Goal: Contribute content: Add original content to the website for others to see

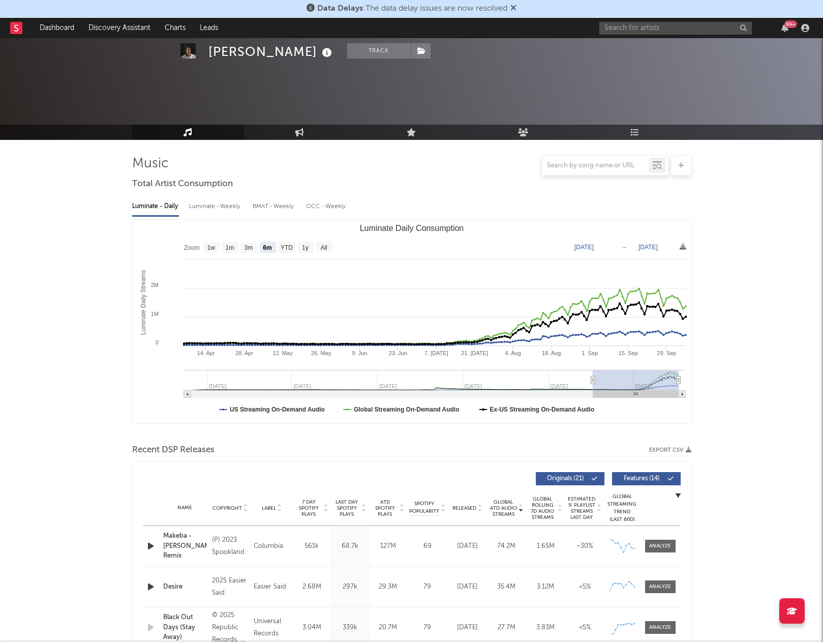
select select "6m"
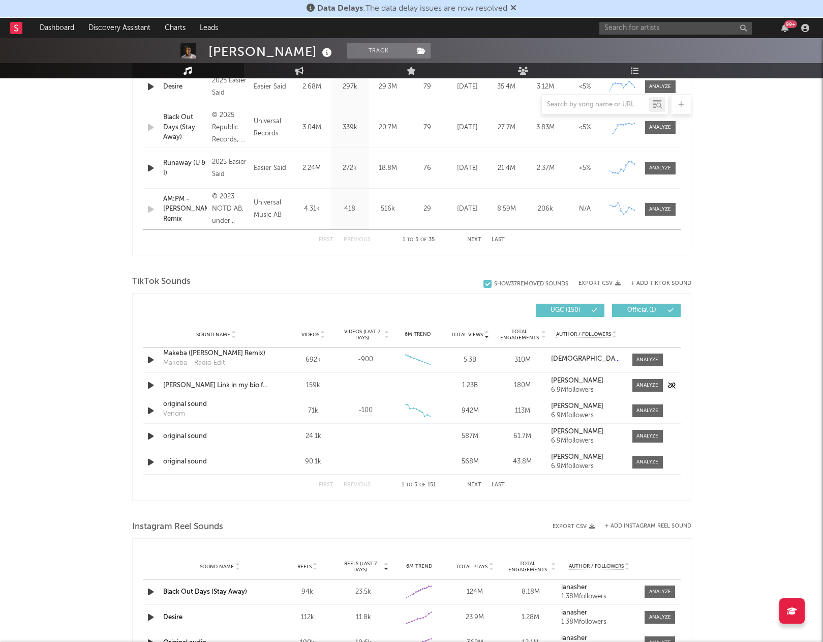
click at [150, 385] on icon "button" at bounding box center [150, 385] width 11 height 13
click at [152, 410] on icon "button" at bounding box center [150, 410] width 11 height 13
click at [152, 435] on icon "button" at bounding box center [150, 436] width 11 height 13
click at [150, 465] on icon "button" at bounding box center [150, 462] width 11 height 13
click at [473, 486] on button "Next" at bounding box center [474, 485] width 14 height 6
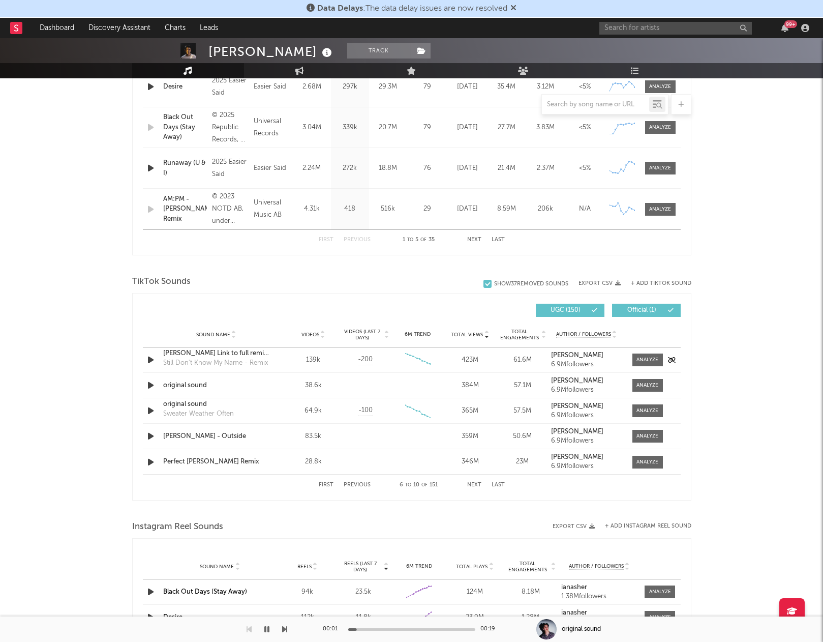
click at [147, 354] on icon "button" at bounding box center [150, 359] width 11 height 13
click at [150, 383] on icon "button" at bounding box center [150, 385] width 11 height 13
click at [152, 409] on icon "button" at bounding box center [150, 410] width 11 height 13
click at [152, 432] on icon "button" at bounding box center [150, 436] width 11 height 13
click at [153, 460] on icon "button" at bounding box center [150, 462] width 11 height 13
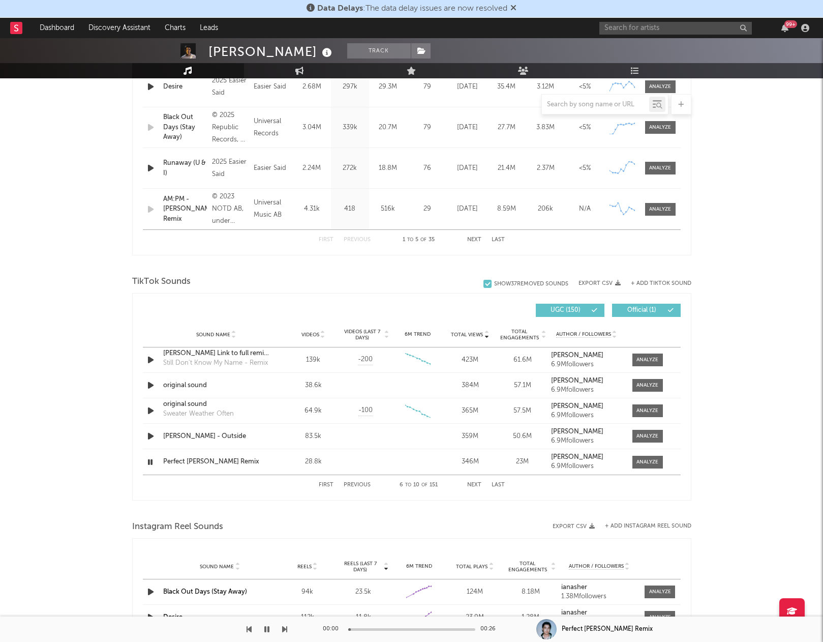
click at [224, 329] on div "Sound Name Videos Videos (last 7 days) Weekly Growth % 6M Trend Total Views Tot…" at bounding box center [412, 334] width 538 height 25
click at [216, 333] on span "Sound Name" at bounding box center [213, 334] width 34 height 6
click at [479, 487] on button "Next" at bounding box center [474, 485] width 14 height 6
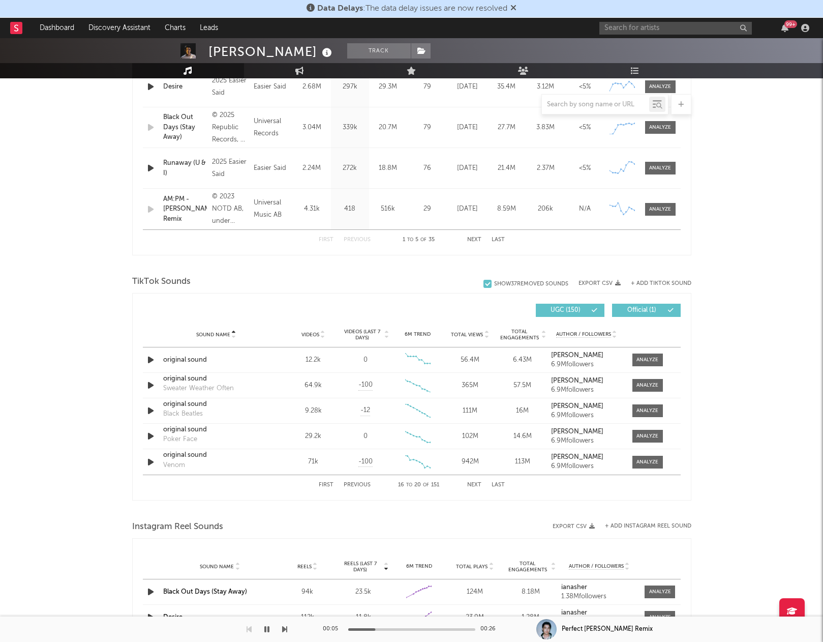
click at [479, 487] on button "Next" at bounding box center [474, 485] width 14 height 6
click at [214, 335] on span "Sound Name" at bounding box center [213, 334] width 34 height 6
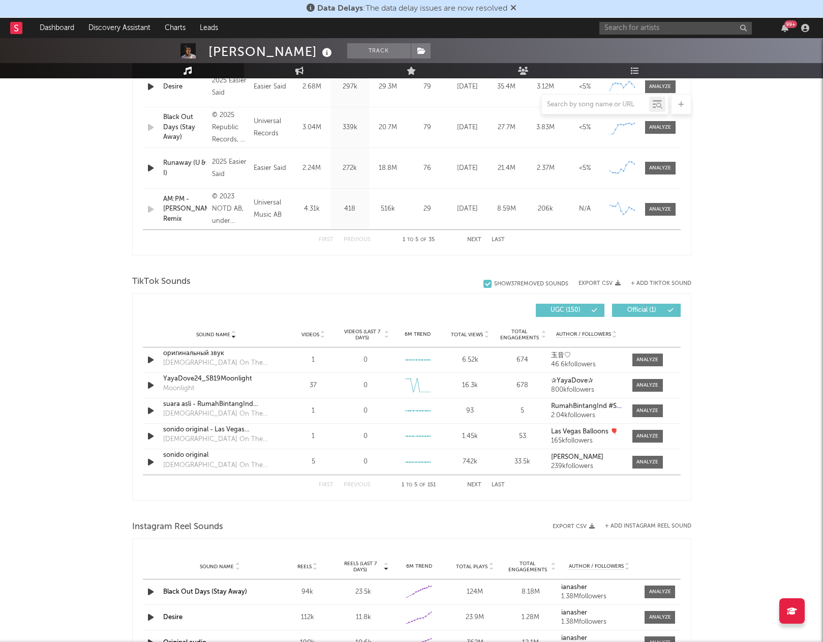
click at [473, 338] on div "Sound Name Videos Videos (last 7 days) Weekly Growth % 6M Trend Total Views Tot…" at bounding box center [412, 334] width 538 height 25
click at [472, 332] on span "Total Views" at bounding box center [467, 334] width 32 height 6
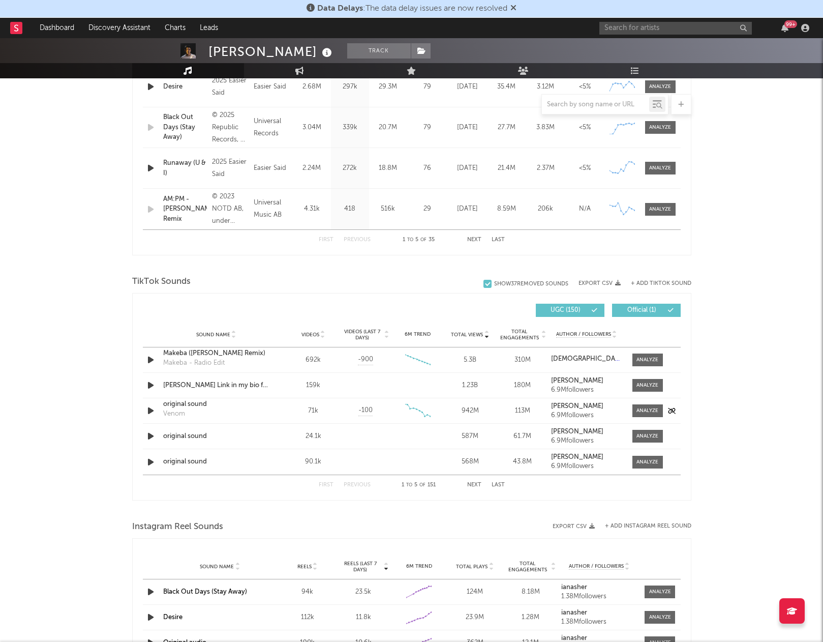
click at [151, 411] on icon "button" at bounding box center [150, 410] width 11 height 13
click at [150, 434] on icon "button" at bounding box center [150, 436] width 11 height 13
click at [150, 465] on icon "button" at bounding box center [150, 462] width 11 height 13
click at [475, 480] on div "First Previous 1 to 5 of 151 Next Last" at bounding box center [412, 485] width 186 height 20
click at [472, 483] on button "Next" at bounding box center [474, 485] width 14 height 6
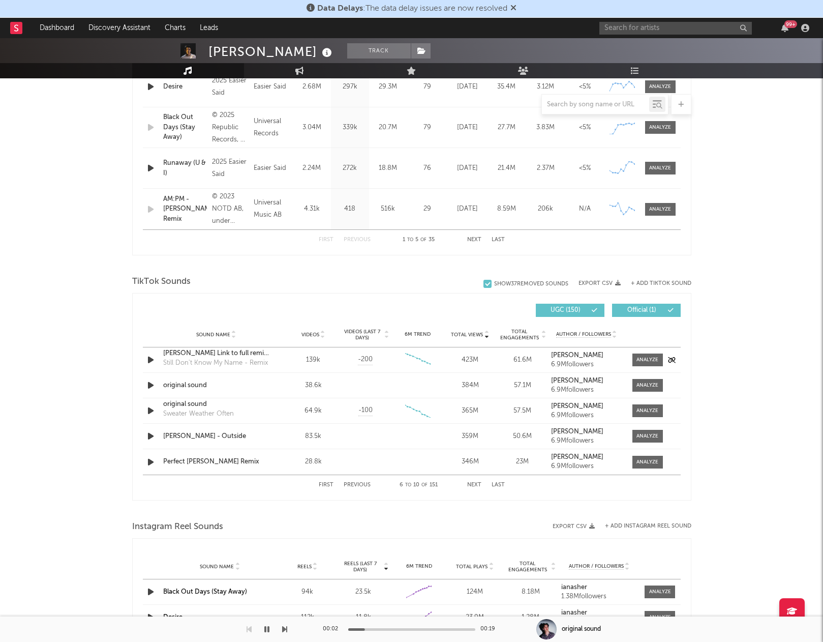
click at [148, 362] on icon "button" at bounding box center [150, 359] width 11 height 13
click at [149, 382] on icon "button" at bounding box center [150, 385] width 11 height 13
click at [154, 409] on icon "button" at bounding box center [150, 410] width 11 height 13
click at [152, 433] on icon "button" at bounding box center [150, 436] width 11 height 13
click at [472, 484] on button "Next" at bounding box center [474, 485] width 14 height 6
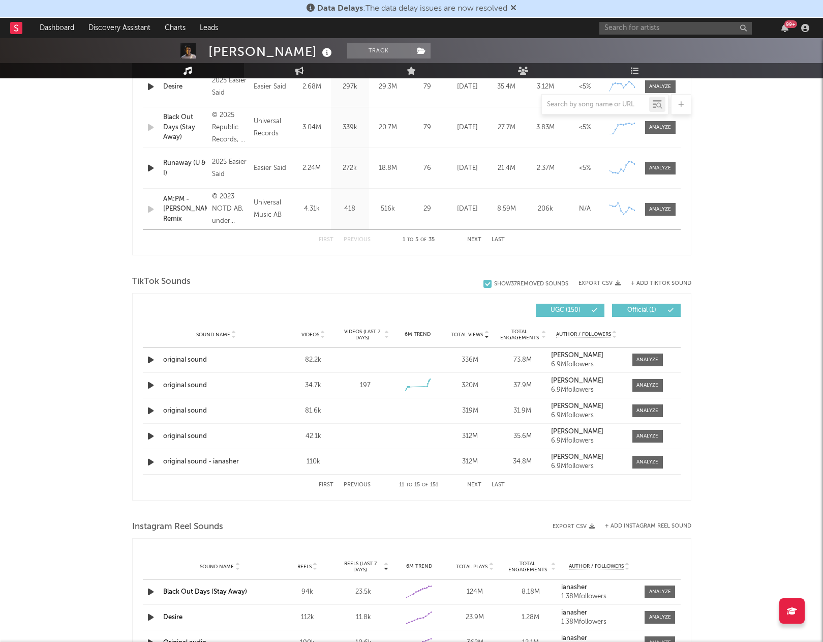
click at [323, 331] on icon at bounding box center [322, 332] width 5 height 4
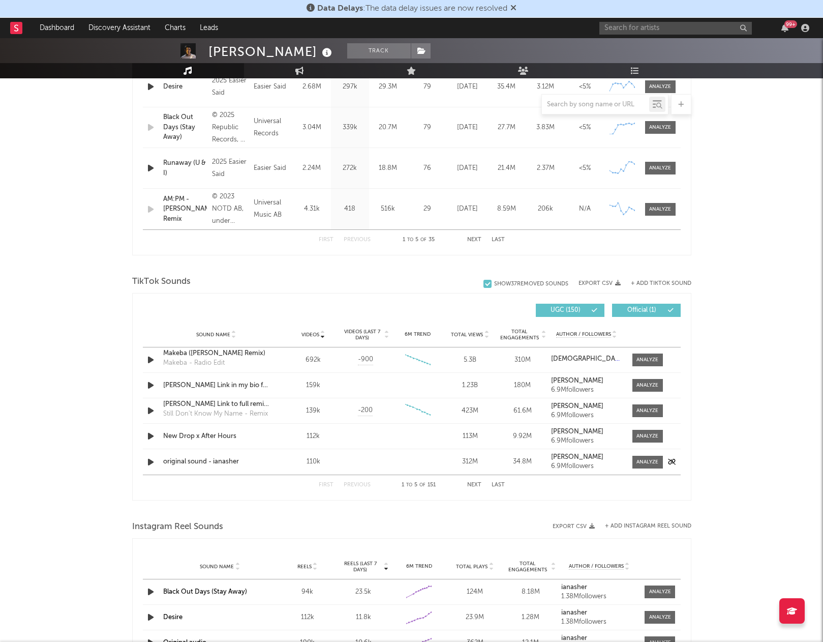
click at [151, 463] on icon "button" at bounding box center [150, 462] width 11 height 13
click at [476, 482] on button "Next" at bounding box center [474, 485] width 14 height 6
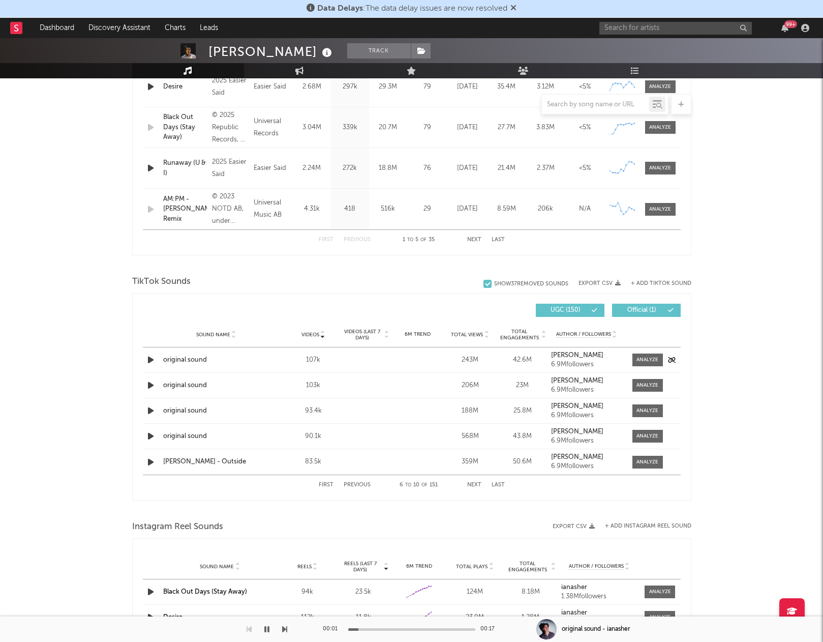
click at [148, 360] on icon "button" at bounding box center [150, 359] width 11 height 13
click at [151, 384] on icon "button" at bounding box center [150, 385] width 11 height 13
click at [152, 412] on icon "button" at bounding box center [150, 410] width 11 height 13
click at [152, 433] on icon "button" at bounding box center [150, 436] width 11 height 13
click at [155, 460] on icon "button" at bounding box center [150, 462] width 11 height 13
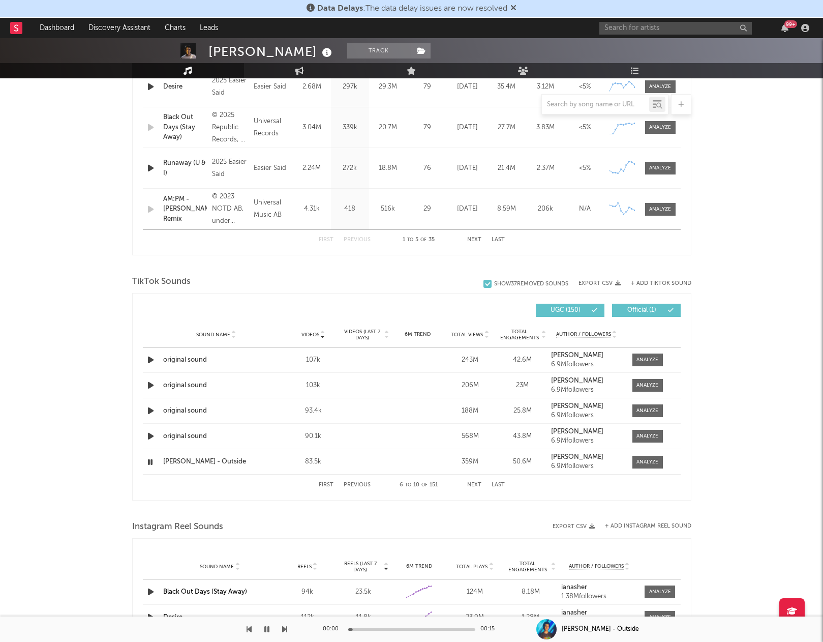
click at [472, 485] on button "Next" at bounding box center [474, 485] width 14 height 6
click at [152, 358] on icon "button" at bounding box center [150, 359] width 11 height 13
click at [154, 387] on icon "button" at bounding box center [150, 385] width 11 height 13
click at [150, 412] on icon "button" at bounding box center [150, 410] width 11 height 13
click at [152, 434] on icon "button" at bounding box center [150, 436] width 11 height 13
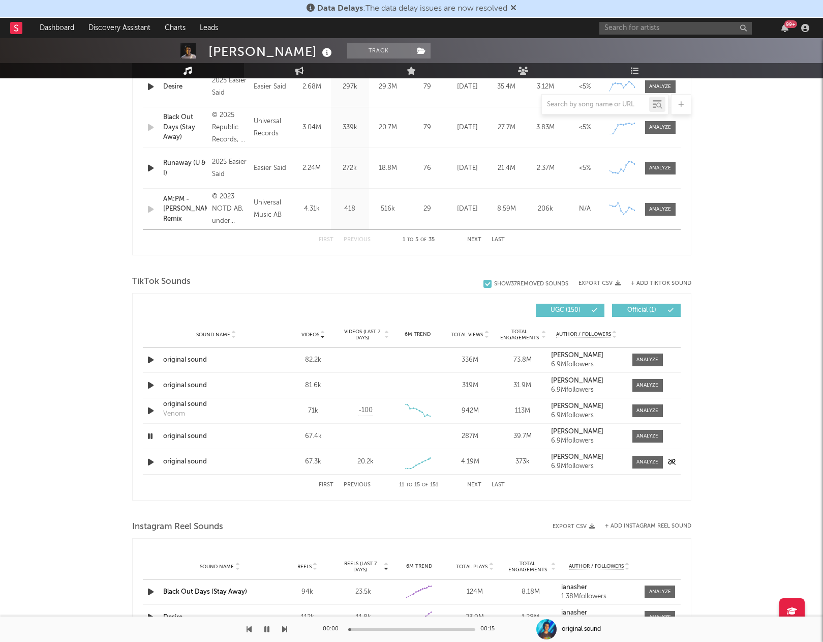
click at [152, 460] on icon "button" at bounding box center [150, 462] width 11 height 13
click at [482, 485] on div "First Previous 11 to 15 of 151 Next Last" at bounding box center [412, 485] width 186 height 20
click at [476, 484] on button "Next" at bounding box center [474, 485] width 14 height 6
click at [149, 362] on icon "button" at bounding box center [150, 359] width 11 height 13
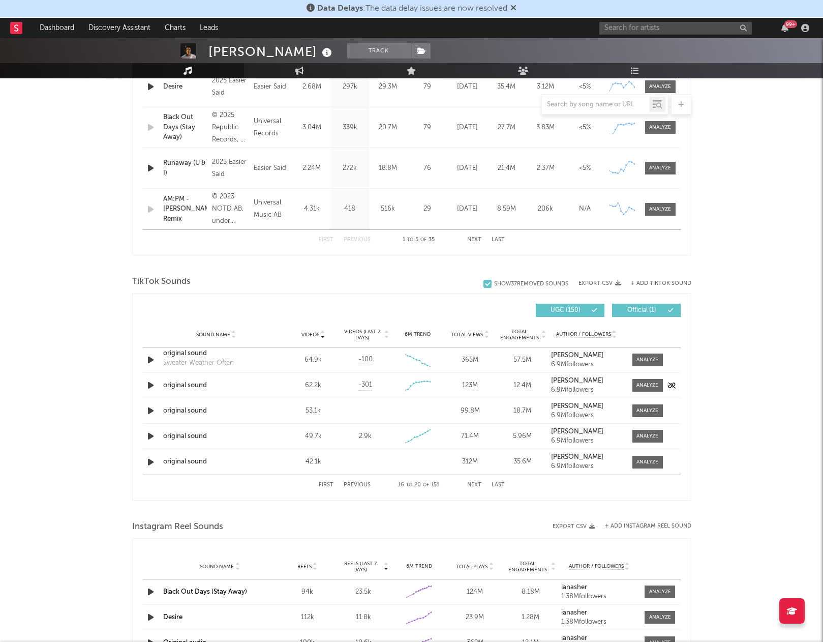
click at [152, 387] on icon "button" at bounding box center [150, 385] width 11 height 13
click at [148, 410] on icon "button" at bounding box center [150, 410] width 11 height 13
click at [151, 440] on icon "button" at bounding box center [150, 436] width 11 height 13
click at [150, 464] on icon "button" at bounding box center [150, 462] width 11 height 13
click at [473, 484] on button "Next" at bounding box center [474, 485] width 14 height 6
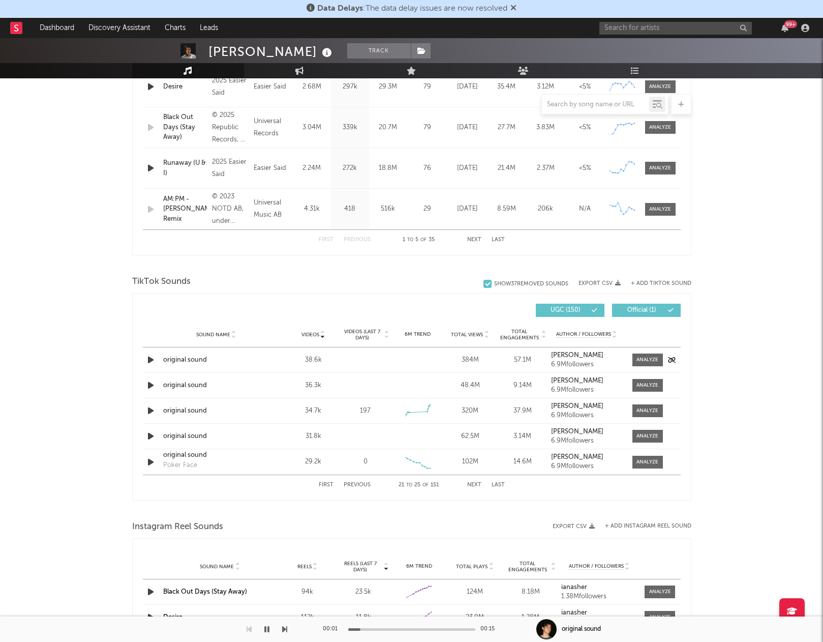
click at [150, 361] on icon "button" at bounding box center [150, 359] width 11 height 13
click at [150, 386] on icon "button" at bounding box center [150, 385] width 11 height 13
click at [150, 409] on icon "button" at bounding box center [150, 410] width 11 height 13
click at [153, 437] on icon "button" at bounding box center [150, 436] width 11 height 13
click at [150, 462] on icon "button" at bounding box center [150, 462] width 11 height 13
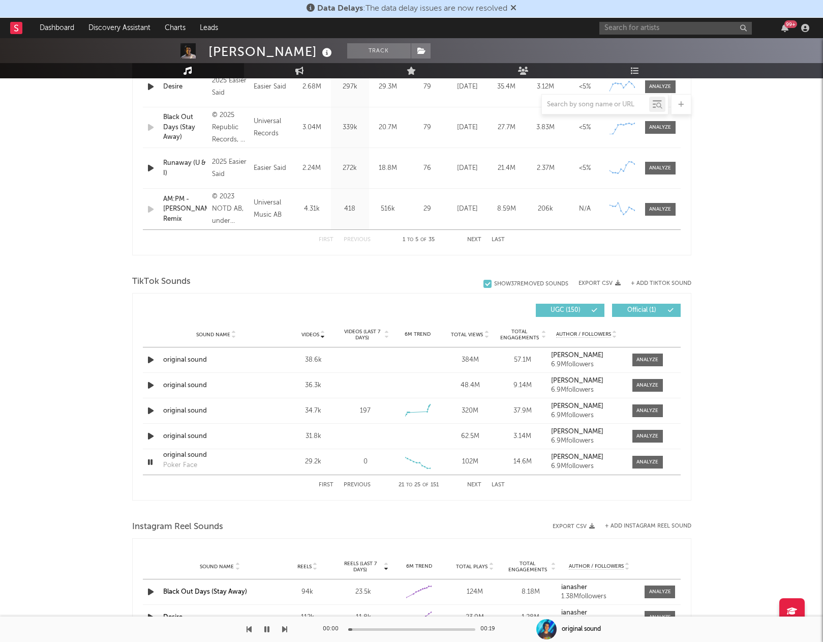
click at [475, 479] on div "First Previous 21 to 25 of 151 Next Last" at bounding box center [412, 485] width 186 height 20
click at [470, 483] on button "Next" at bounding box center [474, 485] width 14 height 6
click at [150, 356] on icon "button" at bounding box center [150, 359] width 11 height 13
click at [149, 409] on icon "button" at bounding box center [150, 410] width 11 height 13
click at [153, 439] on icon "button" at bounding box center [150, 436] width 11 height 13
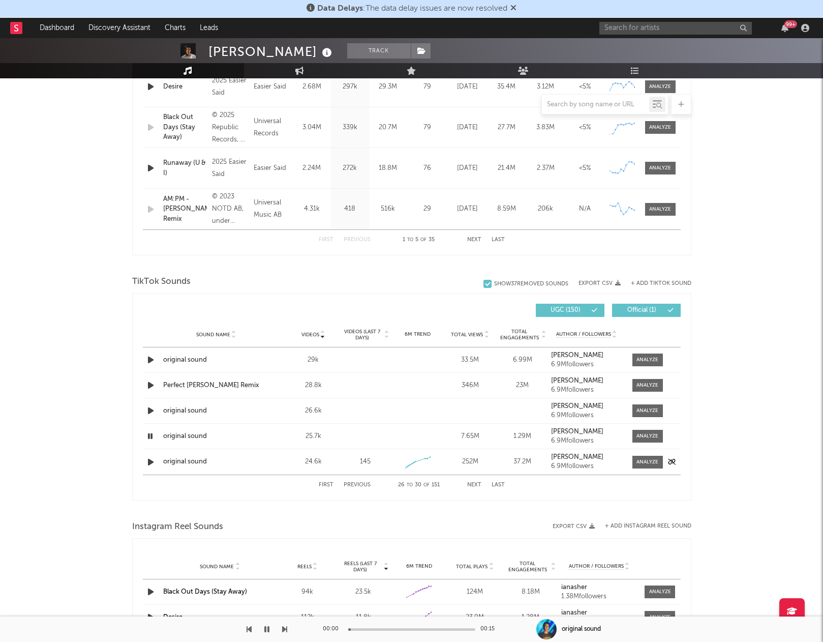
click at [152, 461] on icon "button" at bounding box center [150, 462] width 11 height 13
click at [473, 488] on div "First Previous 26 to 30 of 151 Next Last" at bounding box center [412, 485] width 186 height 20
click at [475, 483] on button "Next" at bounding box center [474, 485] width 14 height 6
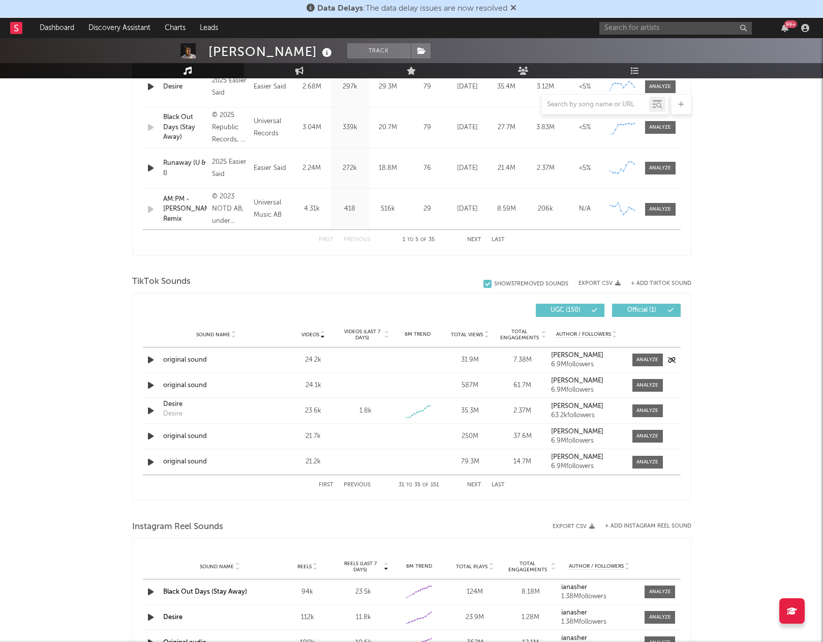
click at [153, 364] on icon "button" at bounding box center [150, 359] width 11 height 13
click at [150, 381] on icon "button" at bounding box center [150, 385] width 11 height 13
click at [151, 440] on icon "button" at bounding box center [150, 436] width 11 height 13
click at [150, 460] on icon "button" at bounding box center [150, 462] width 11 height 13
click at [475, 482] on button "Next" at bounding box center [474, 485] width 14 height 6
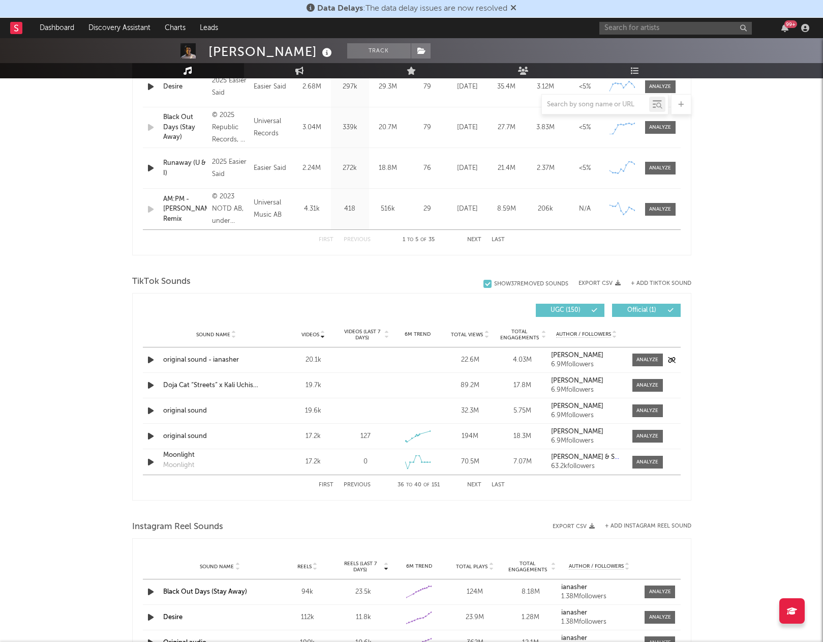
click at [153, 361] on icon "button" at bounding box center [150, 359] width 11 height 13
click at [150, 408] on icon "button" at bounding box center [150, 410] width 11 height 13
click at [152, 434] on icon "button" at bounding box center [150, 436] width 11 height 13
click at [477, 485] on button "Next" at bounding box center [474, 485] width 14 height 6
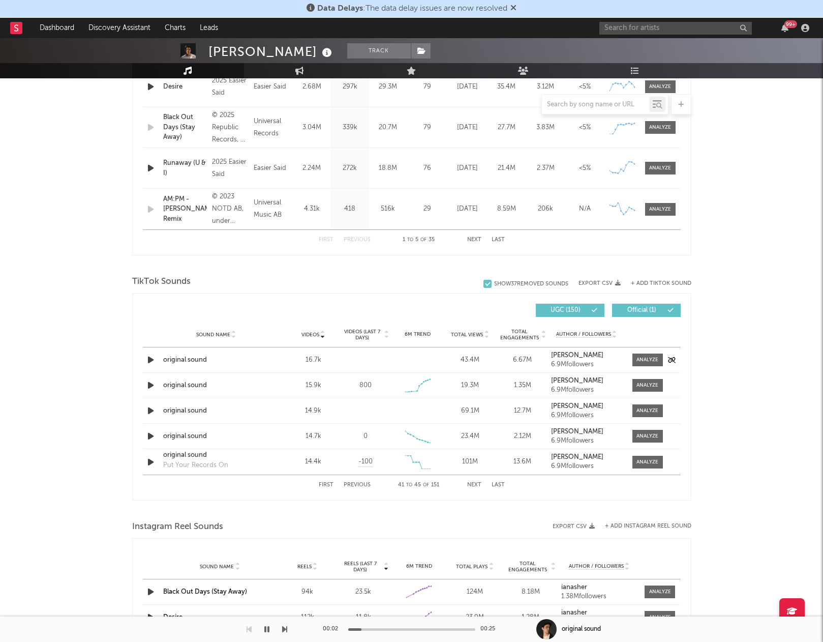
click at [151, 362] on icon "button" at bounding box center [150, 359] width 11 height 13
click at [151, 385] on icon "button" at bounding box center [150, 385] width 11 height 13
click at [151, 407] on icon "button" at bounding box center [150, 410] width 11 height 13
click at [150, 436] on icon "button" at bounding box center [150, 436] width 11 height 13
click at [150, 462] on icon "button" at bounding box center [150, 462] width 11 height 13
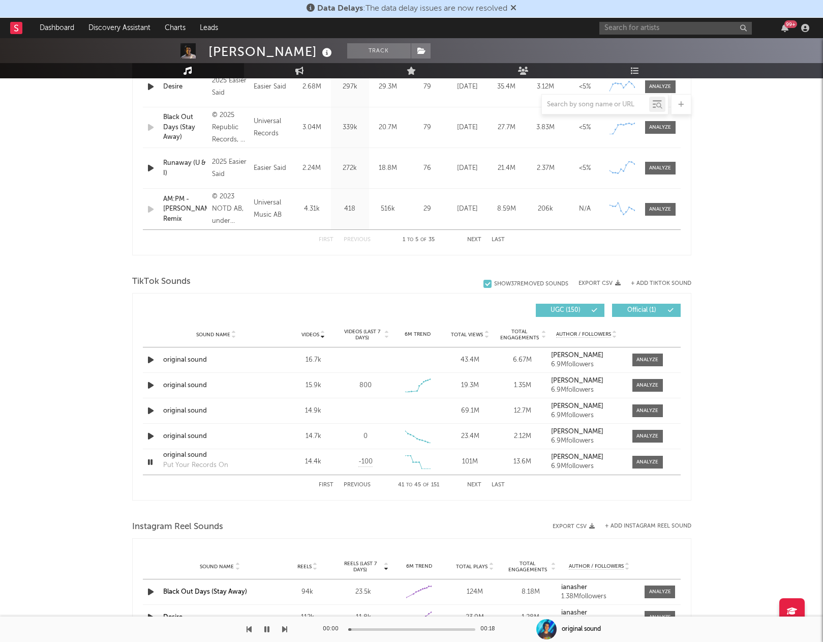
click at [476, 483] on button "Next" at bounding box center [474, 485] width 14 height 6
click at [150, 359] on icon "button" at bounding box center [150, 359] width 11 height 13
click at [150, 384] on icon "button" at bounding box center [150, 385] width 11 height 13
click at [152, 413] on icon "button" at bounding box center [150, 410] width 11 height 13
click at [152, 435] on icon "button" at bounding box center [150, 436] width 11 height 13
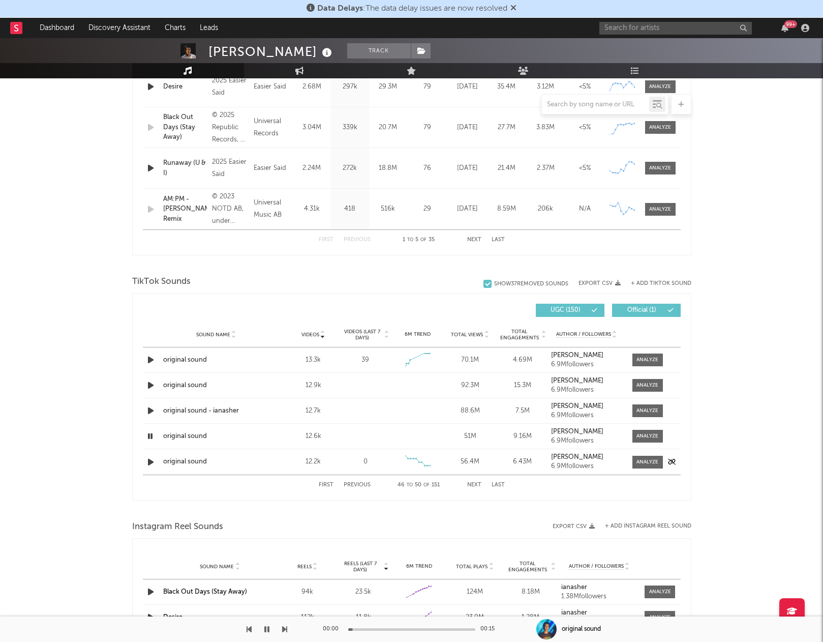
click at [152, 464] on icon "button" at bounding box center [150, 462] width 11 height 13
click at [473, 485] on button "Next" at bounding box center [474, 485] width 14 height 6
click at [147, 358] on icon "button" at bounding box center [150, 359] width 11 height 13
click at [151, 385] on icon "button" at bounding box center [150, 385] width 11 height 13
click at [151, 411] on icon "button" at bounding box center [150, 410] width 11 height 13
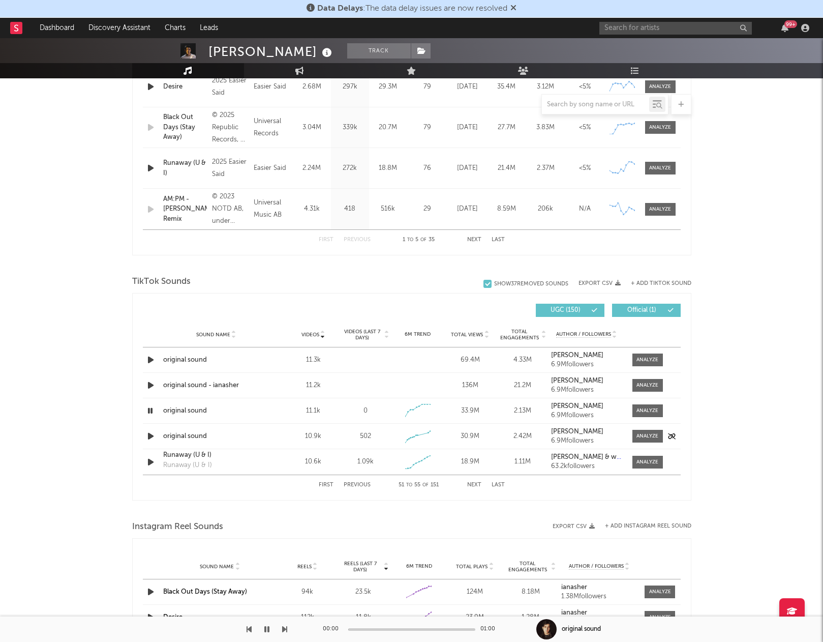
click at [151, 436] on icon "button" at bounding box center [150, 436] width 11 height 13
click at [480, 485] on button "Next" at bounding box center [474, 485] width 14 height 6
click at [153, 360] on icon "button" at bounding box center [150, 359] width 11 height 13
click at [151, 383] on icon "button" at bounding box center [150, 385] width 11 height 13
click at [153, 433] on icon "button" at bounding box center [150, 436] width 11 height 13
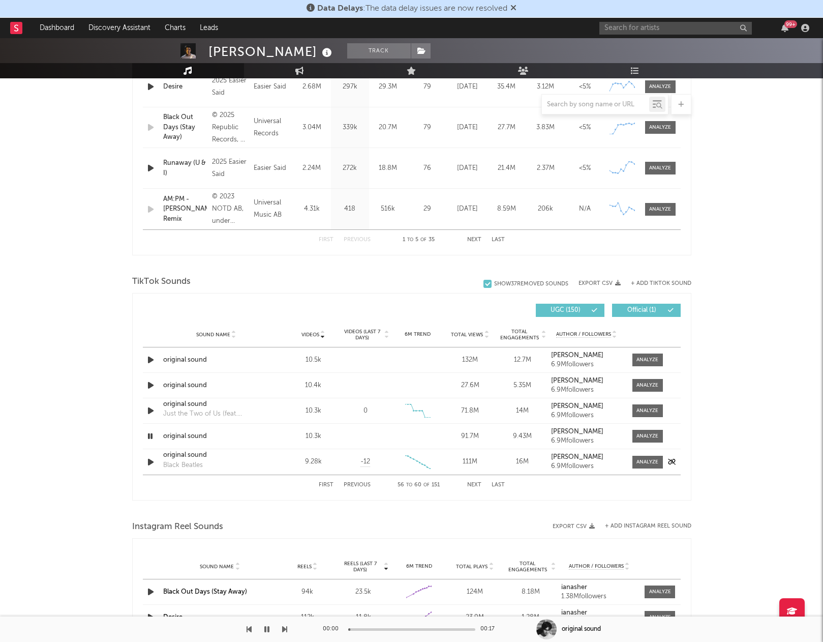
click at [152, 462] on icon "button" at bounding box center [150, 462] width 11 height 13
click at [472, 485] on button "Next" at bounding box center [474, 485] width 14 height 6
click at [152, 383] on icon "button" at bounding box center [150, 385] width 11 height 13
click at [152, 409] on icon "button" at bounding box center [150, 410] width 11 height 13
click at [151, 438] on icon "button" at bounding box center [150, 436] width 11 height 13
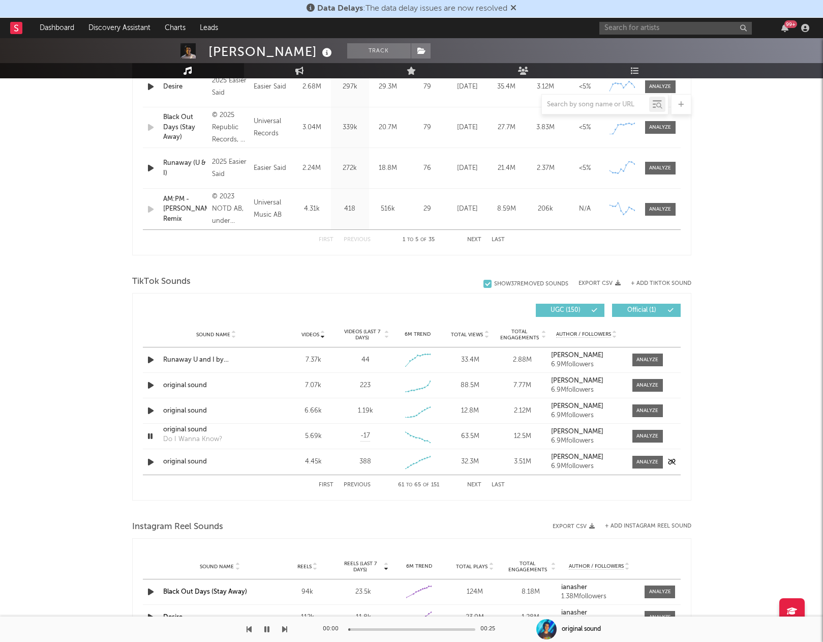
click at [151, 460] on icon "button" at bounding box center [150, 462] width 11 height 13
click at [473, 481] on div "First Previous 61 to 65 of 151 Next Last" at bounding box center [412, 485] width 186 height 20
click at [476, 482] on button "Next" at bounding box center [474, 485] width 14 height 6
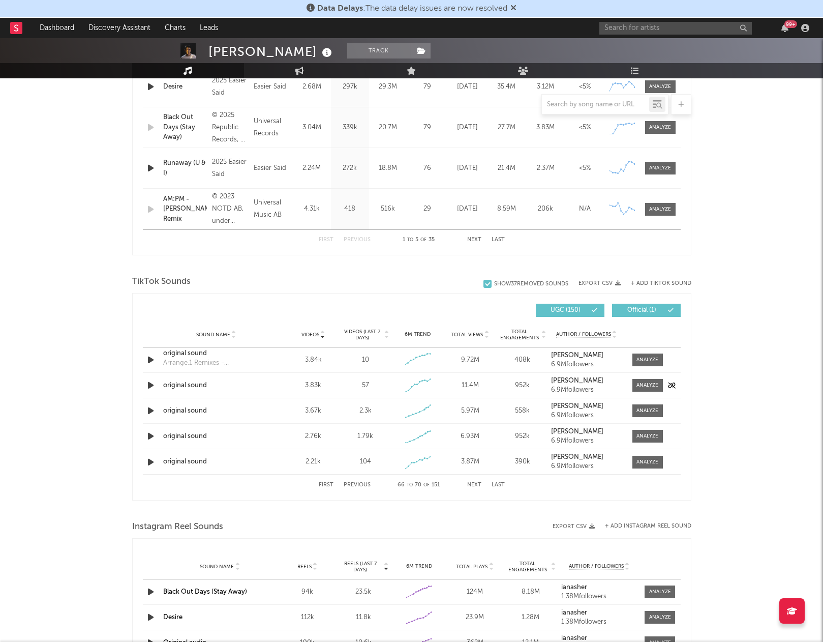
click at [150, 383] on icon "button" at bounding box center [150, 385] width 11 height 13
click at [151, 408] on icon "button" at bounding box center [150, 410] width 11 height 13
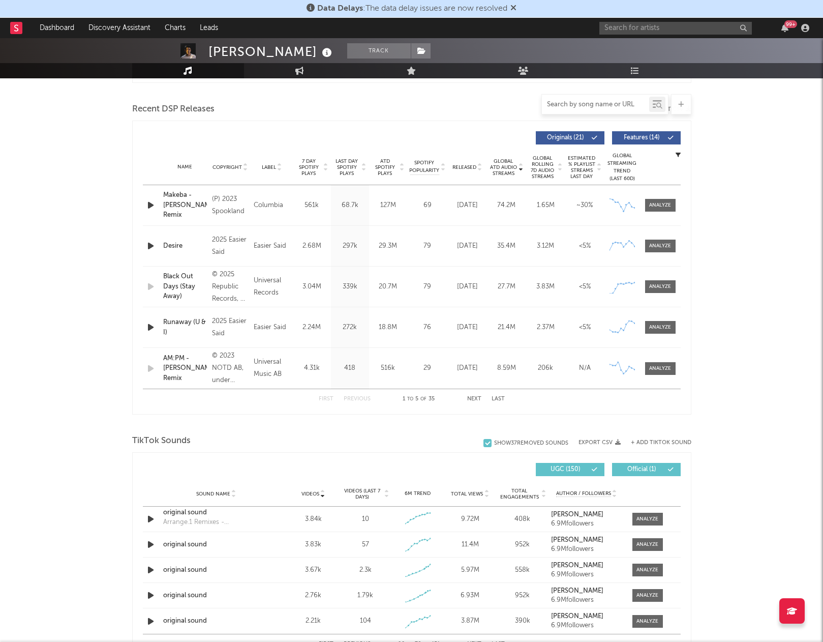
click at [600, 102] on input "text" at bounding box center [595, 105] width 107 height 8
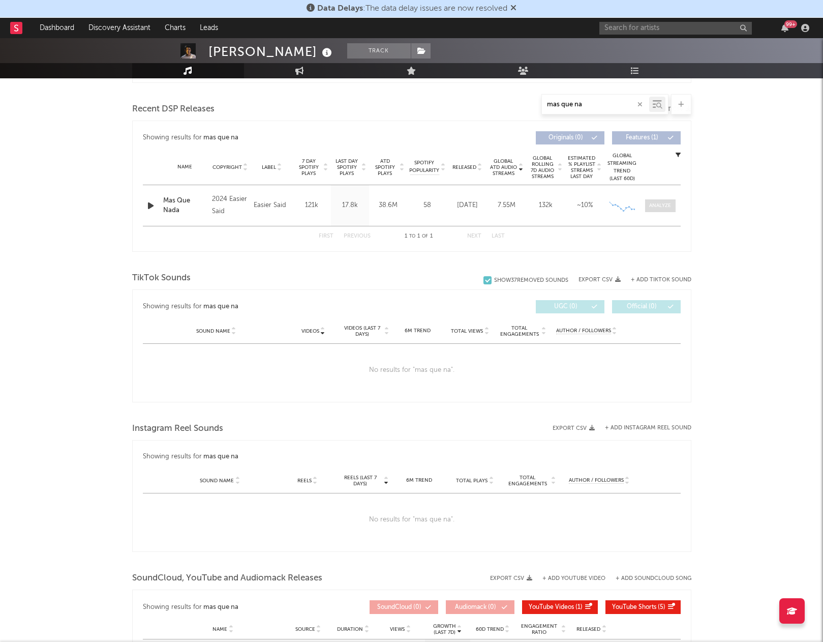
type input "mas que na"
click at [658, 204] on div at bounding box center [660, 206] width 22 height 8
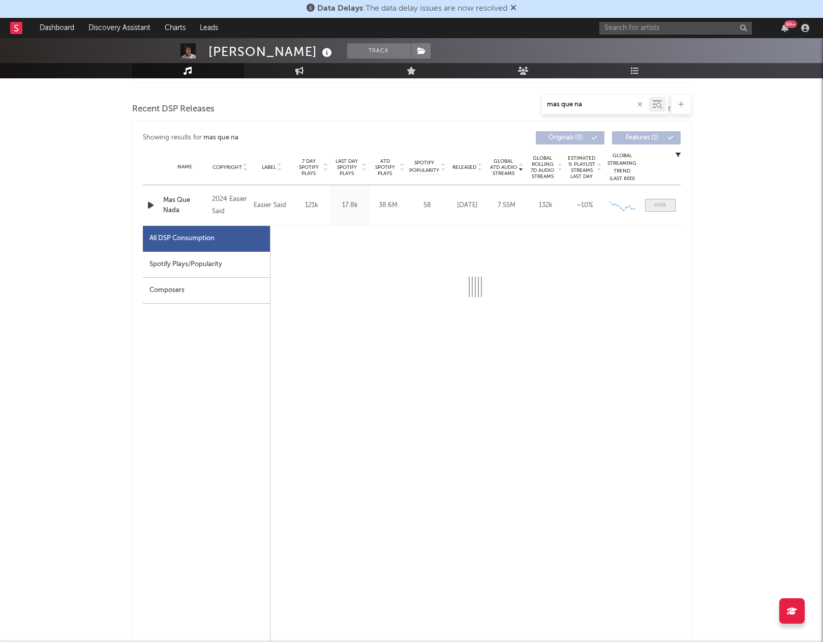
select select "6m"
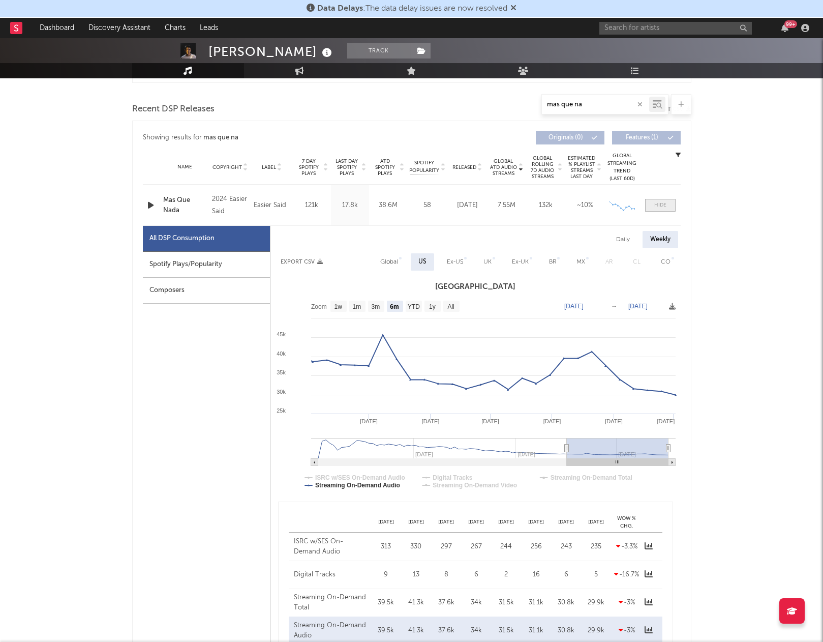
click at [658, 204] on div at bounding box center [660, 205] width 12 height 8
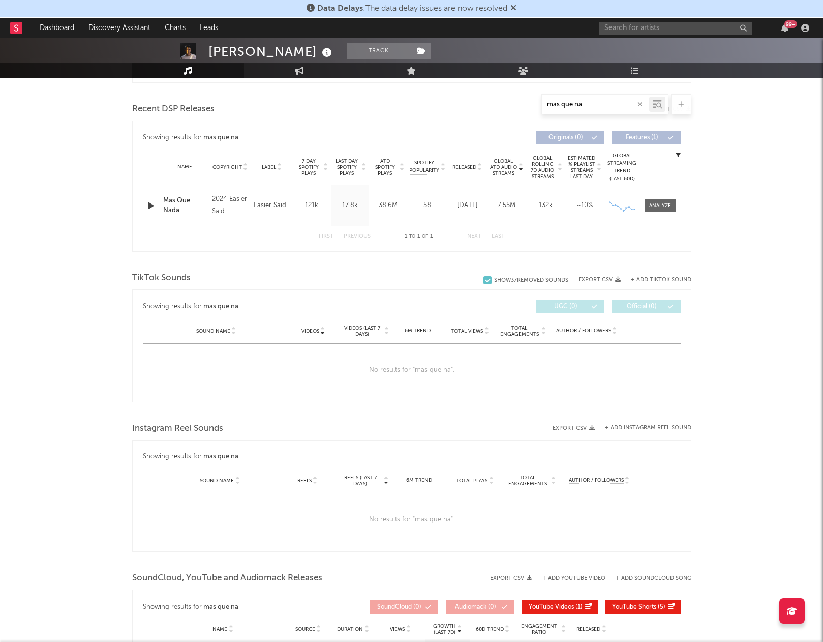
click at [641, 106] on icon "button" at bounding box center [640, 104] width 5 height 7
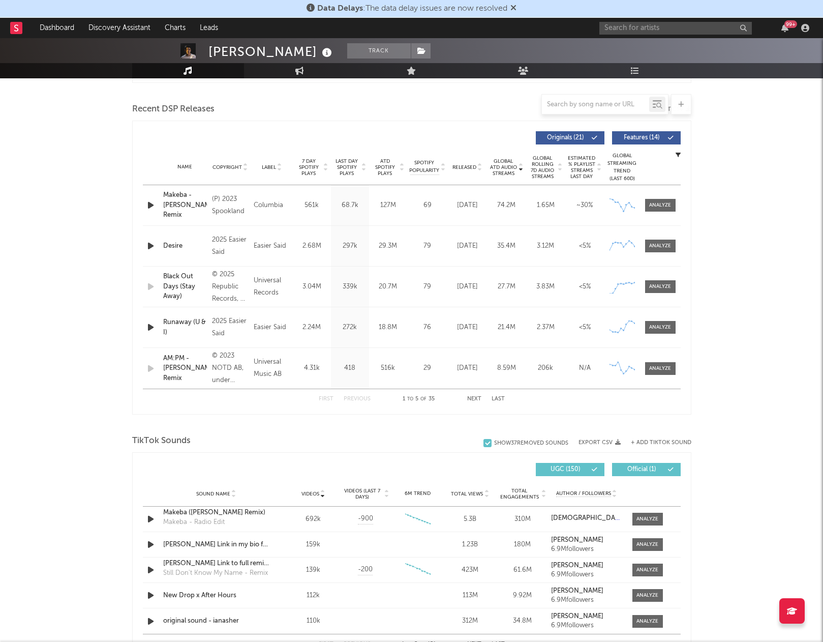
scroll to position [589, 0]
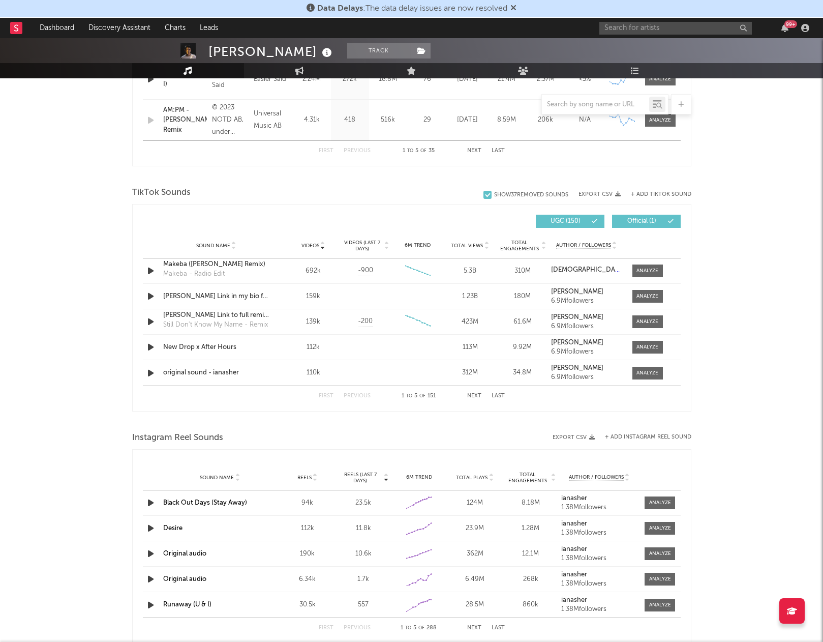
click at [471, 394] on button "Next" at bounding box center [474, 396] width 14 height 6
click at [154, 372] on icon "button" at bounding box center [150, 373] width 11 height 13
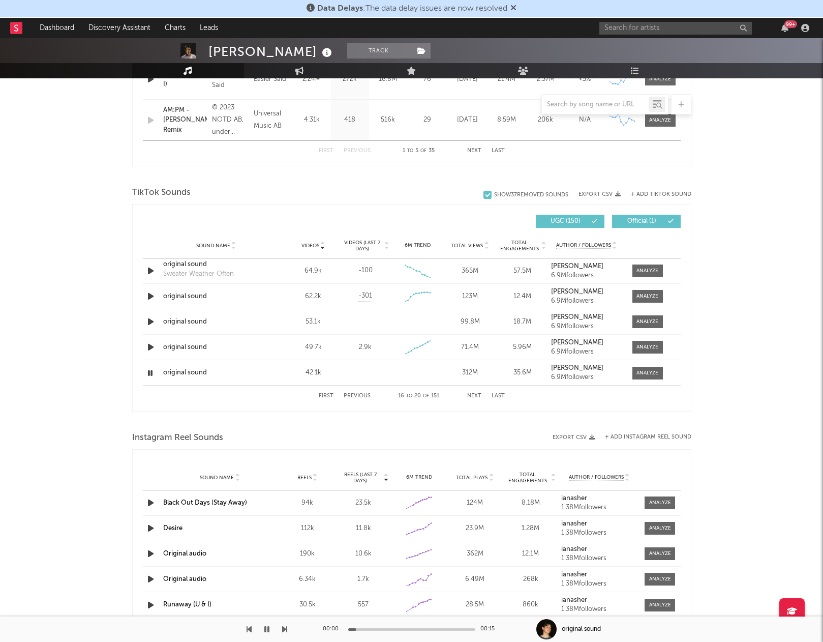
click at [471, 393] on button "Next" at bounding box center [474, 396] width 14 height 6
click at [153, 271] on icon "button" at bounding box center [150, 270] width 11 height 13
click at [152, 297] on icon "button" at bounding box center [150, 296] width 11 height 13
click at [152, 321] on icon "button" at bounding box center [150, 321] width 11 height 13
click at [152, 346] on icon "button" at bounding box center [150, 347] width 11 height 13
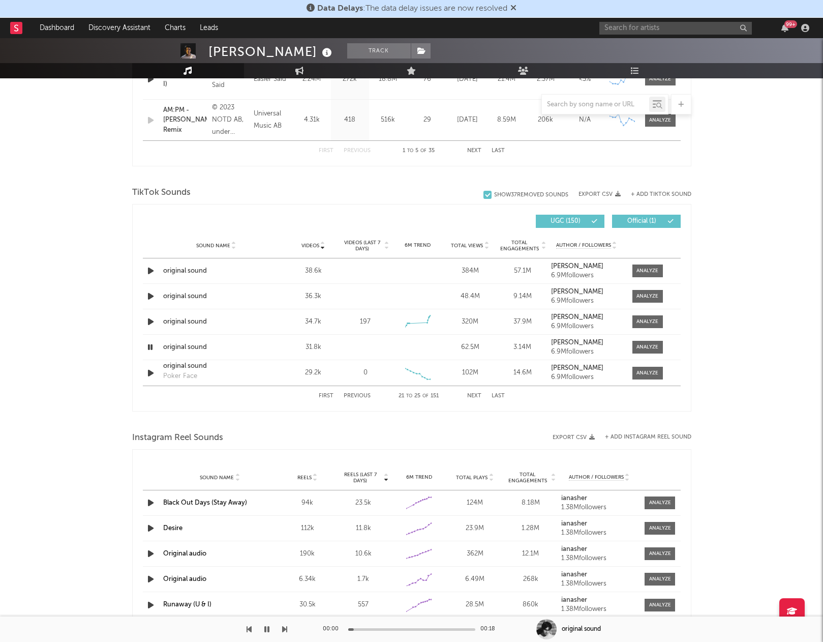
click at [477, 396] on button "Next" at bounding box center [474, 396] width 14 height 6
click at [153, 271] on icon "button" at bounding box center [150, 270] width 11 height 13
click at [150, 319] on icon "button" at bounding box center [150, 321] width 11 height 13
click at [152, 350] on icon "button" at bounding box center [150, 347] width 11 height 13
click at [152, 372] on icon "button" at bounding box center [150, 373] width 11 height 13
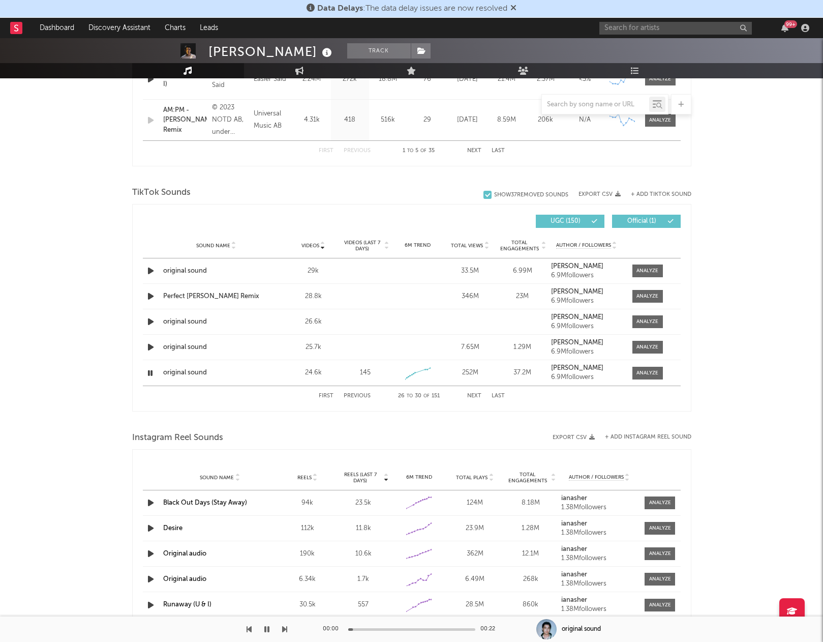
click at [475, 395] on button "Next" at bounding box center [474, 396] width 14 height 6
click at [148, 265] on icon "button" at bounding box center [150, 270] width 11 height 13
click at [153, 293] on icon "button" at bounding box center [150, 296] width 11 height 13
click at [152, 346] on icon "button" at bounding box center [150, 347] width 11 height 13
click at [153, 373] on icon "button" at bounding box center [150, 373] width 11 height 13
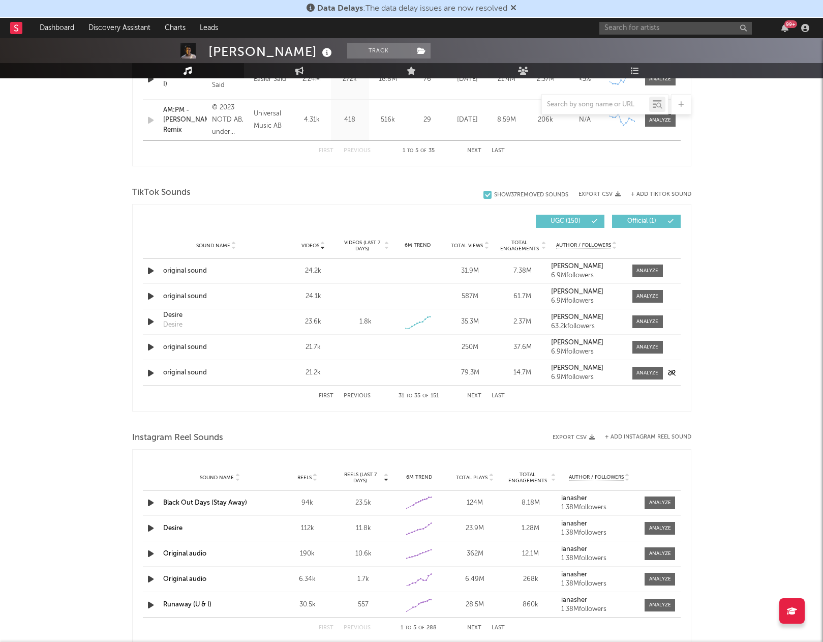
click at [153, 373] on icon "button" at bounding box center [150, 373] width 11 height 13
click at [481, 396] on div "First Previous 31 to 35 of 151 Next Last" at bounding box center [412, 396] width 186 height 20
click at [474, 395] on button "Next" at bounding box center [474, 396] width 14 height 6
click at [152, 325] on icon "button" at bounding box center [150, 321] width 11 height 13
click at [152, 346] on icon "button" at bounding box center [150, 347] width 11 height 13
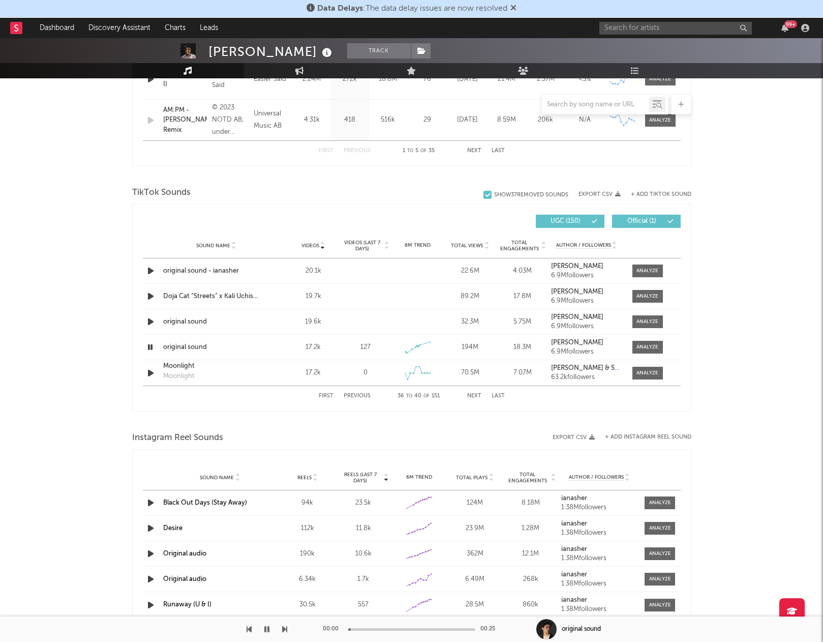
click at [477, 395] on button "Next" at bounding box center [474, 396] width 14 height 6
click at [148, 272] on icon "button" at bounding box center [150, 270] width 11 height 13
click at [150, 289] on div "Sound Name original sound Videos 15.9k Videos (last 7 days) 800 Weekly Growth %…" at bounding box center [412, 296] width 538 height 25
click at [149, 300] on icon "button" at bounding box center [150, 296] width 11 height 13
click at [150, 321] on icon "button" at bounding box center [150, 321] width 11 height 13
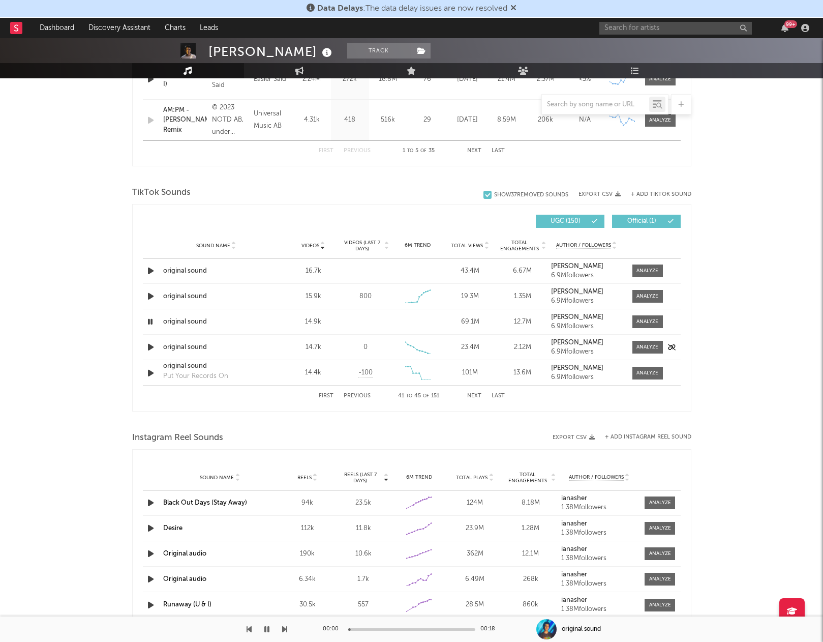
click at [152, 346] on icon "button" at bounding box center [150, 347] width 11 height 13
click at [150, 370] on icon "button" at bounding box center [150, 373] width 11 height 13
click at [473, 393] on button "Next" at bounding box center [474, 396] width 14 height 6
click at [153, 270] on icon "button" at bounding box center [150, 270] width 11 height 13
click at [151, 292] on icon "button" at bounding box center [150, 296] width 11 height 13
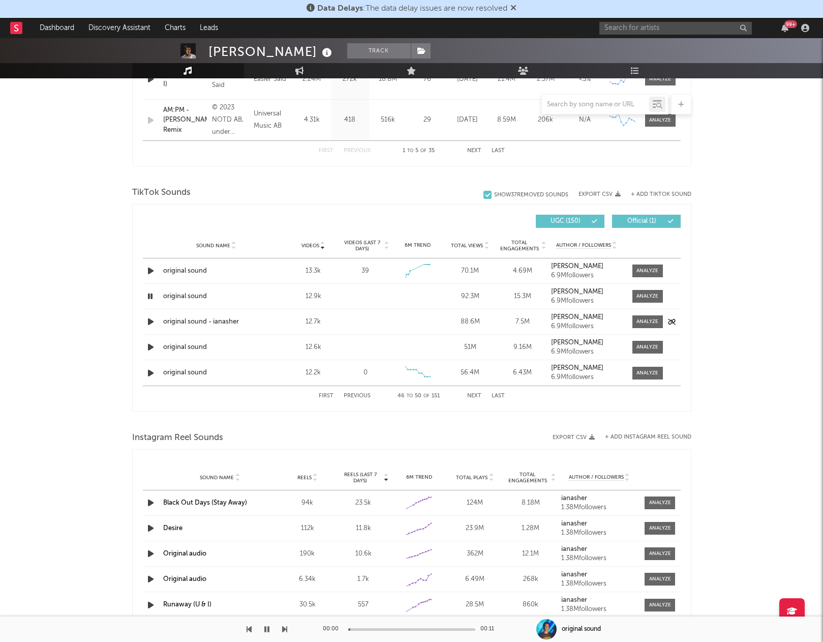
click at [151, 323] on icon "button" at bounding box center [150, 321] width 11 height 13
click at [152, 345] on icon "button" at bounding box center [150, 347] width 11 height 13
click at [152, 372] on icon "button" at bounding box center [150, 373] width 11 height 13
click at [472, 396] on button "Next" at bounding box center [474, 396] width 14 height 6
click at [150, 274] on icon "button" at bounding box center [150, 270] width 11 height 13
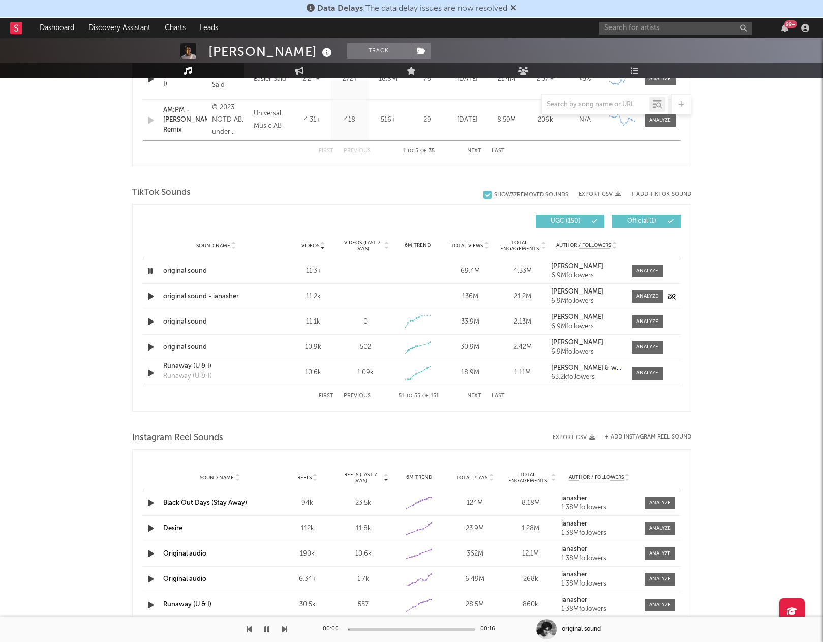
click at [151, 293] on icon "button" at bounding box center [150, 296] width 11 height 13
click at [152, 321] on icon "button" at bounding box center [150, 321] width 11 height 13
click at [152, 343] on icon "button" at bounding box center [150, 347] width 11 height 13
click at [476, 395] on button "Next" at bounding box center [474, 396] width 14 height 6
click at [147, 269] on icon "button" at bounding box center [150, 270] width 11 height 13
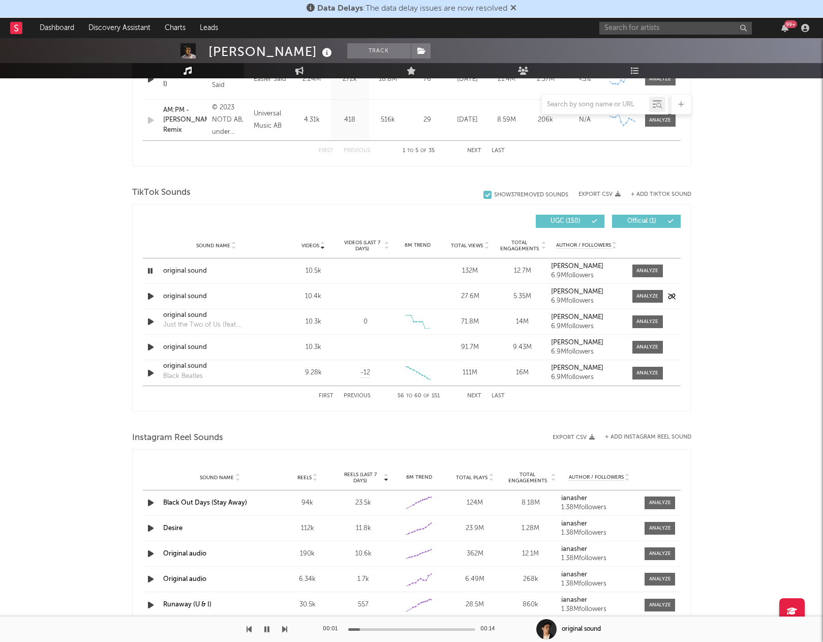
click at [154, 298] on icon "button" at bounding box center [150, 296] width 11 height 13
click at [151, 322] on icon "button" at bounding box center [150, 321] width 11 height 13
click at [150, 348] on icon "button" at bounding box center [150, 347] width 11 height 13
click at [151, 372] on icon "button" at bounding box center [150, 373] width 11 height 13
click at [472, 391] on div "First Previous 56 to 60 of 151 Next Last" at bounding box center [412, 396] width 186 height 20
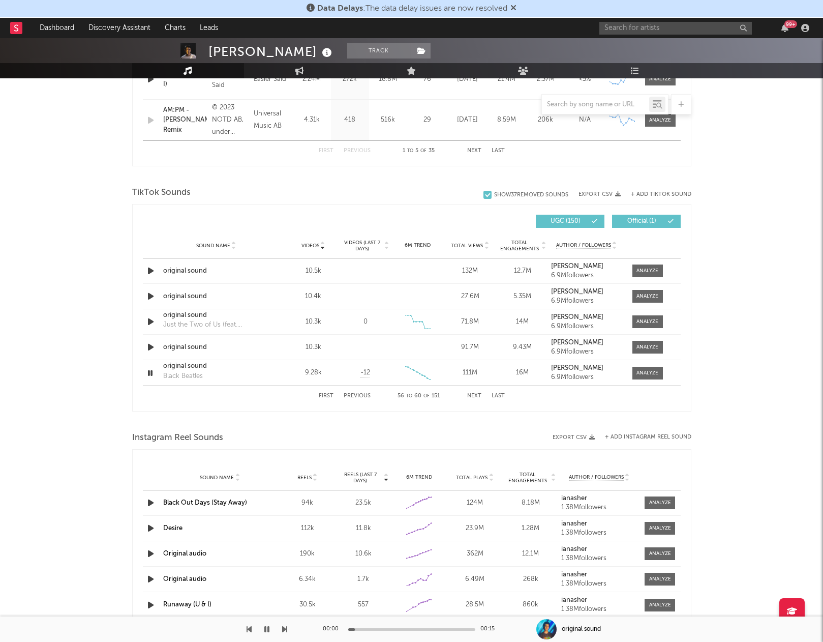
click at [473, 394] on button "Next" at bounding box center [474, 396] width 14 height 6
click at [151, 297] on icon "button" at bounding box center [150, 296] width 11 height 13
click at [152, 320] on icon "button" at bounding box center [150, 321] width 11 height 13
click at [150, 346] on icon "button" at bounding box center [150, 347] width 11 height 13
click at [151, 371] on icon "button" at bounding box center [150, 373] width 11 height 13
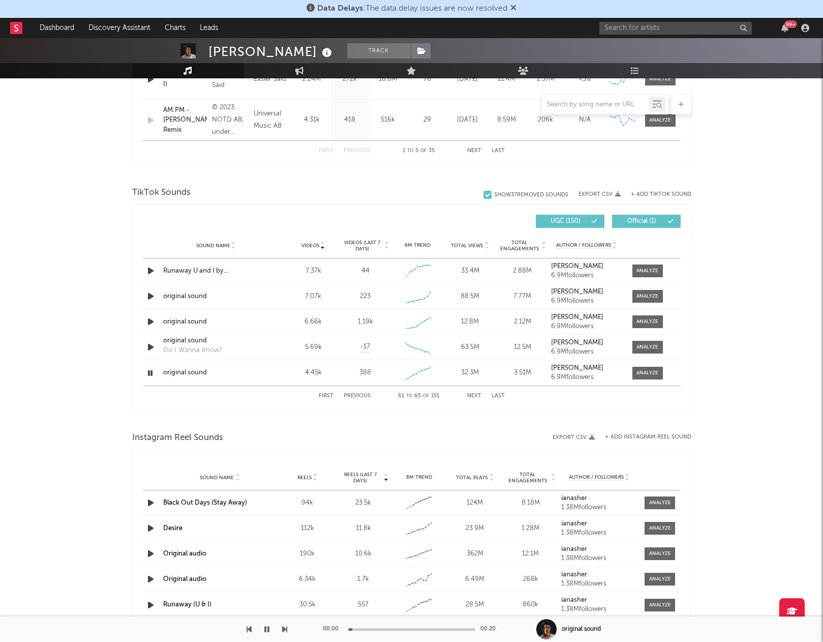
click at [476, 397] on button "Next" at bounding box center [474, 396] width 14 height 6
click at [152, 270] on icon "button" at bounding box center [150, 270] width 11 height 13
click at [152, 294] on icon "button" at bounding box center [150, 296] width 11 height 13
click at [151, 317] on icon "button" at bounding box center [150, 321] width 11 height 13
click at [149, 346] on icon "button" at bounding box center [150, 347] width 11 height 13
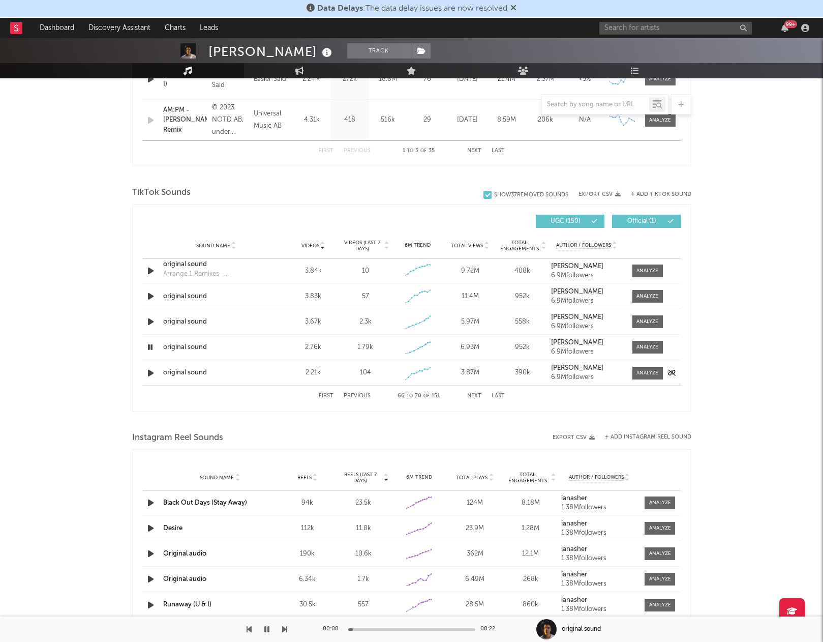
click at [149, 373] on icon "button" at bounding box center [150, 373] width 11 height 13
click at [475, 392] on div "First Previous 66 to 70 of 151 Next Last" at bounding box center [412, 396] width 186 height 20
click at [477, 393] on button "Next" at bounding box center [474, 396] width 14 height 6
click at [149, 269] on icon "button" at bounding box center [150, 270] width 11 height 13
click at [150, 323] on icon "button" at bounding box center [150, 321] width 11 height 13
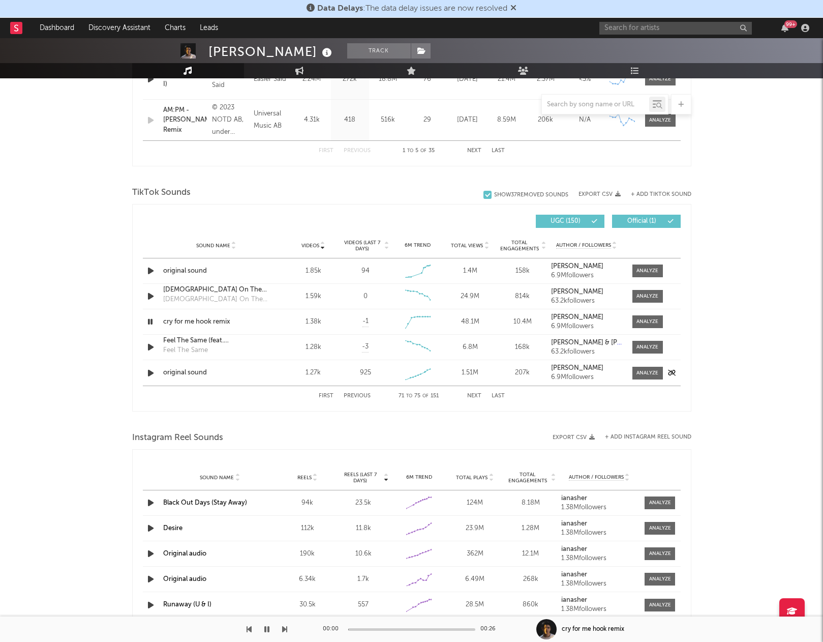
click at [149, 371] on icon "button" at bounding box center [150, 373] width 11 height 13
click at [481, 394] on div "First Previous 71 to 75 of 151 Next Last" at bounding box center [412, 396] width 186 height 20
click at [475, 395] on button "Next" at bounding box center [474, 396] width 14 height 6
click at [149, 269] on icon "button" at bounding box center [150, 270] width 11 height 13
click at [152, 291] on icon "button" at bounding box center [150, 296] width 11 height 13
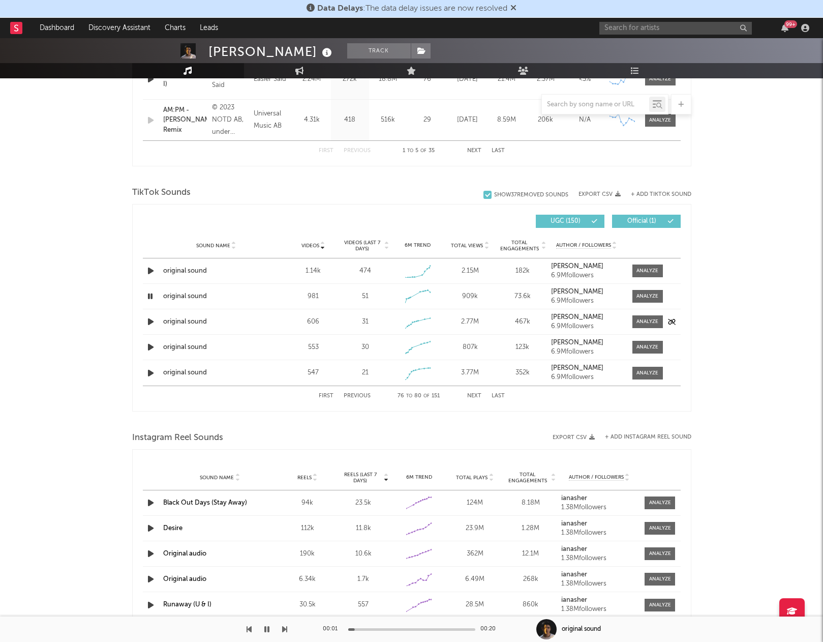
click at [150, 323] on icon "button" at bounding box center [150, 321] width 11 height 13
click at [150, 346] on icon "button" at bounding box center [150, 347] width 11 height 13
click at [149, 375] on icon "button" at bounding box center [150, 373] width 11 height 13
click at [476, 395] on button "Next" at bounding box center [474, 396] width 14 height 6
click at [151, 270] on icon "button" at bounding box center [150, 270] width 11 height 13
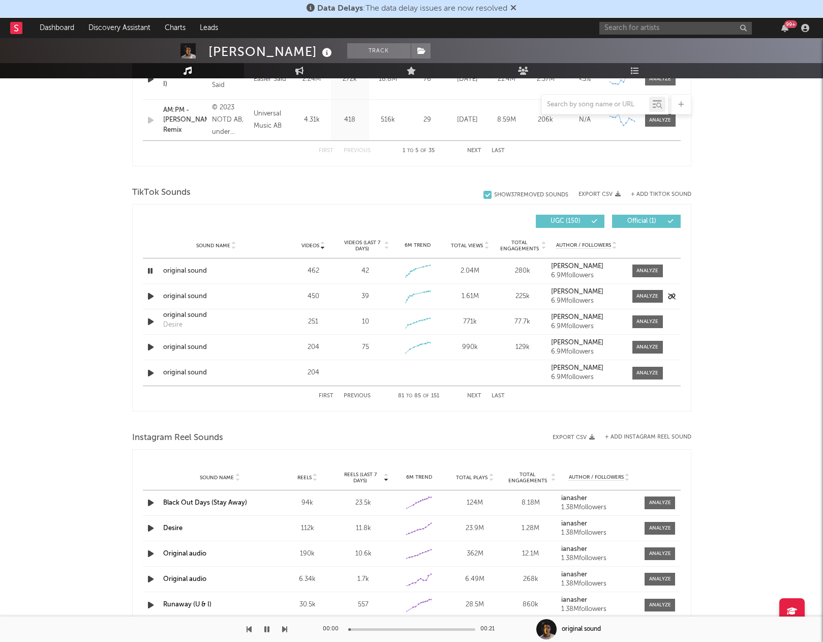
click at [152, 295] on icon "button" at bounding box center [150, 296] width 11 height 13
click at [150, 321] on icon "button" at bounding box center [150, 321] width 11 height 13
click at [149, 346] on icon "button" at bounding box center [150, 347] width 11 height 13
click at [149, 371] on icon "button" at bounding box center [150, 373] width 11 height 13
click at [480, 393] on button "Next" at bounding box center [474, 396] width 14 height 6
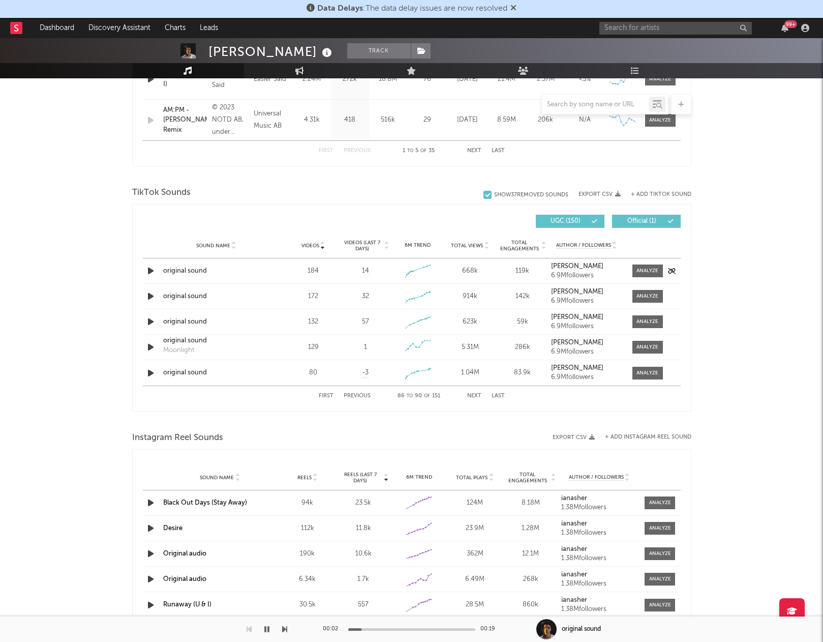
click at [152, 270] on icon "button" at bounding box center [150, 270] width 11 height 13
click at [149, 297] on icon "button" at bounding box center [150, 296] width 11 height 13
click at [152, 320] on icon "button" at bounding box center [150, 321] width 11 height 13
click at [150, 345] on icon "button" at bounding box center [150, 347] width 11 height 13
click at [152, 370] on icon "button" at bounding box center [150, 373] width 11 height 13
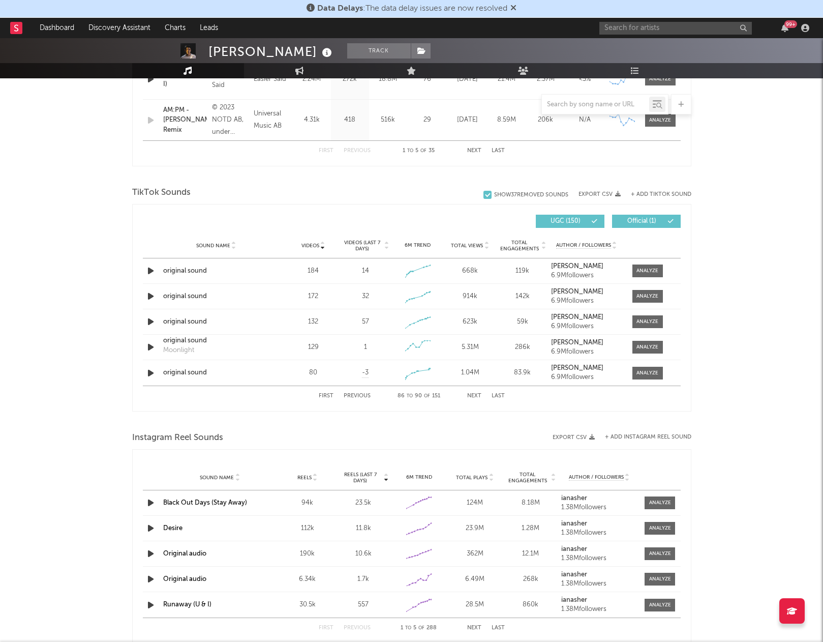
click at [474, 397] on button "Next" at bounding box center [474, 396] width 14 height 6
click at [152, 327] on icon "button" at bounding box center [150, 321] width 11 height 13
click at [153, 345] on icon "button" at bounding box center [150, 347] width 11 height 13
click at [150, 373] on icon "button" at bounding box center [150, 373] width 11 height 13
click at [476, 391] on div "First Previous 91 to 95 of 151 Next Last" at bounding box center [412, 396] width 186 height 20
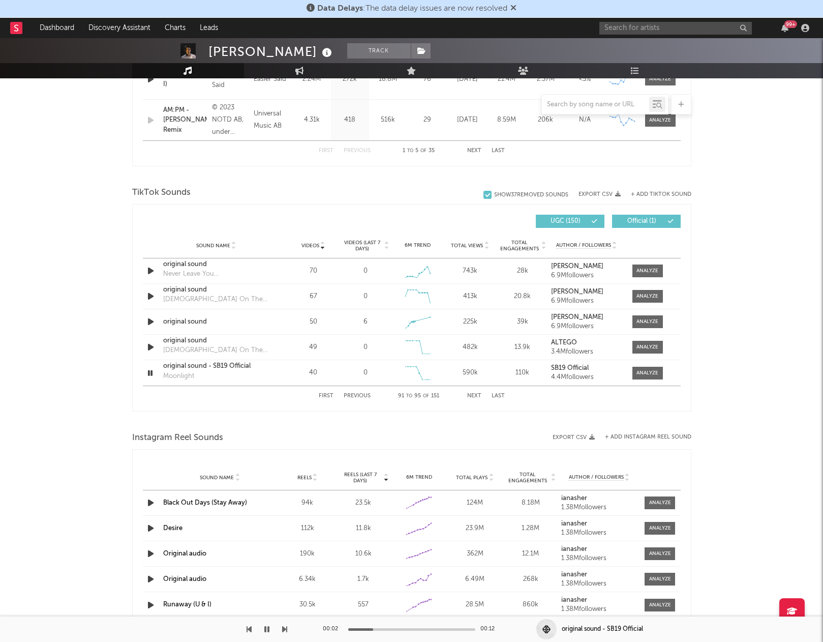
click at [479, 392] on div "First Previous 91 to 95 of 151 Next Last" at bounding box center [412, 396] width 186 height 20
click at [478, 396] on button "Next" at bounding box center [474, 396] width 14 height 6
click at [152, 293] on icon "button" at bounding box center [150, 296] width 11 height 13
click at [152, 319] on icon "button" at bounding box center [150, 321] width 11 height 13
click at [153, 349] on icon "button" at bounding box center [150, 347] width 11 height 13
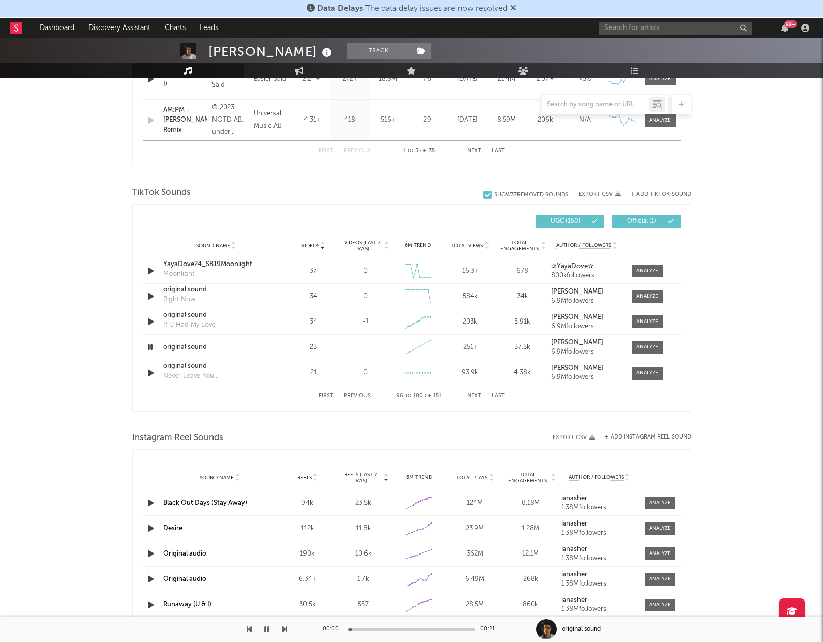
click at [471, 397] on button "Next" at bounding box center [474, 396] width 14 height 6
click at [152, 291] on icon "button" at bounding box center [150, 296] width 11 height 13
click at [480, 397] on button "Next" at bounding box center [474, 396] width 14 height 6
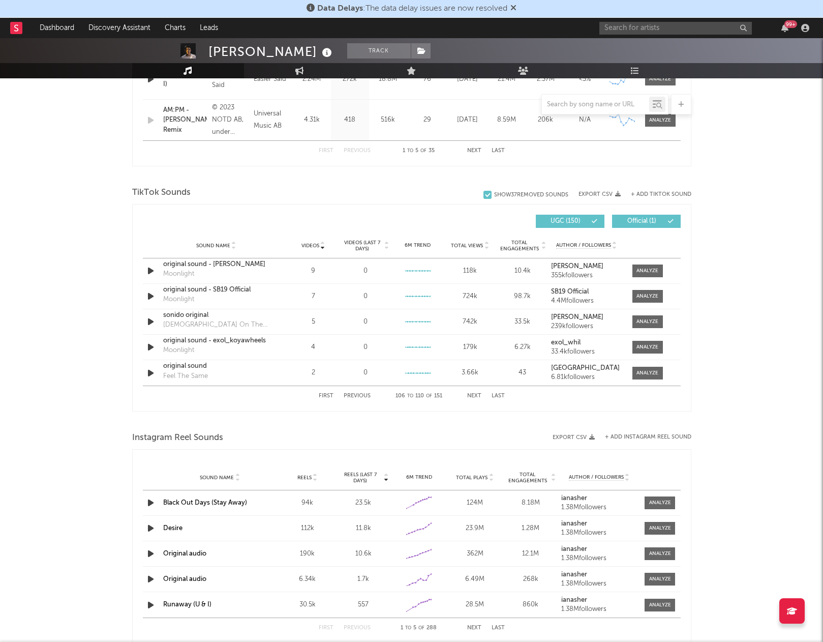
click at [474, 394] on button "Next" at bounding box center [474, 396] width 14 height 6
click at [473, 394] on button "Next" at bounding box center [474, 396] width 14 height 6
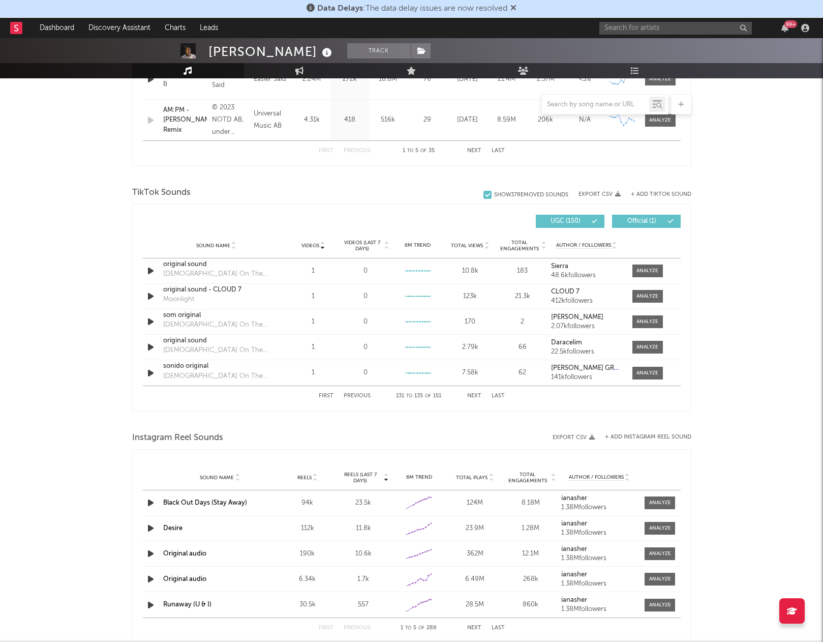
click at [473, 394] on button "Next" at bounding box center [474, 396] width 14 height 6
click at [474, 394] on button "Next" at bounding box center [474, 396] width 14 height 6
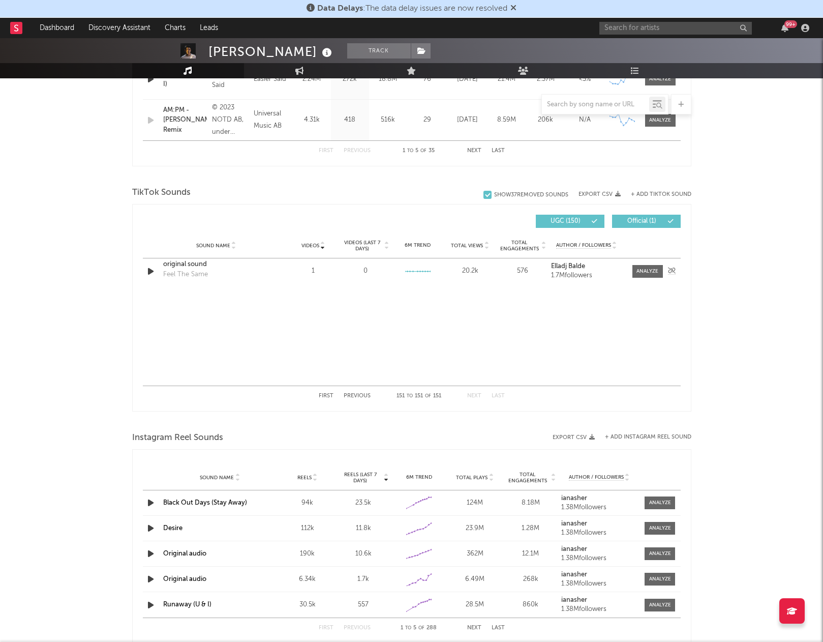
click at [151, 267] on icon "button" at bounding box center [150, 271] width 11 height 13
click at [650, 192] on button "+ Add TikTok Sound" at bounding box center [661, 195] width 60 height 6
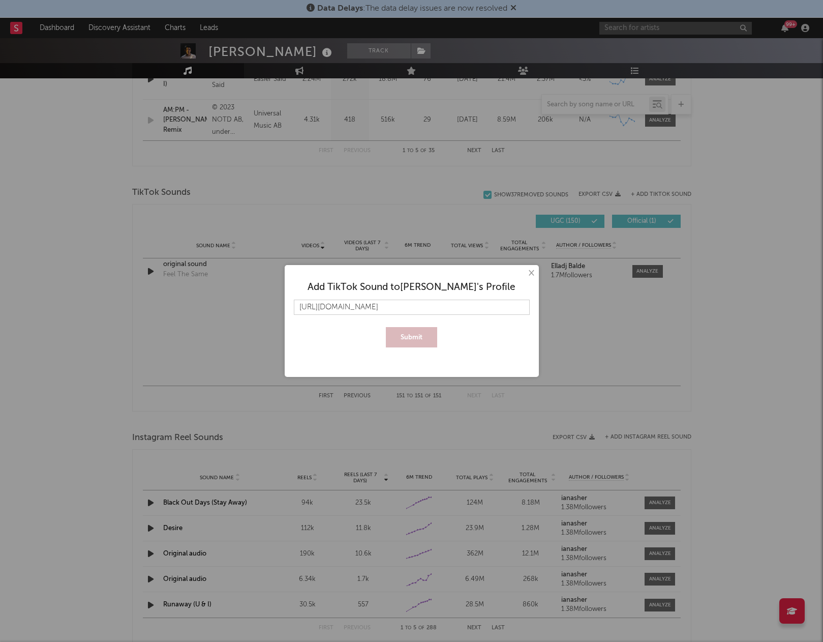
scroll to position [0, 15]
type input "[URL][DOMAIN_NAME]"
click at [406, 333] on button "Submit" at bounding box center [411, 337] width 51 height 20
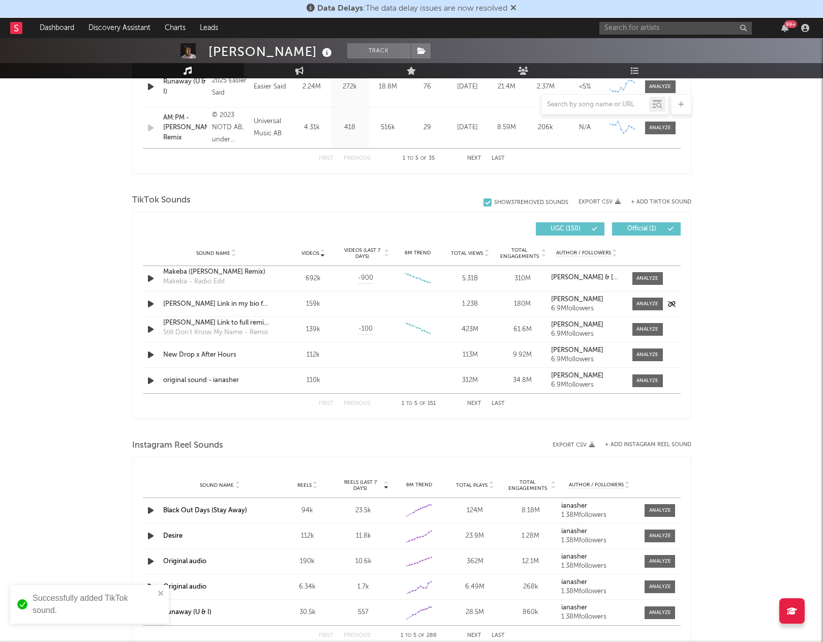
scroll to position [583, 0]
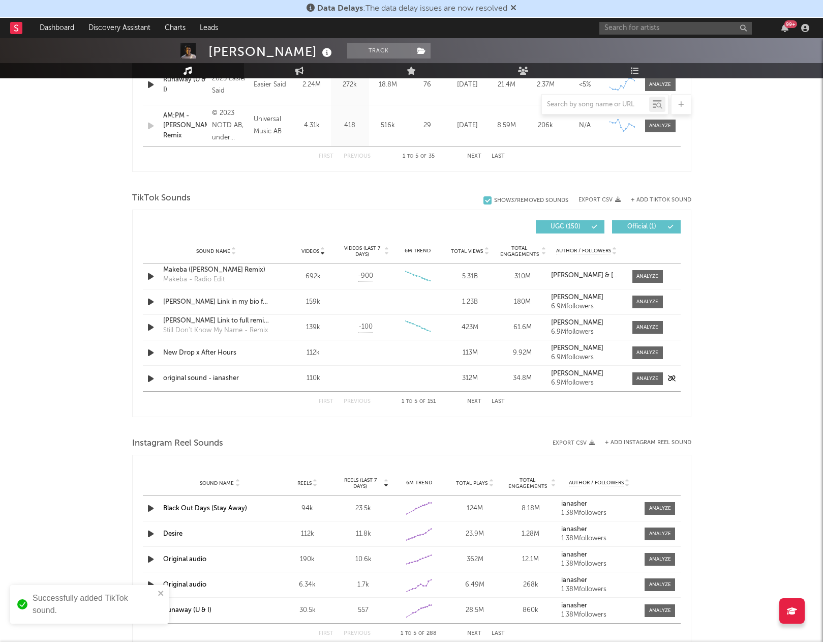
click at [149, 379] on icon "button" at bounding box center [150, 378] width 11 height 13
click at [148, 350] on icon "button" at bounding box center [150, 352] width 11 height 13
click at [152, 322] on icon "button" at bounding box center [150, 327] width 11 height 13
click at [152, 301] on icon "button" at bounding box center [150, 301] width 11 height 13
click at [152, 277] on icon "button" at bounding box center [150, 276] width 11 height 13
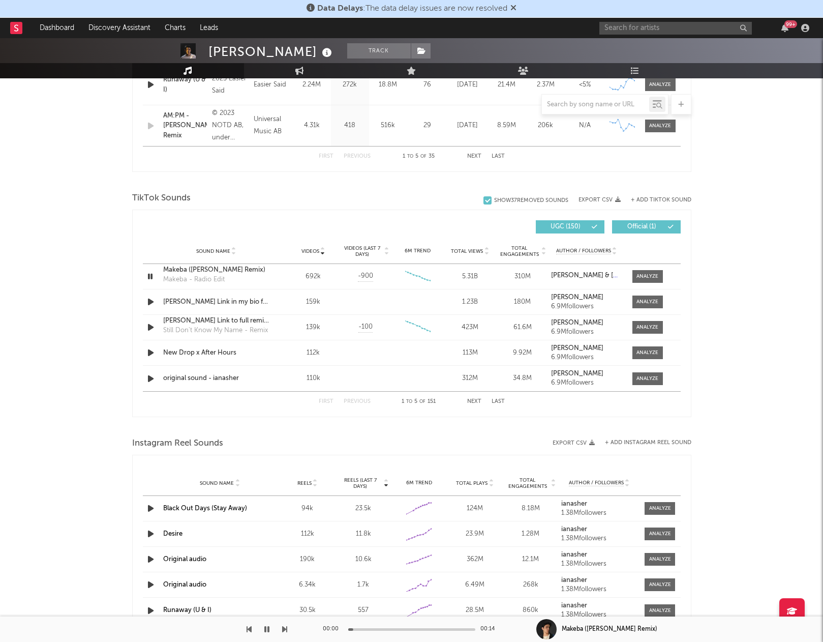
click at [475, 398] on div "First Previous 1 to 5 of 151 Next Last" at bounding box center [412, 401] width 186 height 20
click at [475, 401] on button "Next" at bounding box center [474, 402] width 14 height 6
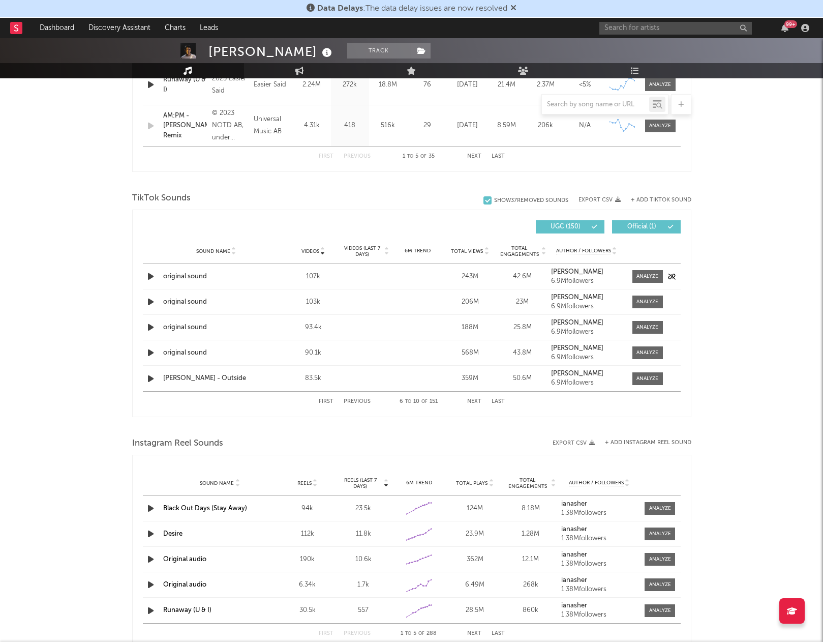
click at [149, 274] on icon "button" at bounding box center [150, 276] width 11 height 13
click at [149, 306] on icon "button" at bounding box center [150, 301] width 11 height 13
click at [152, 327] on icon "button" at bounding box center [150, 327] width 11 height 13
click at [152, 351] on icon "button" at bounding box center [150, 352] width 11 height 13
click at [474, 401] on button "Next" at bounding box center [474, 402] width 14 height 6
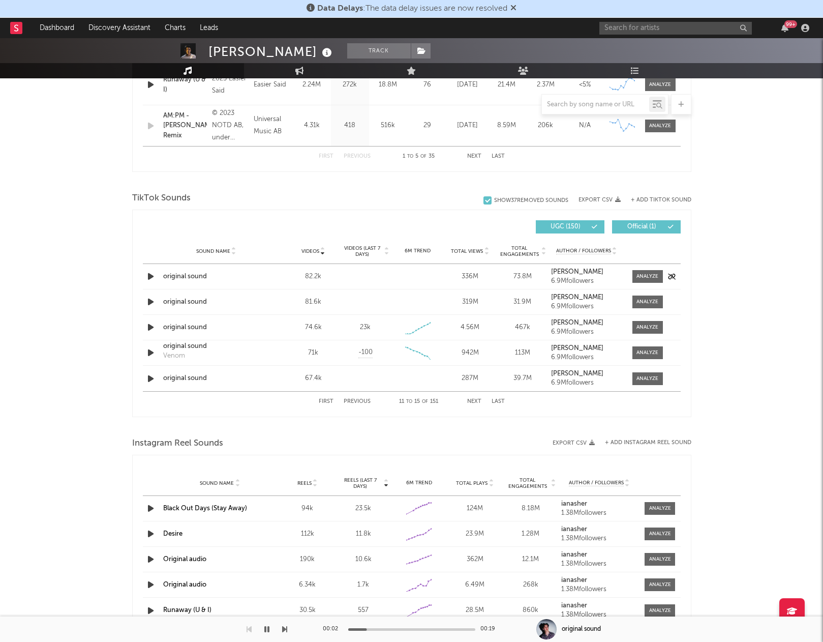
click at [149, 278] on icon "button" at bounding box center [150, 276] width 11 height 13
click at [152, 299] on icon "button" at bounding box center [150, 301] width 11 height 13
click at [151, 327] on icon "button" at bounding box center [150, 327] width 11 height 13
click at [152, 349] on icon "button" at bounding box center [150, 352] width 11 height 13
click at [152, 380] on icon "button" at bounding box center [150, 378] width 11 height 13
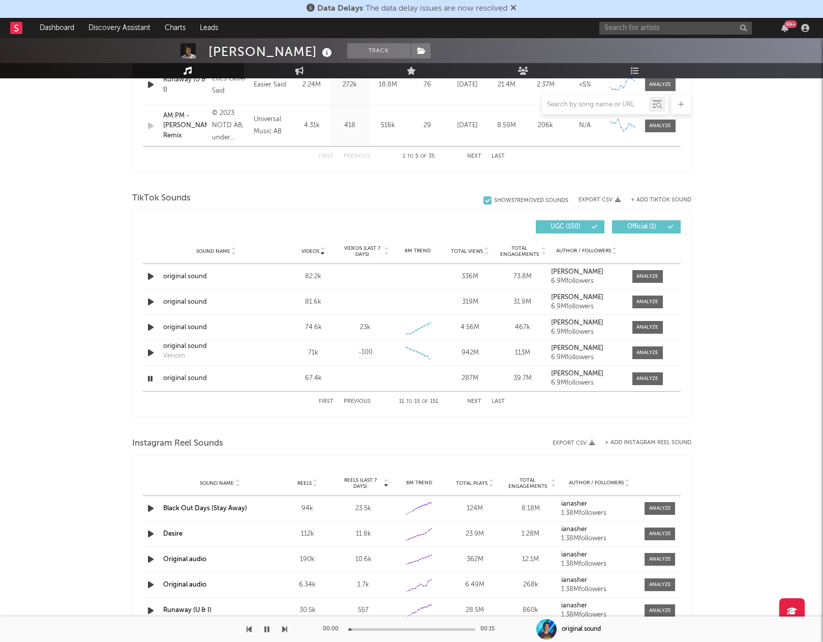
click at [474, 398] on div "First Previous 11 to 15 of 151 Next Last" at bounding box center [412, 401] width 186 height 20
click at [472, 402] on button "Next" at bounding box center [474, 402] width 14 height 6
click at [149, 301] on icon "button" at bounding box center [150, 301] width 11 height 13
click at [152, 329] on icon "button" at bounding box center [150, 327] width 11 height 13
click at [154, 350] on icon "button" at bounding box center [150, 352] width 11 height 13
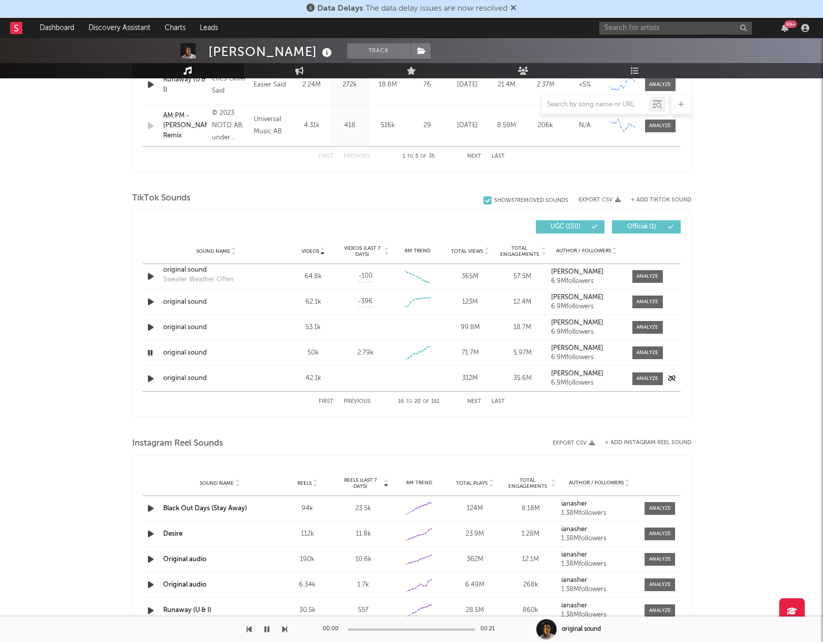
click at [151, 383] on icon "button" at bounding box center [150, 378] width 11 height 13
click at [473, 401] on button "Next" at bounding box center [474, 402] width 14 height 6
click at [151, 274] on icon "button" at bounding box center [150, 276] width 11 height 13
click at [150, 300] on icon "button" at bounding box center [150, 301] width 11 height 13
click at [153, 321] on icon "button" at bounding box center [150, 327] width 11 height 13
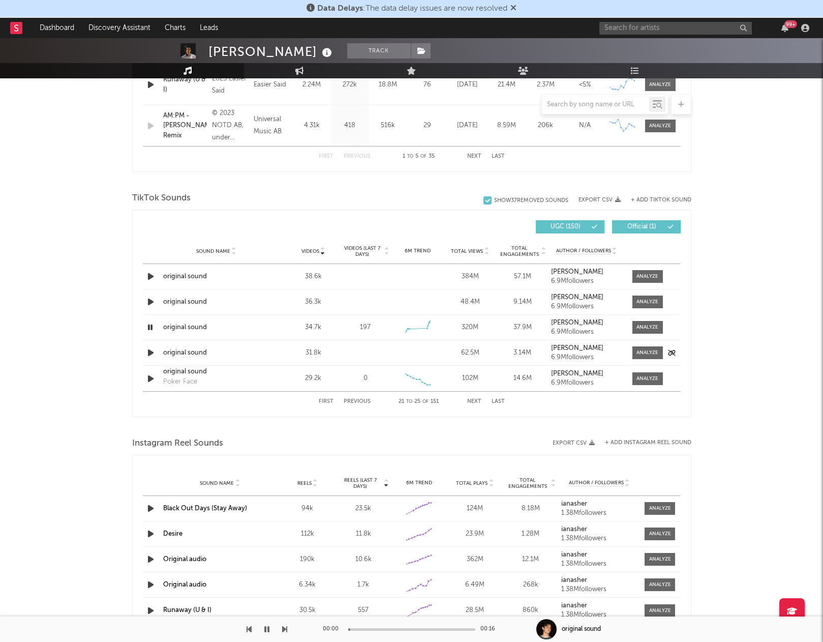
click at [149, 352] on icon "button" at bounding box center [150, 352] width 11 height 13
click at [148, 376] on icon "button" at bounding box center [150, 378] width 11 height 13
click at [477, 401] on button "Next" at bounding box center [474, 402] width 14 height 6
click at [150, 275] on icon "button" at bounding box center [150, 276] width 11 height 13
click at [150, 322] on icon "button" at bounding box center [150, 327] width 11 height 13
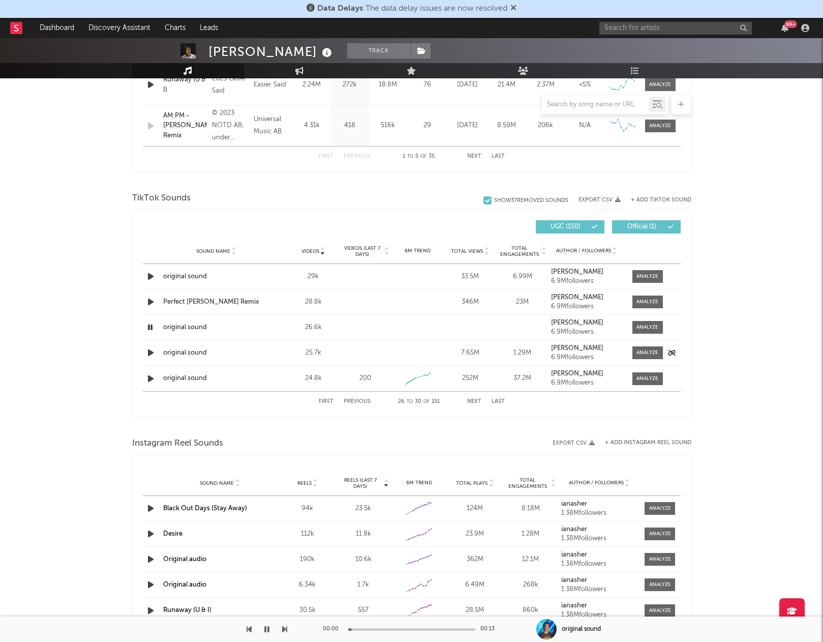
click at [150, 354] on icon "button" at bounding box center [150, 352] width 11 height 13
click at [150, 378] on icon "button" at bounding box center [150, 378] width 11 height 13
click at [475, 396] on div "First Previous 26 to 30 of 151 Next Last" at bounding box center [412, 401] width 186 height 20
click at [474, 400] on button "Next" at bounding box center [474, 402] width 14 height 6
click at [149, 275] on icon "button" at bounding box center [150, 276] width 11 height 13
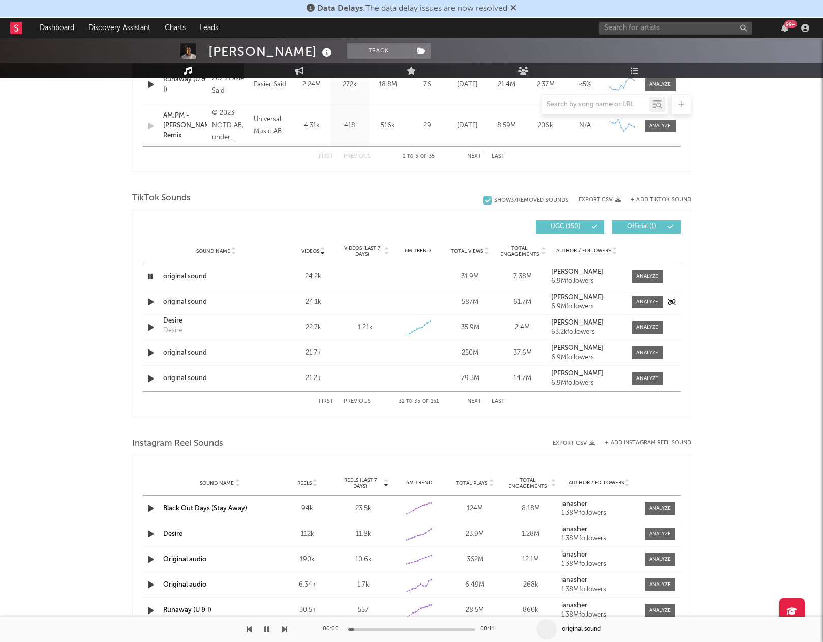
click at [154, 298] on icon "button" at bounding box center [150, 301] width 11 height 13
click at [148, 355] on icon "button" at bounding box center [150, 352] width 11 height 13
click at [149, 378] on icon "button" at bounding box center [150, 378] width 11 height 13
click at [472, 393] on div "First Previous 31 to 35 of 151 Next Last" at bounding box center [412, 401] width 186 height 20
click at [472, 403] on button "Next" at bounding box center [474, 402] width 14 height 6
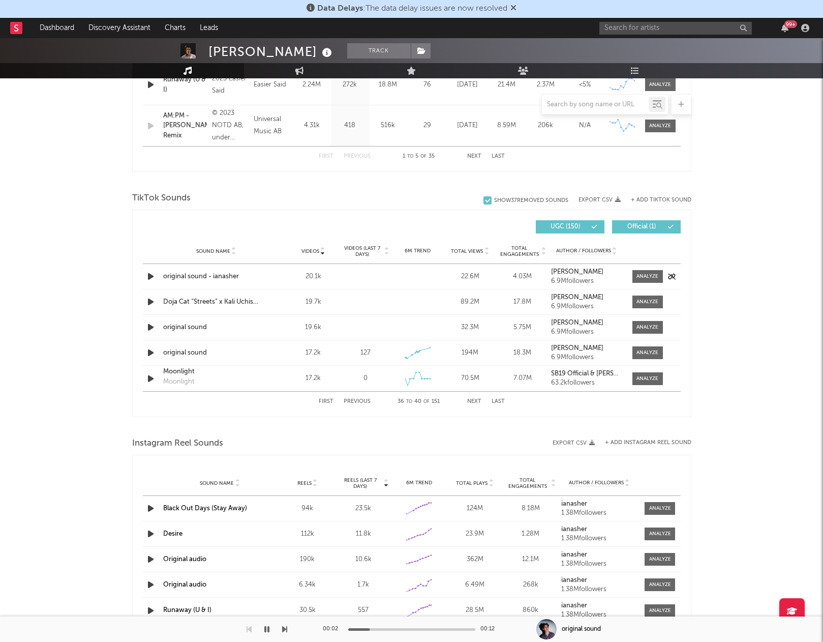
click at [147, 275] on icon "button" at bounding box center [150, 276] width 11 height 13
click at [151, 327] on icon "button" at bounding box center [150, 327] width 11 height 13
click at [152, 348] on icon "button" at bounding box center [150, 352] width 11 height 13
click at [471, 402] on button "Next" at bounding box center [474, 402] width 14 height 6
click at [150, 273] on icon "button" at bounding box center [150, 276] width 11 height 13
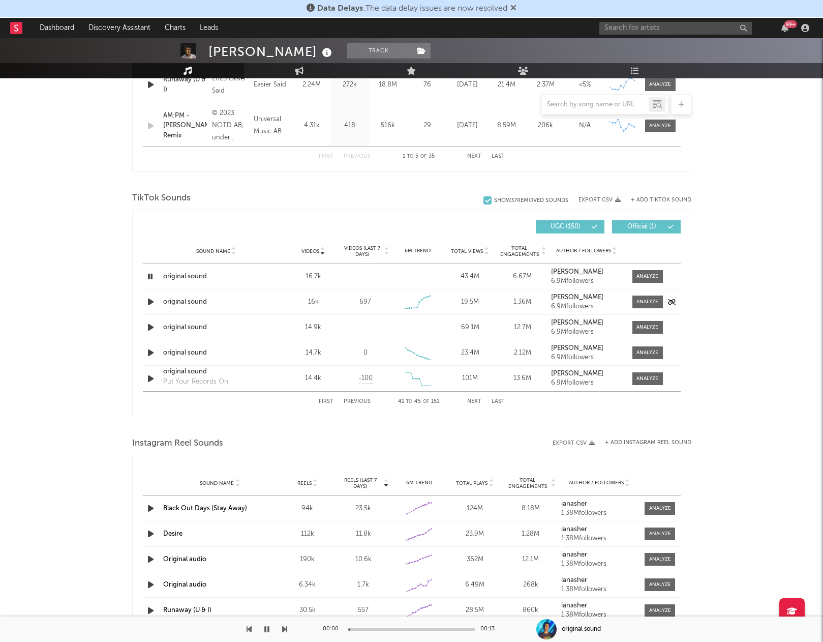
click at [149, 305] on icon "button" at bounding box center [150, 301] width 11 height 13
click at [151, 324] on icon "button" at bounding box center [150, 327] width 11 height 13
click at [151, 353] on icon "button" at bounding box center [150, 352] width 11 height 13
click at [150, 379] on icon "button" at bounding box center [150, 378] width 11 height 13
click at [475, 400] on button "Next" at bounding box center [474, 402] width 14 height 6
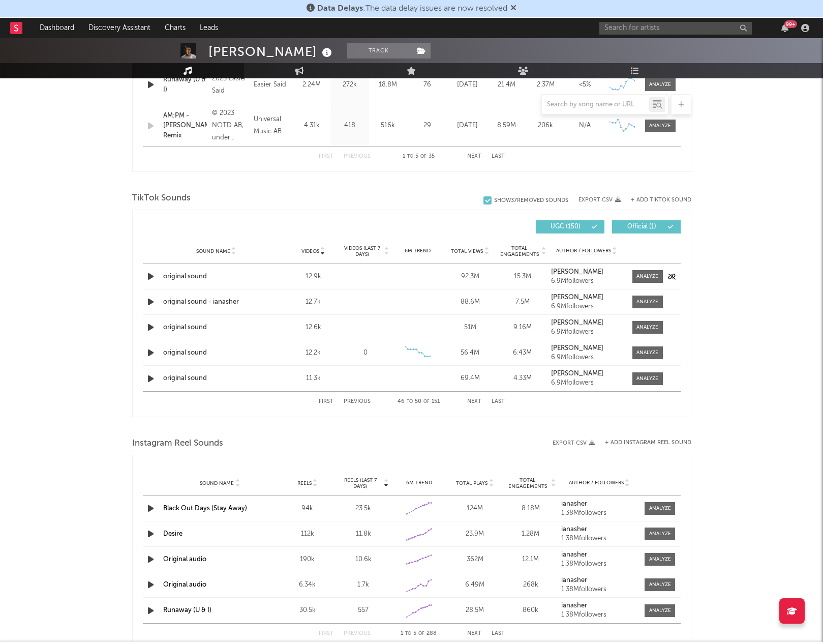
click at [149, 277] on icon "button" at bounding box center [150, 276] width 11 height 13
click at [150, 304] on icon "button" at bounding box center [150, 301] width 11 height 13
click at [150, 325] on icon "button" at bounding box center [150, 327] width 11 height 13
click at [154, 355] on icon "button" at bounding box center [150, 352] width 11 height 13
click at [150, 377] on icon "button" at bounding box center [150, 378] width 11 height 13
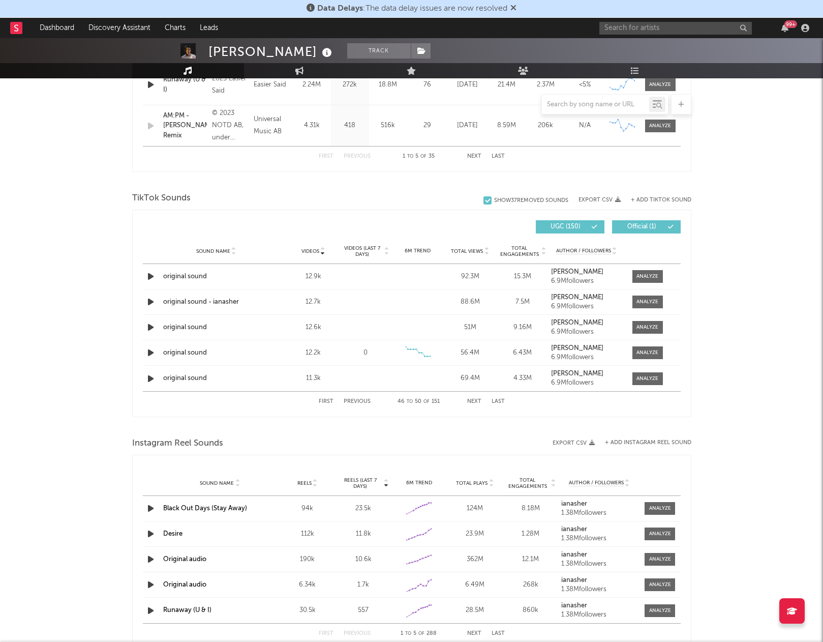
click at [472, 399] on button "Next" at bounding box center [474, 402] width 14 height 6
click at [155, 277] on icon "button" at bounding box center [150, 276] width 11 height 13
click at [155, 277] on icon "button" at bounding box center [150, 276] width 10 height 13
click at [154, 305] on icon "button" at bounding box center [150, 301] width 11 height 13
click at [150, 322] on icon "button" at bounding box center [150, 327] width 11 height 13
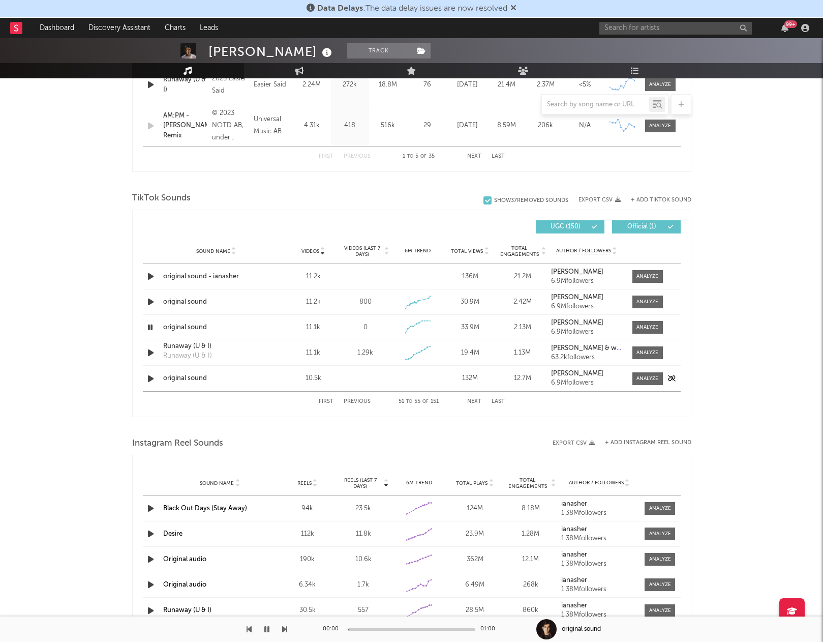
click at [150, 377] on icon "button" at bounding box center [150, 378] width 11 height 13
click at [475, 401] on button "Next" at bounding box center [474, 402] width 14 height 6
click at [152, 279] on icon "button" at bounding box center [150, 276] width 11 height 13
click at [152, 327] on icon "button" at bounding box center [150, 327] width 11 height 13
click at [148, 376] on icon "button" at bounding box center [150, 378] width 11 height 13
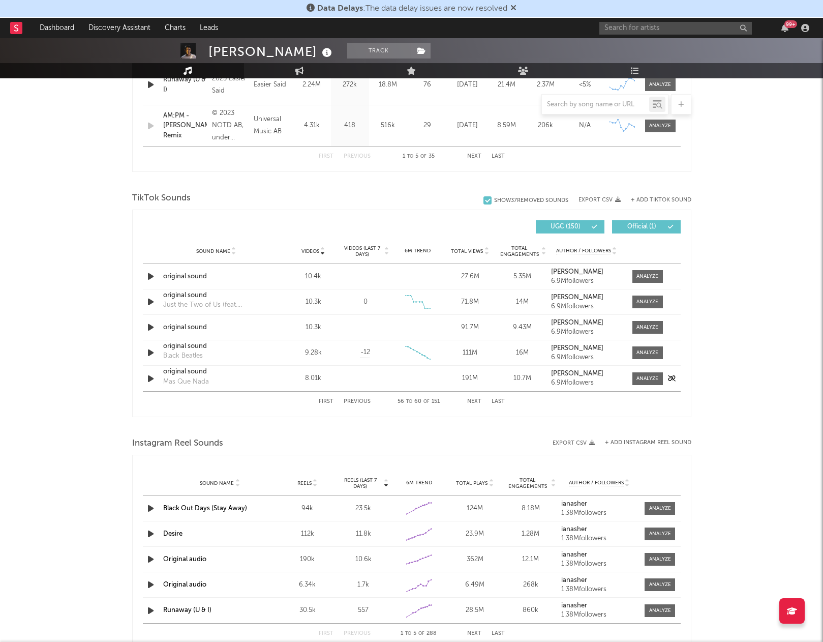
click at [153, 379] on icon "button" at bounding box center [150, 378] width 11 height 13
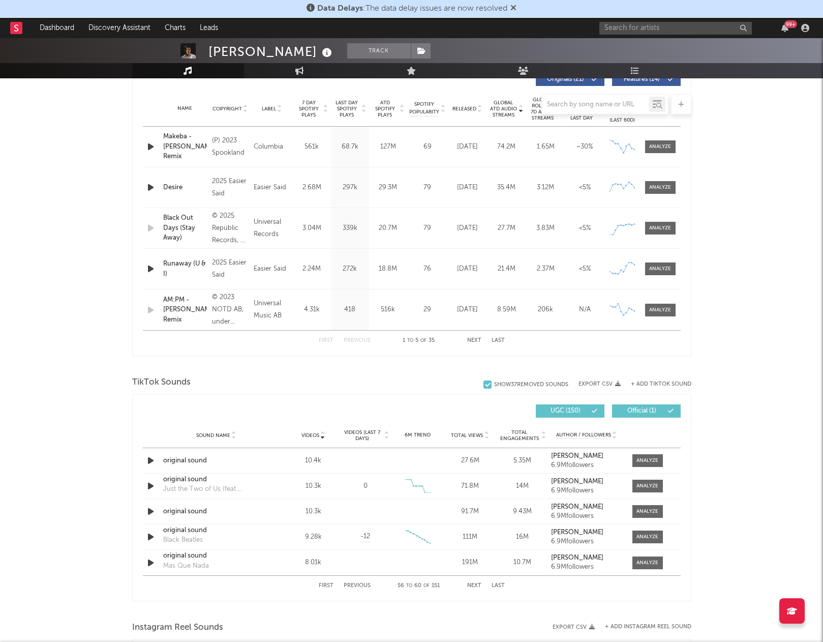
scroll to position [296, 0]
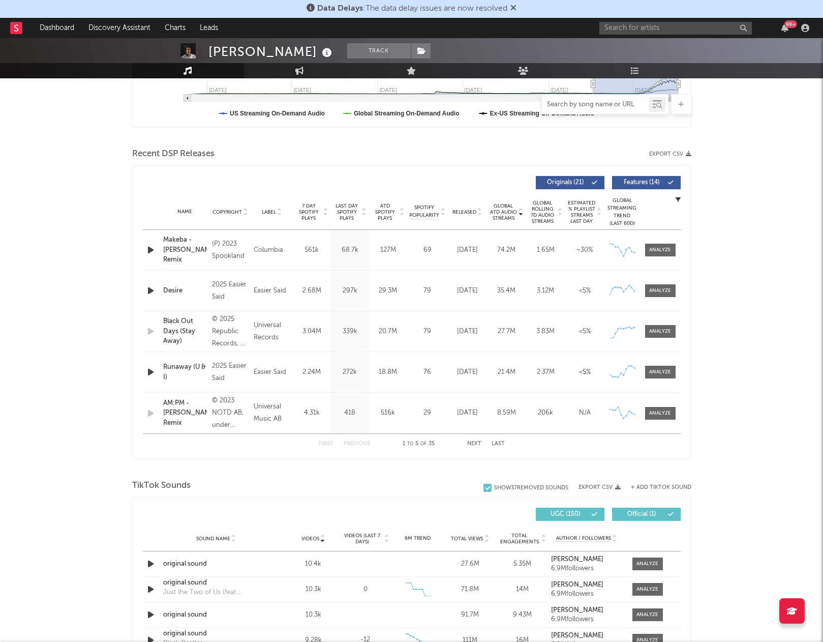
click at [584, 101] on input "text" at bounding box center [595, 105] width 107 height 8
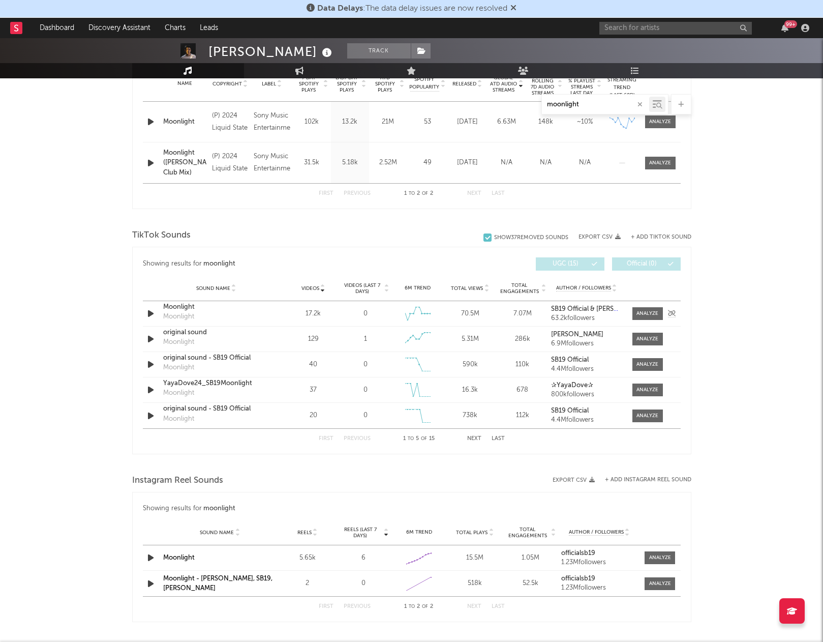
scroll to position [426, 0]
click at [475, 436] on button "Next" at bounding box center [474, 437] width 14 height 6
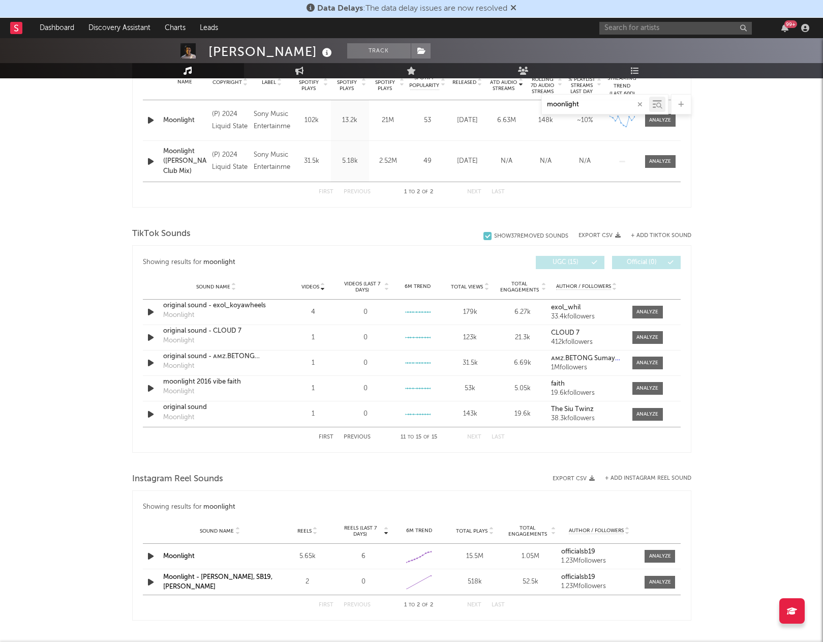
click at [329, 437] on button "First" at bounding box center [326, 437] width 15 height 6
click at [472, 434] on button "Next" at bounding box center [474, 437] width 14 height 6
click at [326, 435] on button "First" at bounding box center [326, 437] width 15 height 6
click at [473, 433] on div "First Previous 1 to 5 of 15 Next Last" at bounding box center [412, 437] width 186 height 20
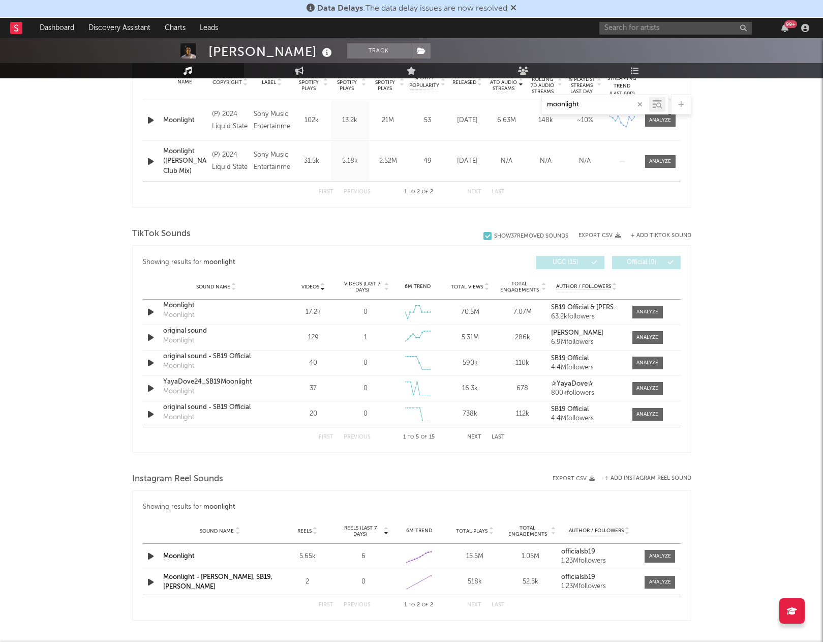
click at [474, 436] on button "Next" at bounding box center [474, 437] width 14 height 6
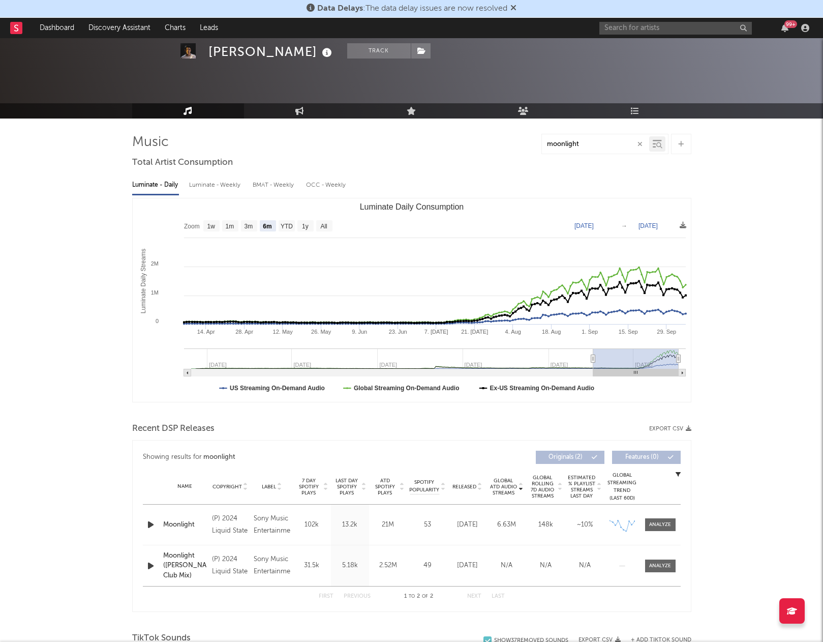
scroll to position [9, 0]
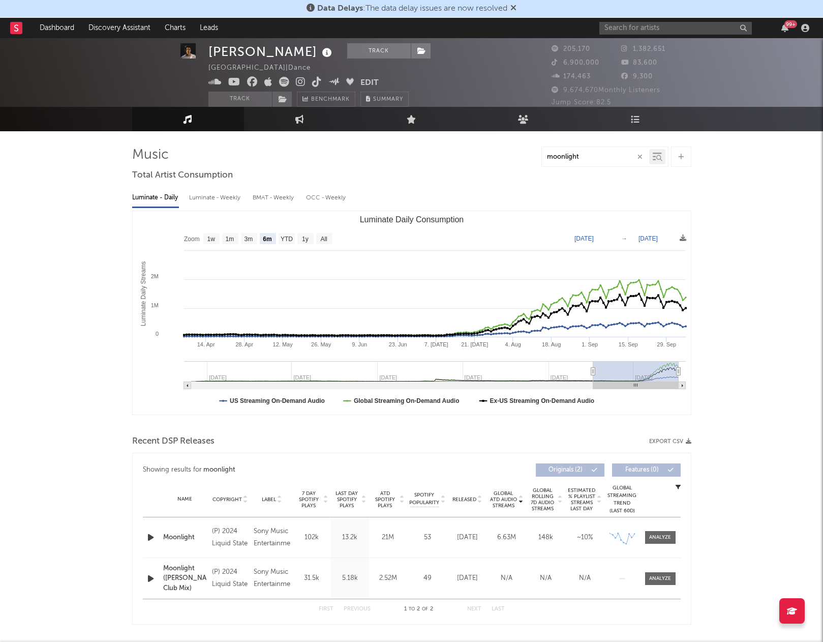
click at [561, 152] on div "moonlight" at bounding box center [595, 156] width 107 height 13
click at [569, 160] on input "moonlight" at bounding box center [595, 157] width 107 height 8
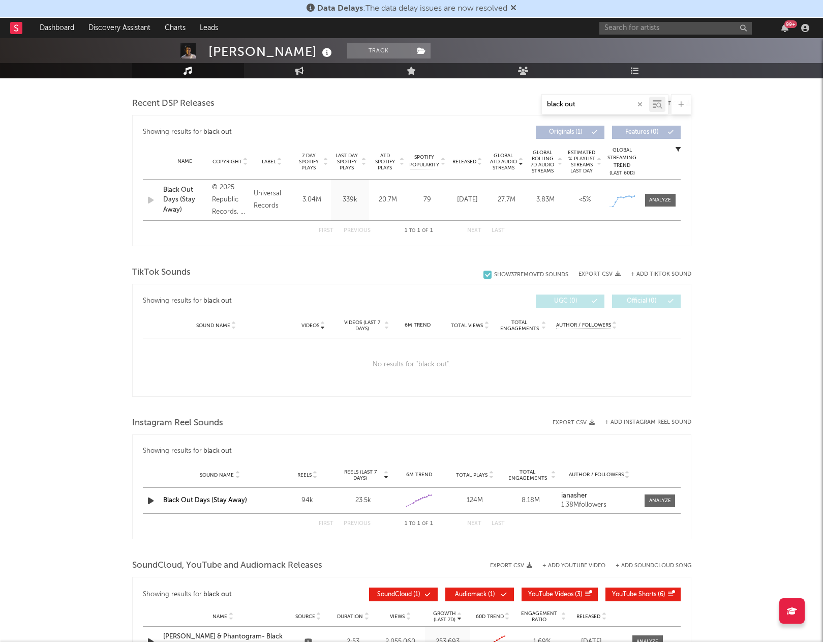
scroll to position [348, 0]
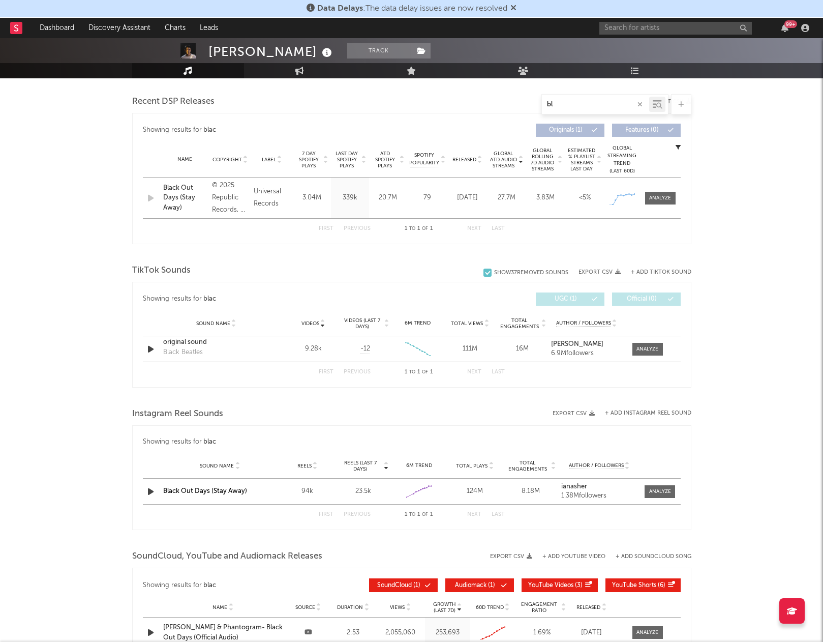
type input "b"
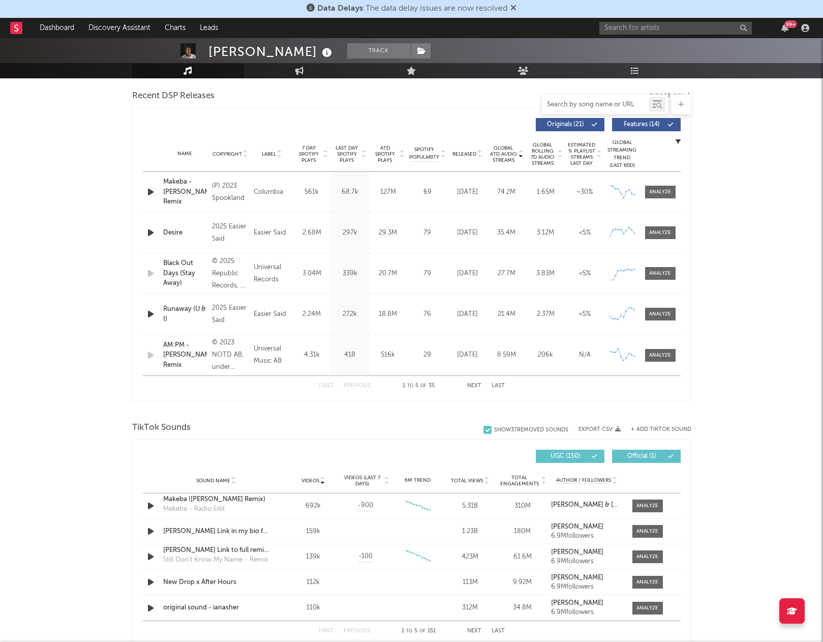
scroll to position [365, 0]
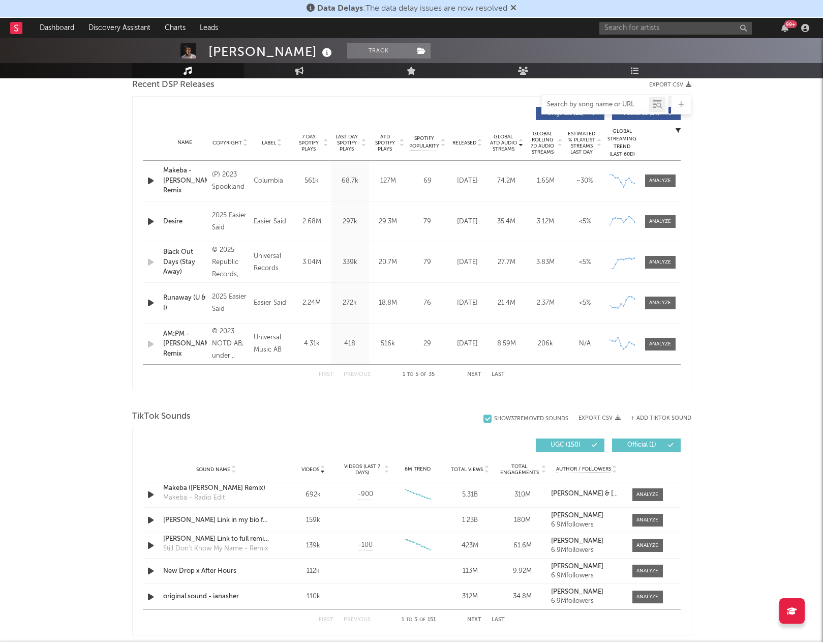
click at [668, 419] on button "+ Add TikTok Sound" at bounding box center [661, 418] width 60 height 6
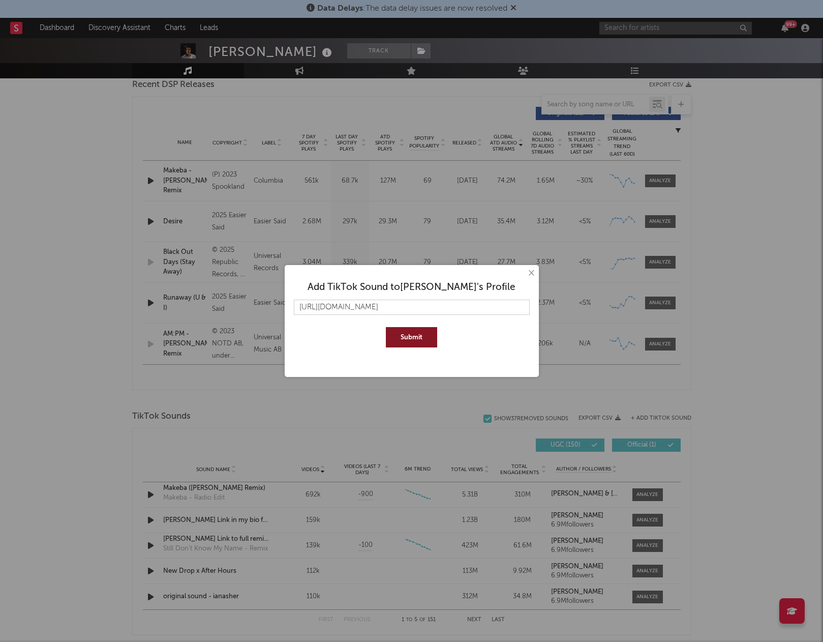
scroll to position [0, 56]
type input "[URL][DOMAIN_NAME]"
click at [412, 330] on button "Submit" at bounding box center [411, 337] width 51 height 20
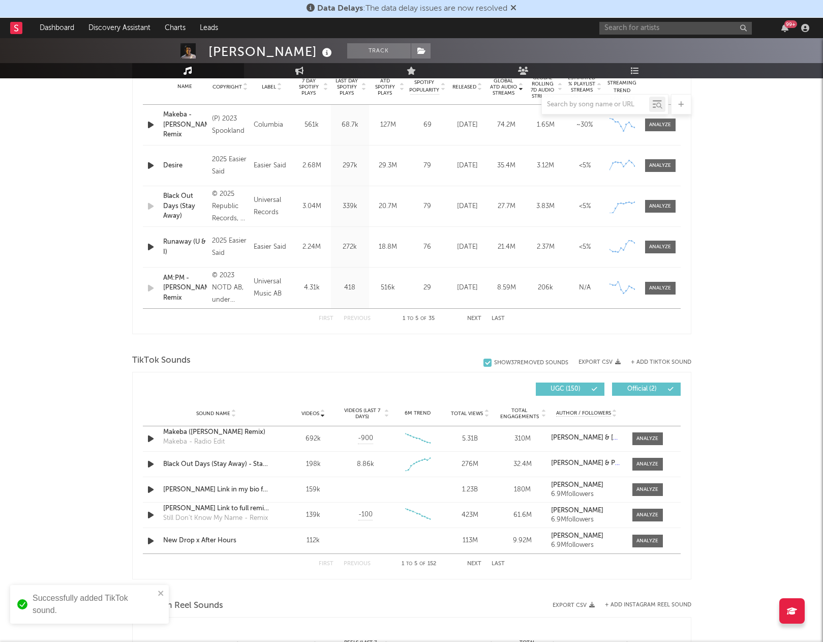
scroll to position [436, 0]
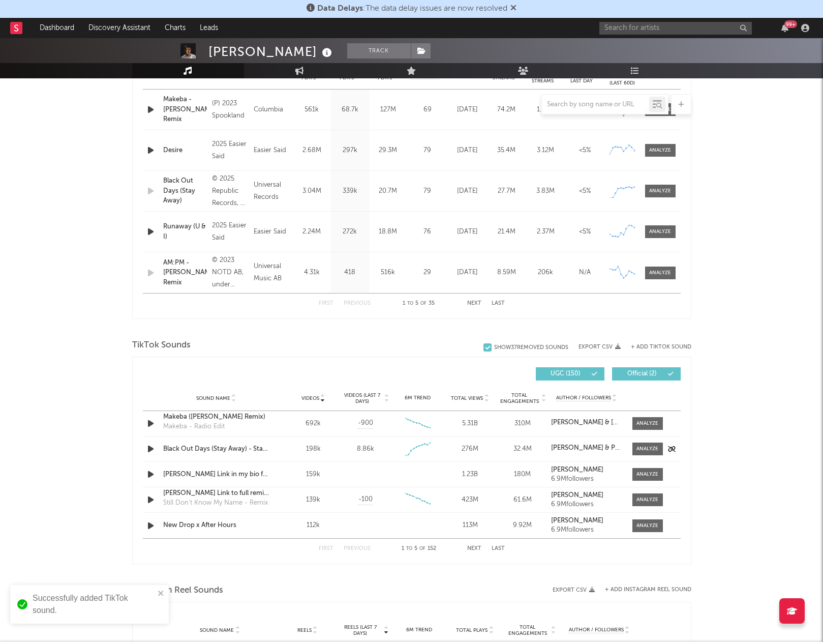
click at [148, 450] on icon "button" at bounding box center [150, 448] width 11 height 13
click at [148, 450] on icon "button" at bounding box center [150, 448] width 10 height 13
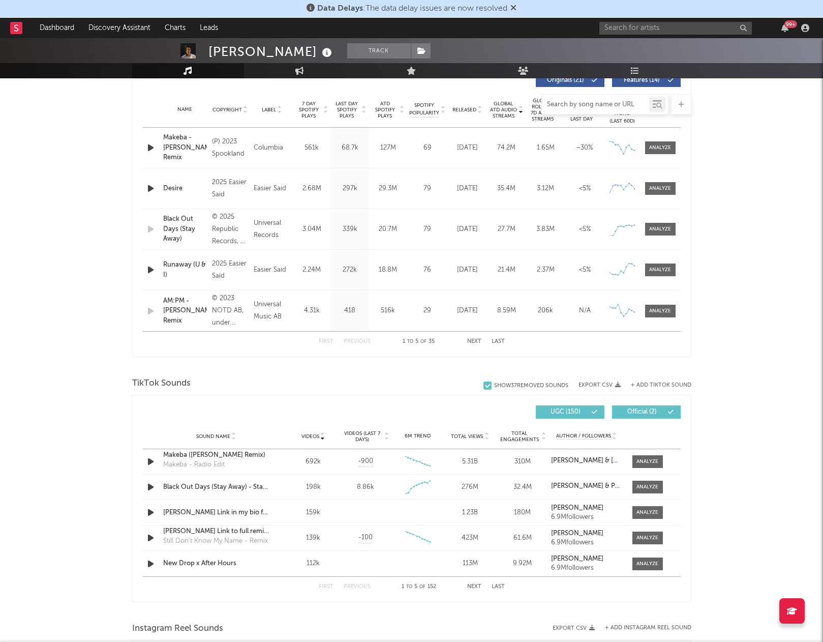
click at [596, 106] on input "text" at bounding box center [595, 105] width 107 height 8
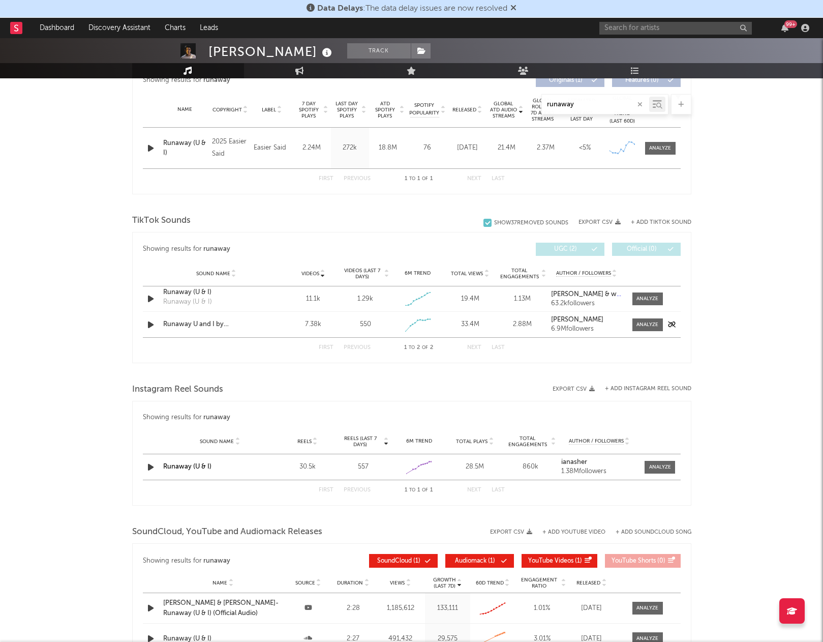
click at [152, 324] on icon "button" at bounding box center [150, 324] width 11 height 13
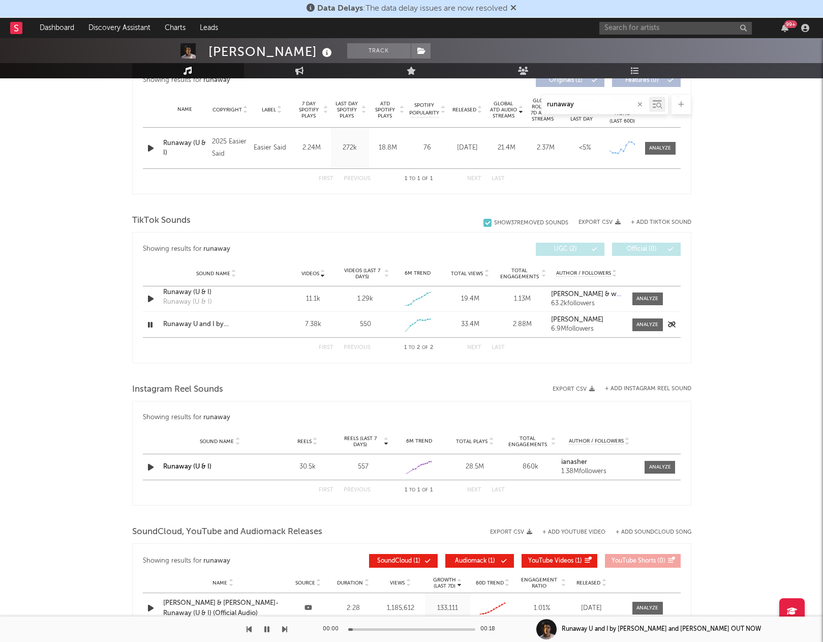
click at [152, 324] on icon "button" at bounding box center [150, 324] width 10 height 13
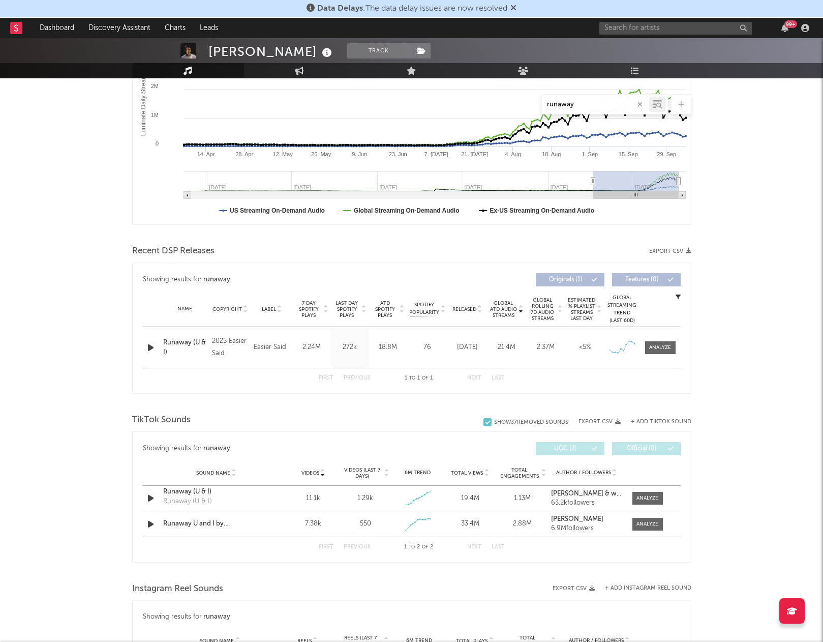
scroll to position [0, 0]
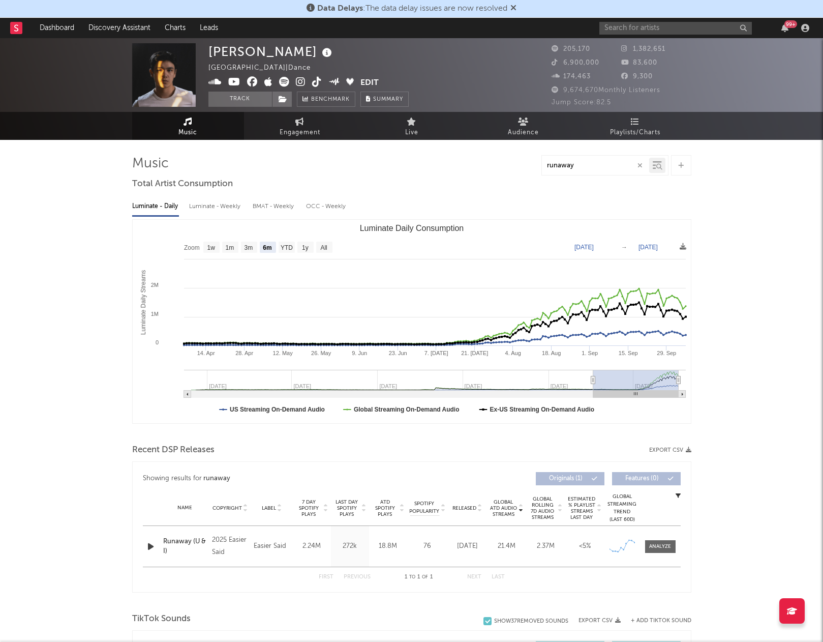
click at [581, 167] on input "runaway" at bounding box center [595, 166] width 107 height 8
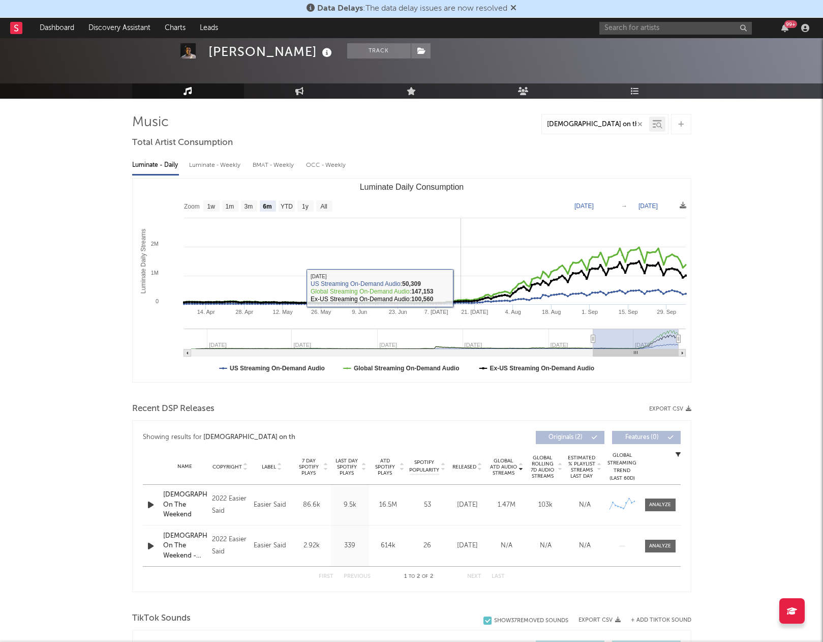
scroll to position [68, 0]
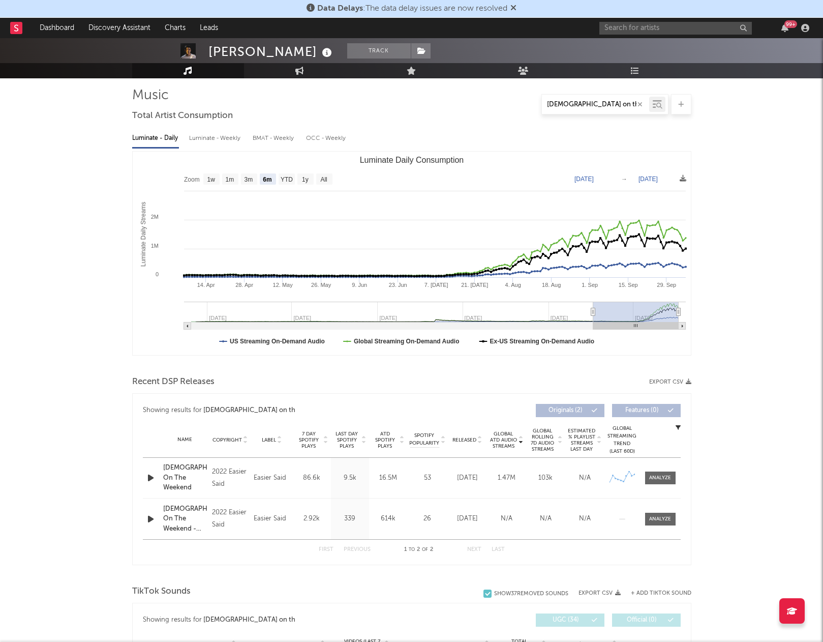
click at [153, 475] on icon "button" at bounding box center [150, 477] width 11 height 13
click at [148, 475] on icon "button" at bounding box center [150, 477] width 10 height 13
click at [584, 100] on div "[DEMOGRAPHIC_DATA] on th" at bounding box center [595, 104] width 107 height 13
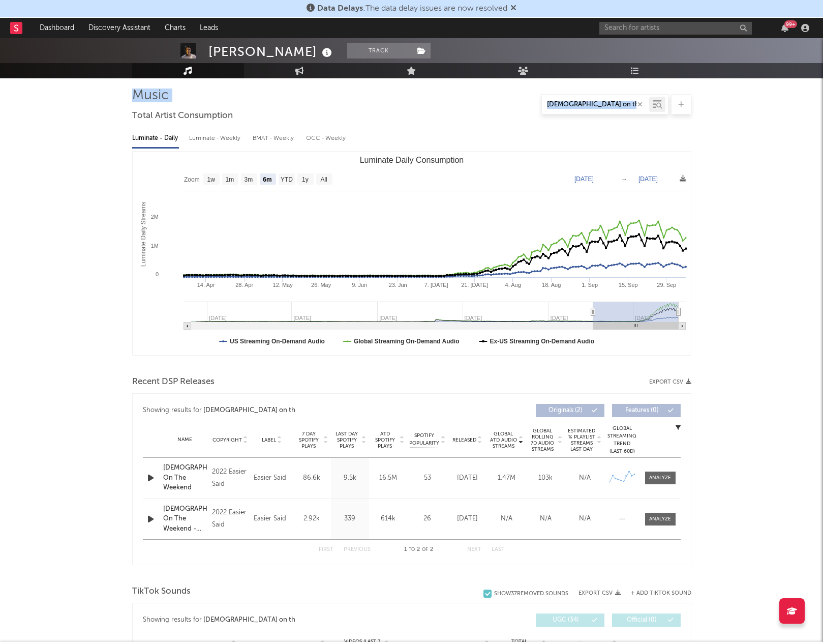
click at [584, 100] on div "[DEMOGRAPHIC_DATA] on th" at bounding box center [595, 104] width 107 height 13
click at [583, 108] on input "[DEMOGRAPHIC_DATA] on th" at bounding box center [595, 105] width 107 height 8
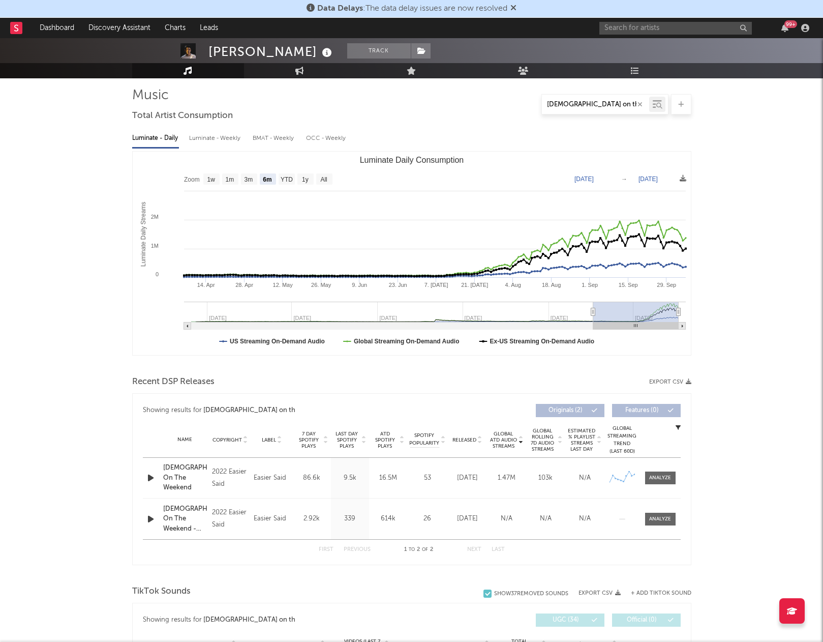
click at [583, 108] on input "[DEMOGRAPHIC_DATA] on th" at bounding box center [595, 105] width 107 height 8
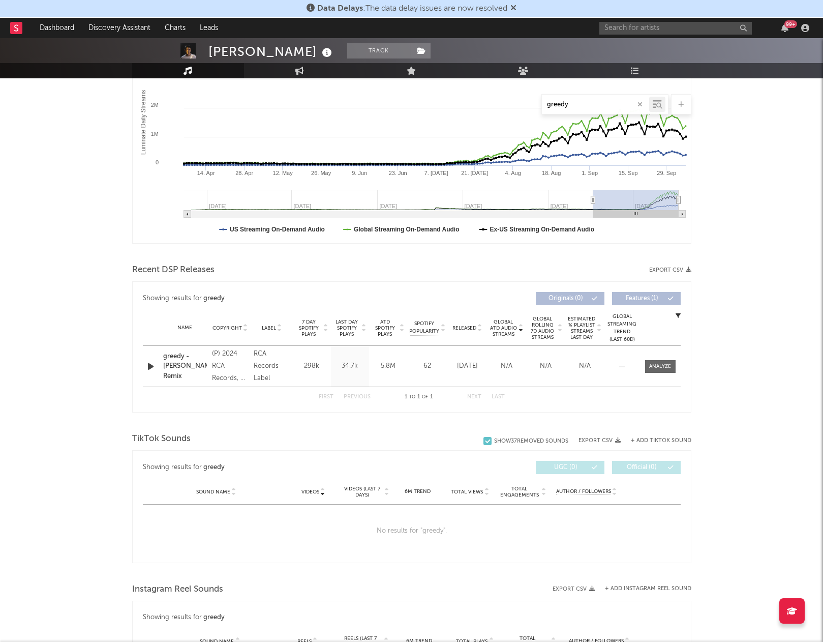
scroll to position [252, 0]
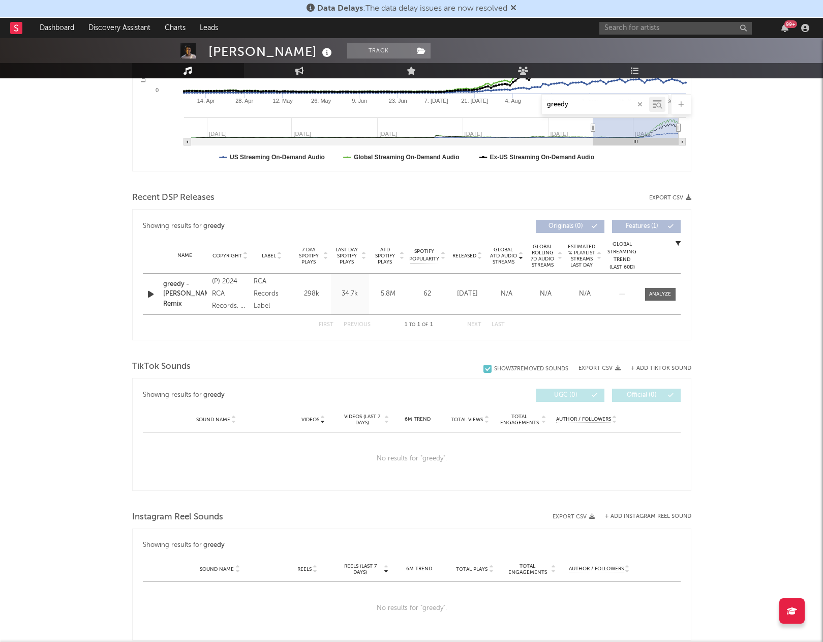
type input "greedy"
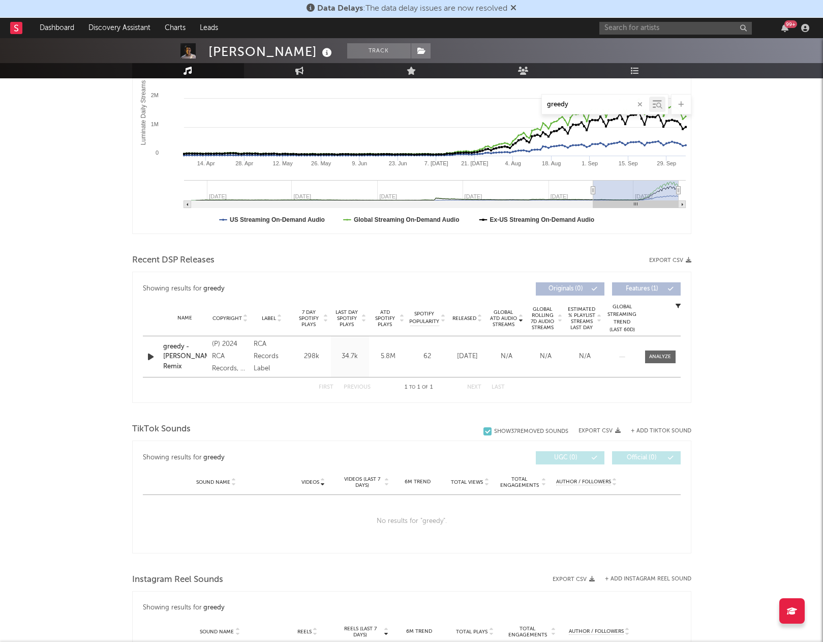
scroll to position [108, 0]
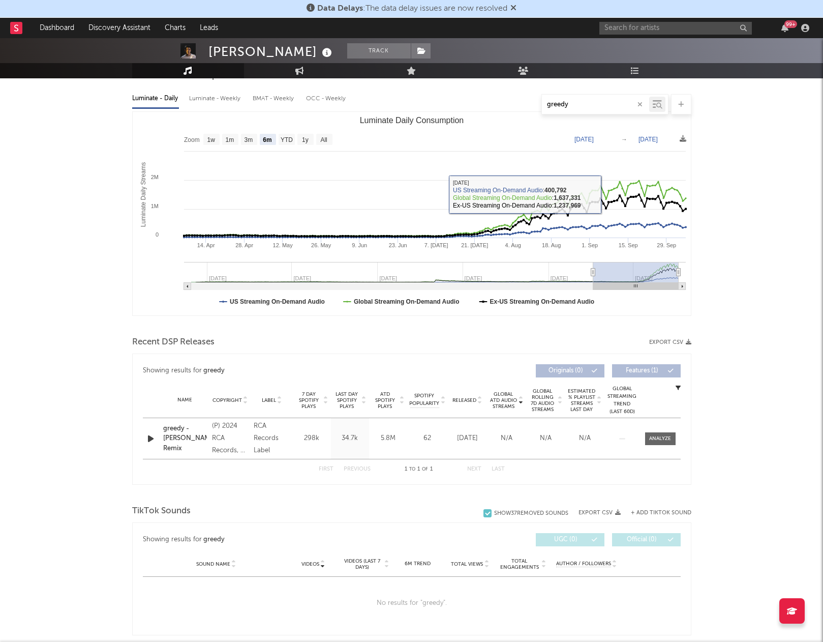
click at [597, 101] on input "greedy" at bounding box center [595, 105] width 107 height 8
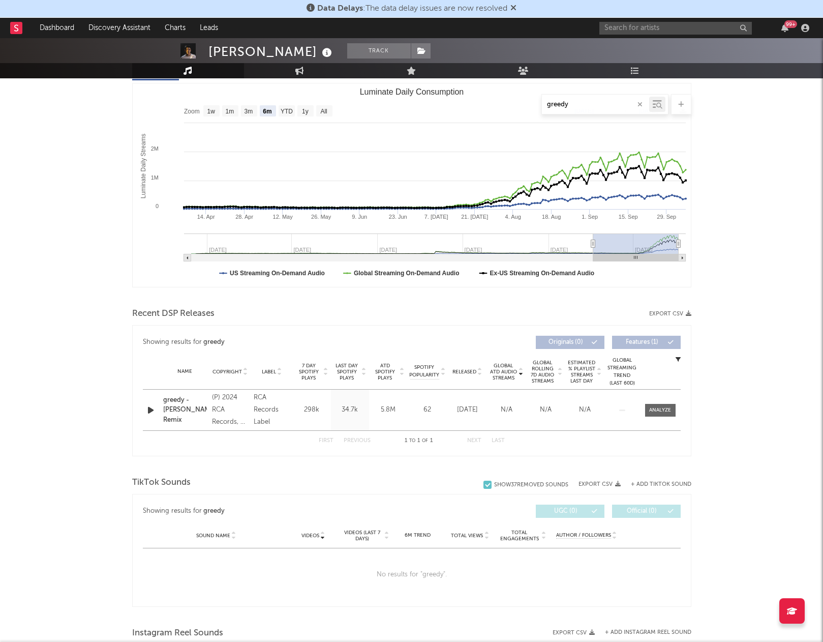
scroll to position [146, 0]
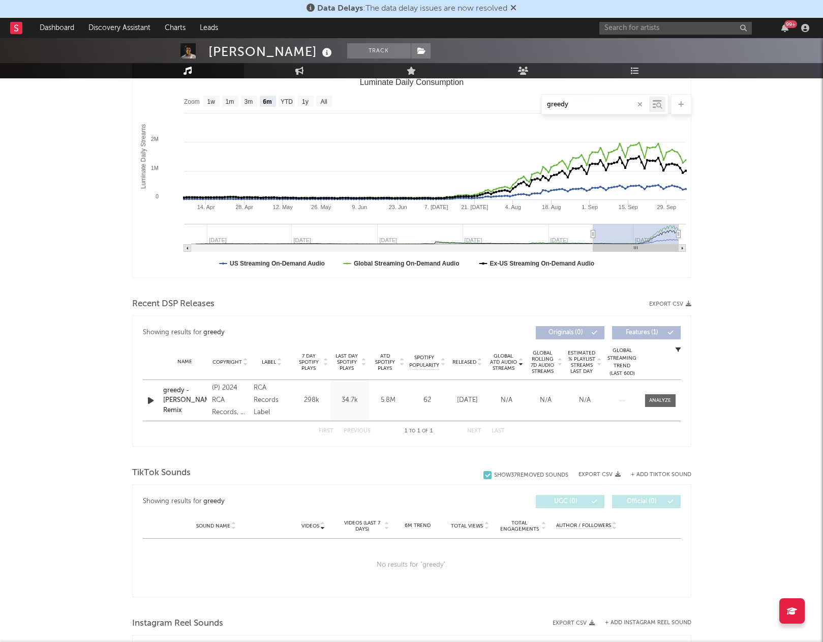
click at [739, 490] on div "[PERSON_NAME] Track [GEOGRAPHIC_DATA] | Dance Edit Track Benchmark Summary 205,…" at bounding box center [411, 490] width 823 height 1196
click at [666, 472] on button "+ Add TikTok Sound" at bounding box center [661, 475] width 60 height 6
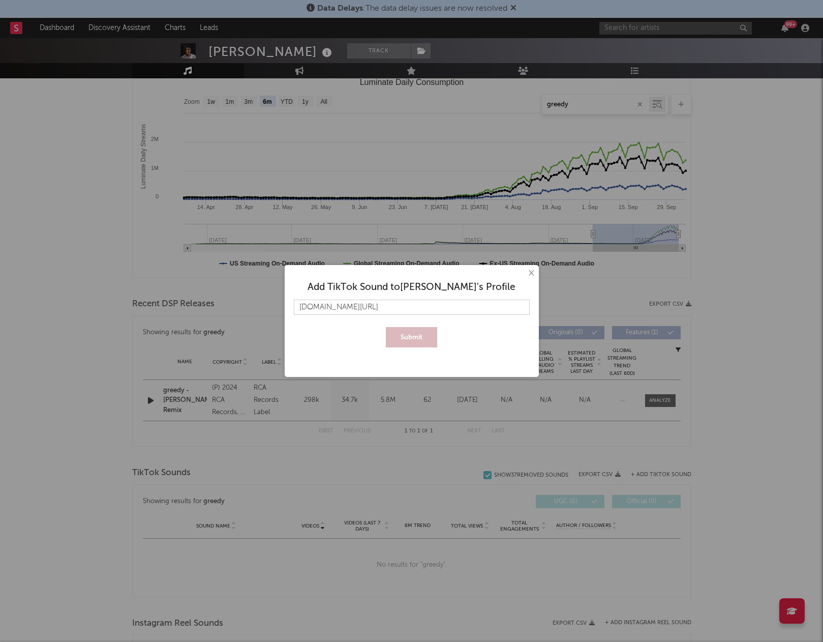
scroll to position [0, 47]
type input "[DOMAIN_NAME][URL]"
click at [424, 329] on button "Submit" at bounding box center [411, 337] width 51 height 20
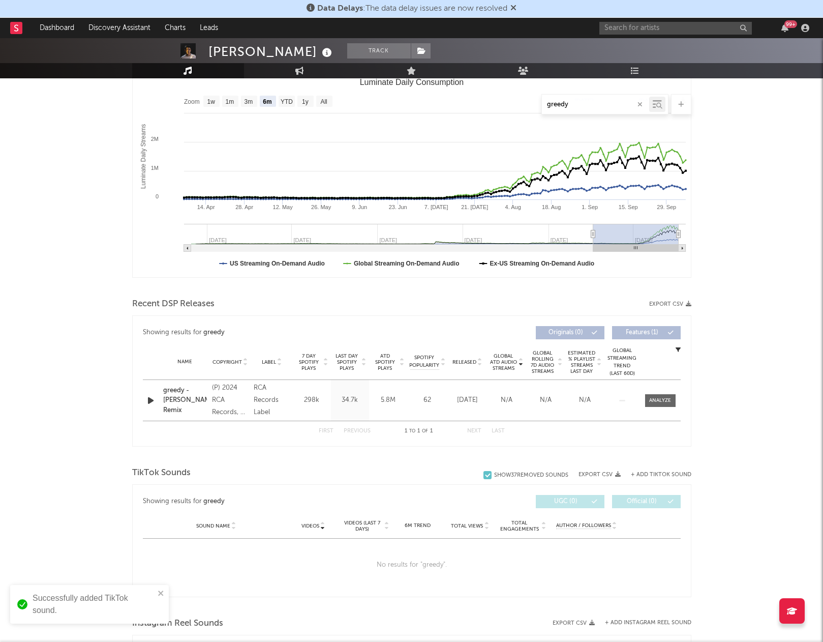
click at [640, 103] on icon "button" at bounding box center [640, 104] width 5 height 7
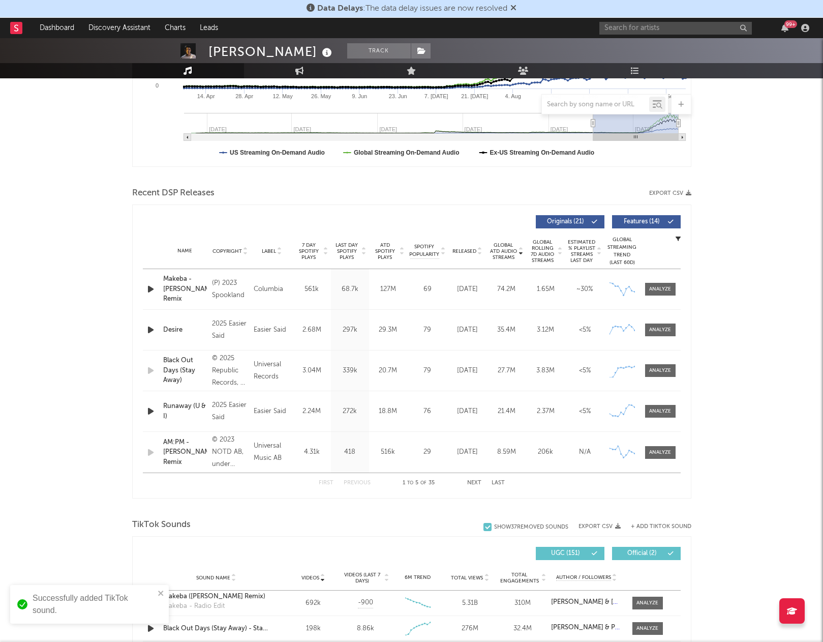
scroll to position [433, 0]
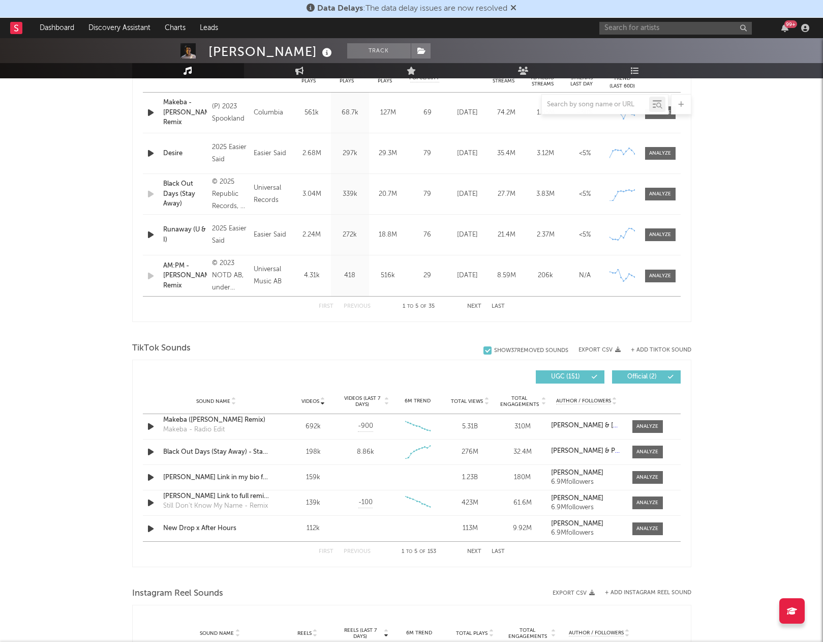
click at [473, 553] on button "Next" at bounding box center [474, 552] width 14 height 6
click at [150, 431] on icon "button" at bounding box center [150, 426] width 11 height 13
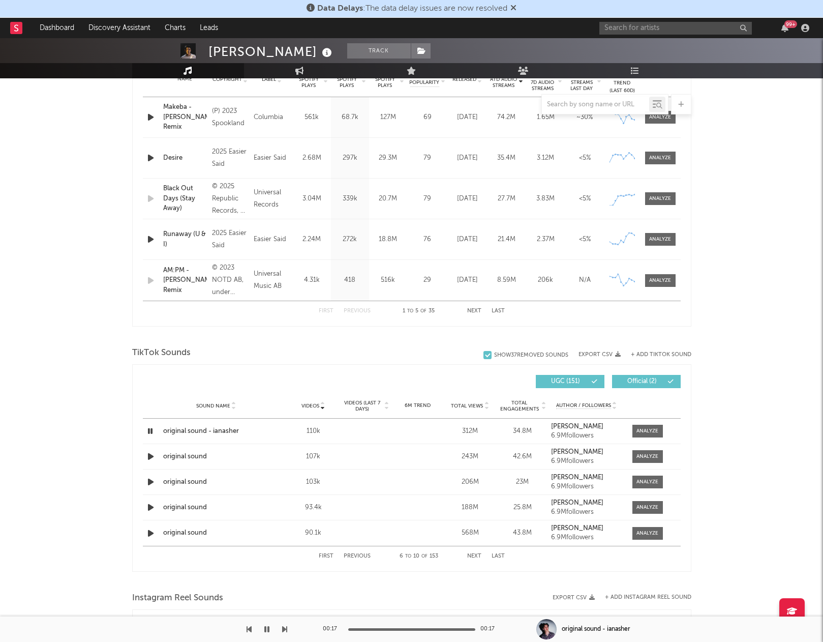
scroll to position [424, 0]
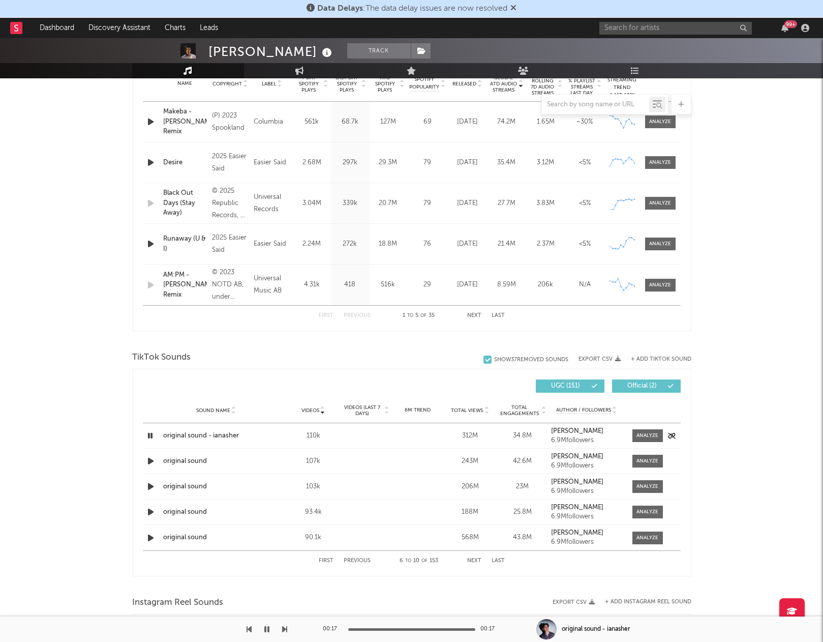
click at [147, 435] on icon "button" at bounding box center [150, 435] width 10 height 13
click at [152, 463] on icon "button" at bounding box center [150, 461] width 11 height 13
click at [150, 487] on icon "button" at bounding box center [150, 486] width 11 height 13
click at [150, 512] on icon "button" at bounding box center [150, 511] width 11 height 13
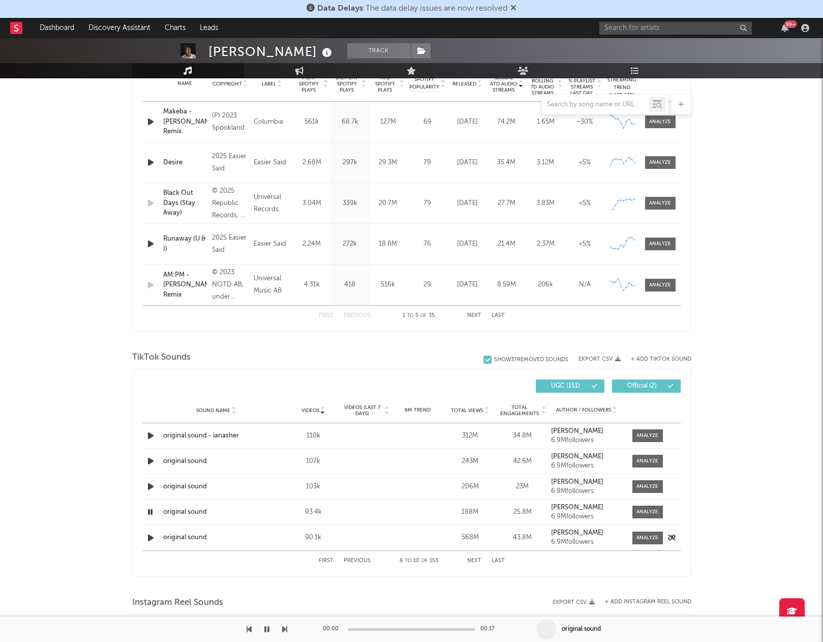
click at [149, 533] on icon "button" at bounding box center [150, 537] width 11 height 13
click at [473, 558] on button "Next" at bounding box center [474, 561] width 14 height 6
click at [149, 461] on icon "button" at bounding box center [150, 461] width 11 height 13
click at [152, 482] on icon "button" at bounding box center [150, 486] width 11 height 13
click at [151, 513] on icon "button" at bounding box center [150, 511] width 11 height 13
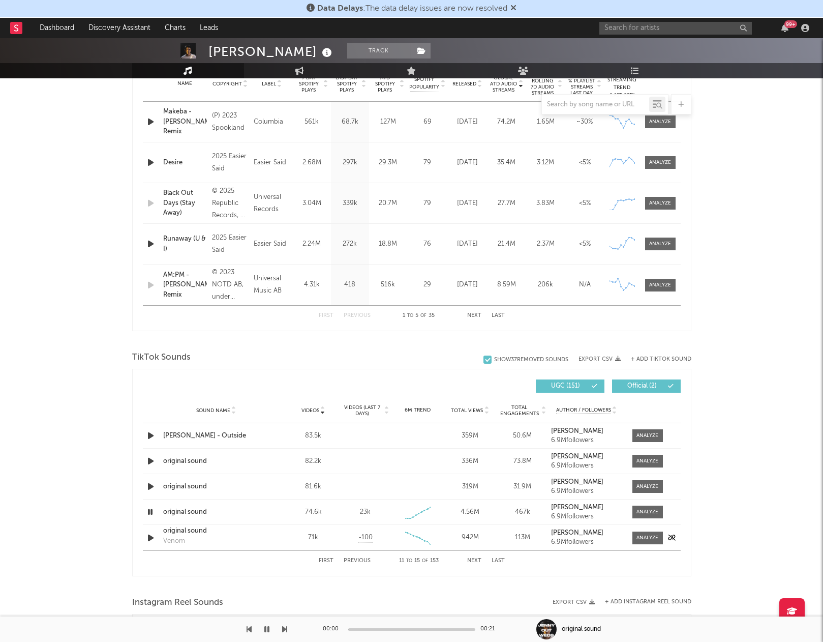
click at [151, 535] on icon "button" at bounding box center [150, 537] width 11 height 13
click at [475, 560] on button "Next" at bounding box center [474, 561] width 14 height 6
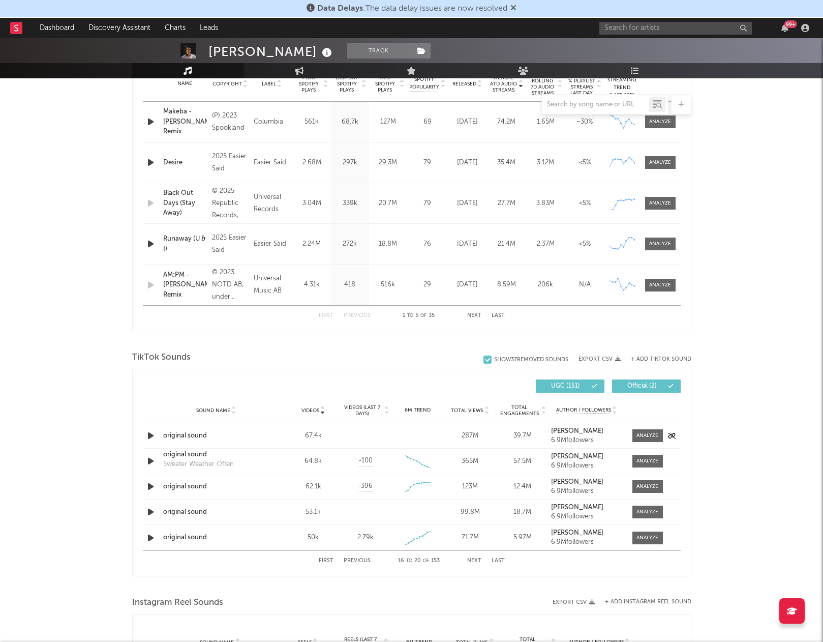
click at [151, 435] on icon "button" at bounding box center [150, 435] width 11 height 13
click at [151, 486] on icon "button" at bounding box center [150, 486] width 11 height 13
click at [152, 516] on icon "button" at bounding box center [150, 511] width 11 height 13
click at [152, 534] on icon "button" at bounding box center [150, 537] width 11 height 13
click at [472, 559] on button "Next" at bounding box center [474, 561] width 14 height 6
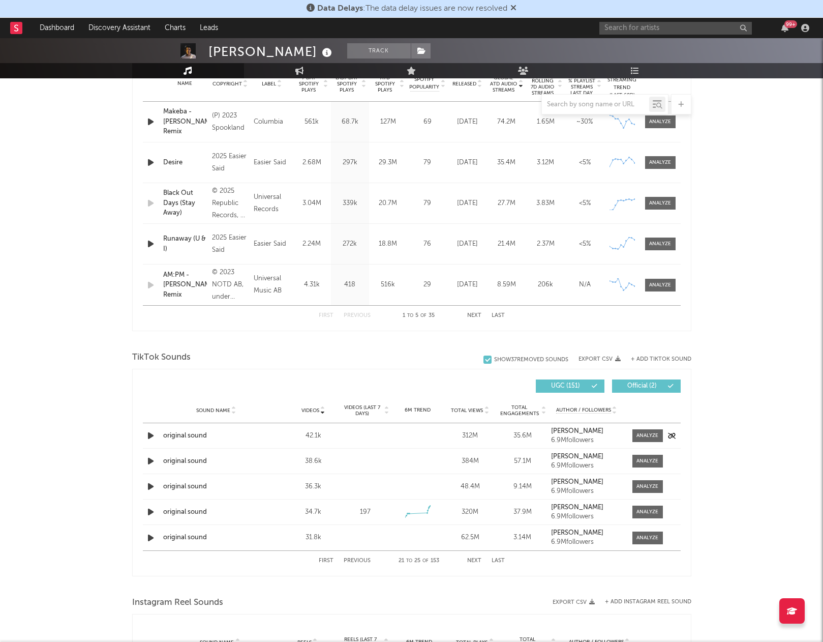
click at [143, 433] on div at bounding box center [152, 435] width 18 height 13
click at [147, 433] on icon "button" at bounding box center [150, 435] width 11 height 13
click at [148, 452] on div "Sound Name original sound Videos 38.6k Videos (last 7 days) Weekly Growth % 6M …" at bounding box center [412, 460] width 538 height 25
click at [150, 459] on icon "button" at bounding box center [150, 461] width 11 height 13
click at [150, 488] on icon "button" at bounding box center [150, 486] width 11 height 13
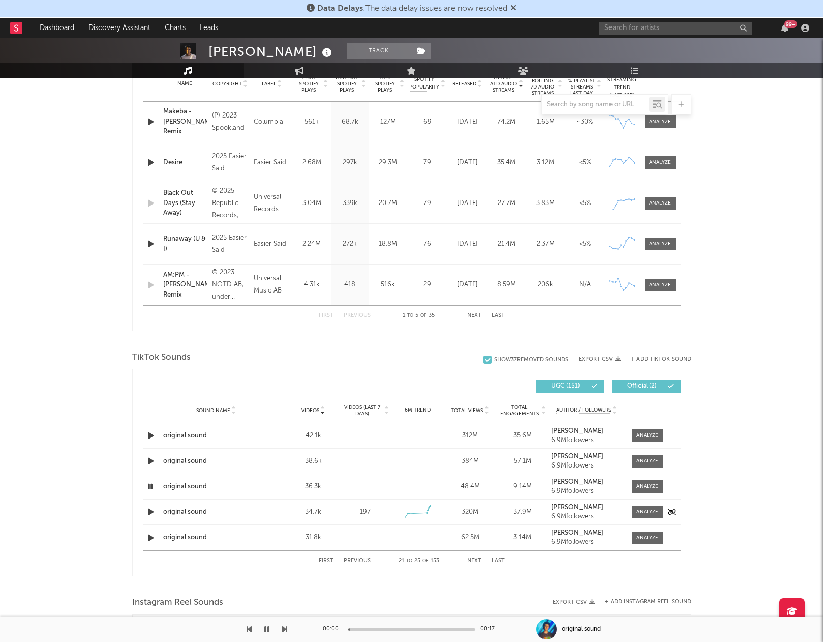
click at [150, 508] on icon "button" at bounding box center [150, 511] width 11 height 13
click at [150, 541] on icon "button" at bounding box center [150, 537] width 11 height 13
click at [478, 558] on button "Next" at bounding box center [474, 561] width 14 height 6
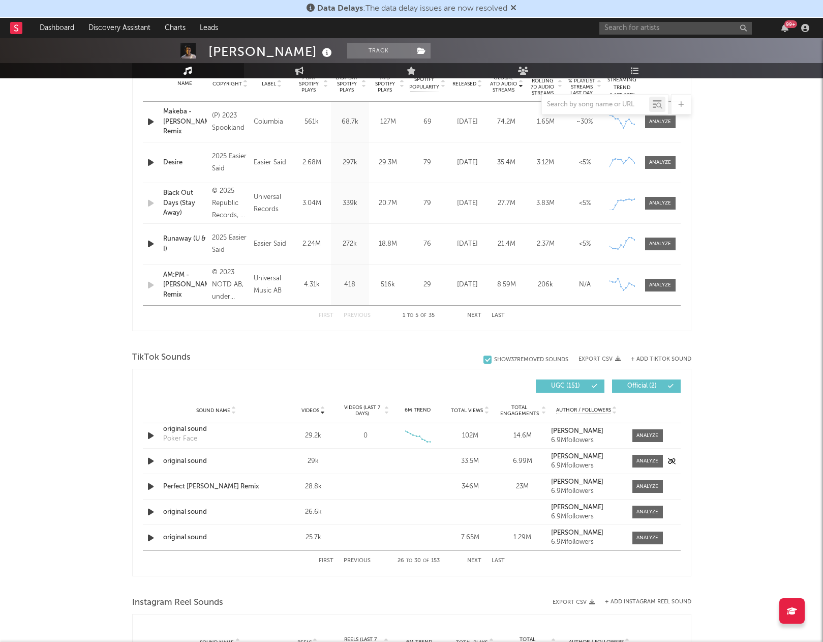
click at [146, 464] on icon "button" at bounding box center [150, 461] width 11 height 13
click at [153, 508] on icon "button" at bounding box center [150, 511] width 11 height 13
click at [152, 536] on icon "button" at bounding box center [150, 537] width 11 height 13
click at [478, 558] on button "Next" at bounding box center [474, 561] width 14 height 6
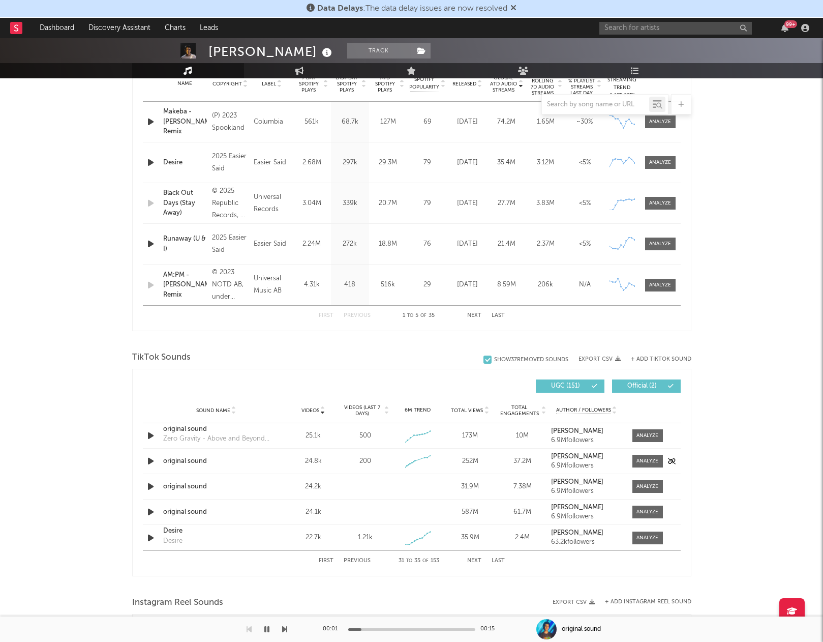
click at [152, 458] on icon "button" at bounding box center [150, 461] width 11 height 13
click at [151, 486] on icon "button" at bounding box center [150, 486] width 11 height 13
click at [151, 513] on icon "button" at bounding box center [150, 511] width 11 height 13
click at [475, 560] on button "Next" at bounding box center [474, 561] width 14 height 6
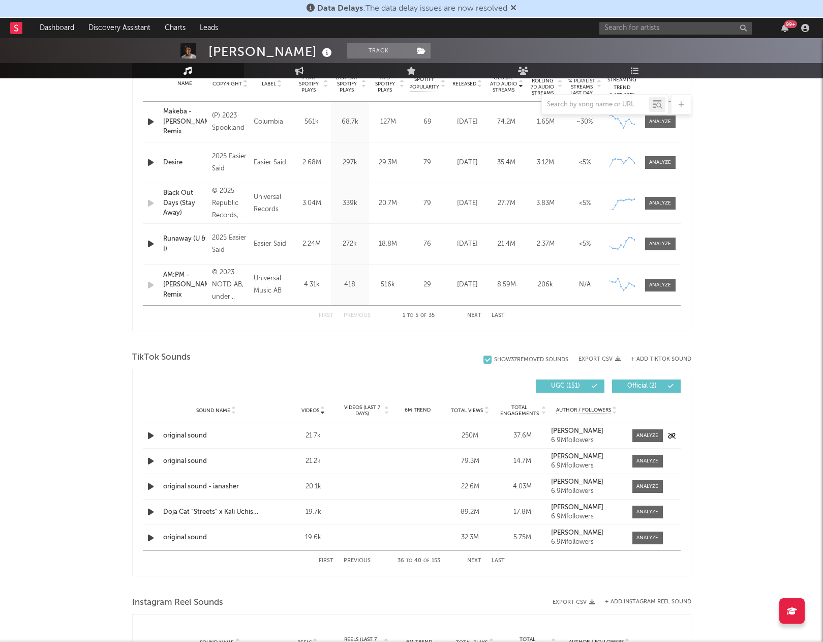
click at [149, 432] on icon "button" at bounding box center [150, 435] width 11 height 13
click at [149, 458] on icon "button" at bounding box center [150, 461] width 11 height 13
click at [150, 485] on icon "button" at bounding box center [150, 486] width 11 height 13
click at [150, 535] on icon "button" at bounding box center [150, 537] width 11 height 13
click at [478, 556] on div "First Previous 36 to 40 of 153 Next Last" at bounding box center [412, 561] width 186 height 20
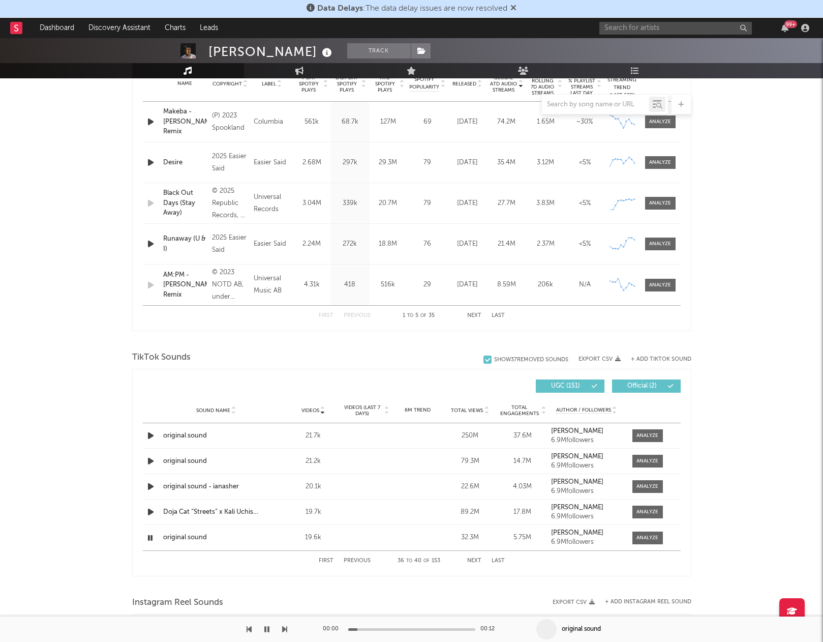
click at [474, 560] on button "Next" at bounding box center [474, 561] width 14 height 6
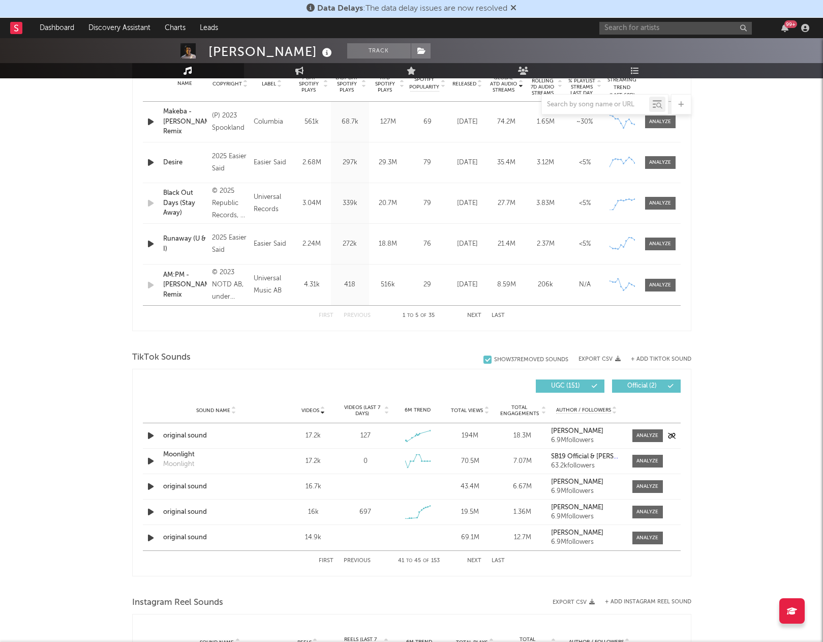
click at [150, 433] on icon "button" at bounding box center [150, 435] width 11 height 13
click at [149, 484] on icon "button" at bounding box center [150, 486] width 11 height 13
click at [153, 518] on div "Sound Name original sound Videos 16k Videos (last 7 days) 697 Weekly Growth % -…" at bounding box center [412, 511] width 538 height 25
click at [150, 513] on icon "button" at bounding box center [150, 511] width 11 height 13
click at [148, 538] on icon "button" at bounding box center [150, 537] width 11 height 13
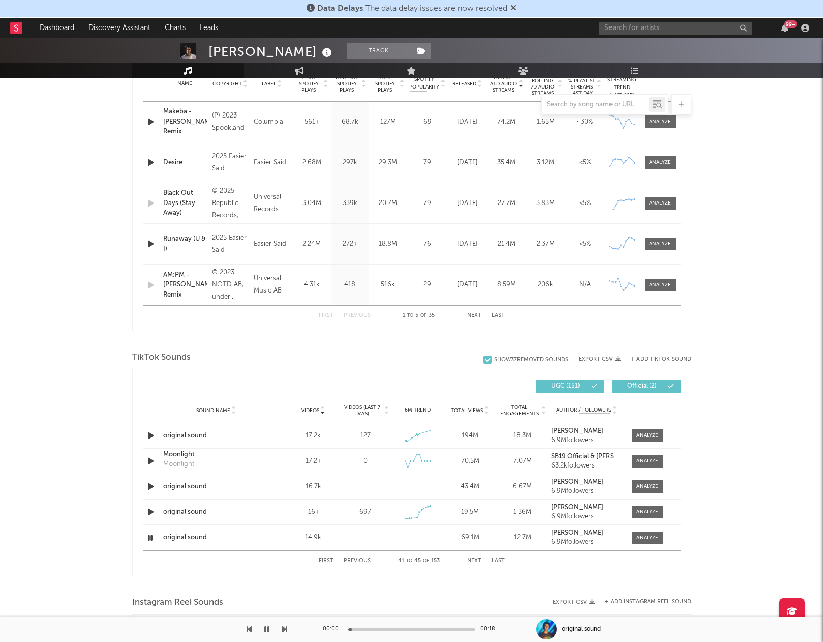
click at [477, 558] on button "Next" at bounding box center [474, 561] width 14 height 6
click at [150, 435] on icon "button" at bounding box center [150, 435] width 11 height 13
click at [150, 487] on icon "button" at bounding box center [150, 486] width 11 height 13
click at [151, 513] on icon "button" at bounding box center [150, 511] width 11 height 13
click at [151, 541] on icon "button" at bounding box center [150, 537] width 11 height 13
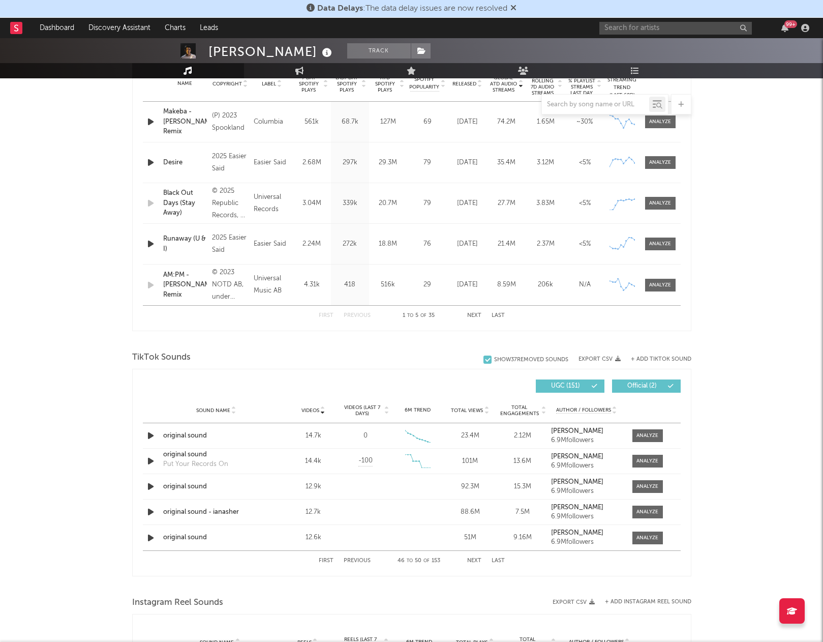
click at [473, 559] on button "Next" at bounding box center [474, 561] width 14 height 6
click at [157, 440] on div at bounding box center [151, 435] width 13 height 13
click at [150, 437] on icon "button" at bounding box center [150, 435] width 11 height 13
click at [151, 462] on icon "button" at bounding box center [150, 461] width 11 height 13
click at [151, 482] on icon "button" at bounding box center [150, 486] width 11 height 13
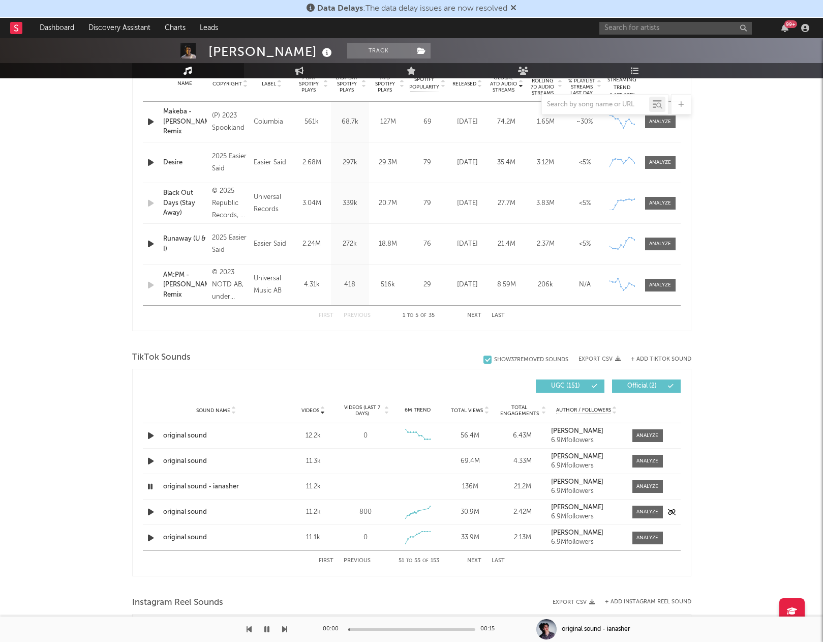
click at [151, 506] on icon "button" at bounding box center [150, 511] width 11 height 13
click at [150, 534] on icon "button" at bounding box center [150, 537] width 11 height 13
click at [470, 559] on button "Next" at bounding box center [474, 561] width 14 height 6
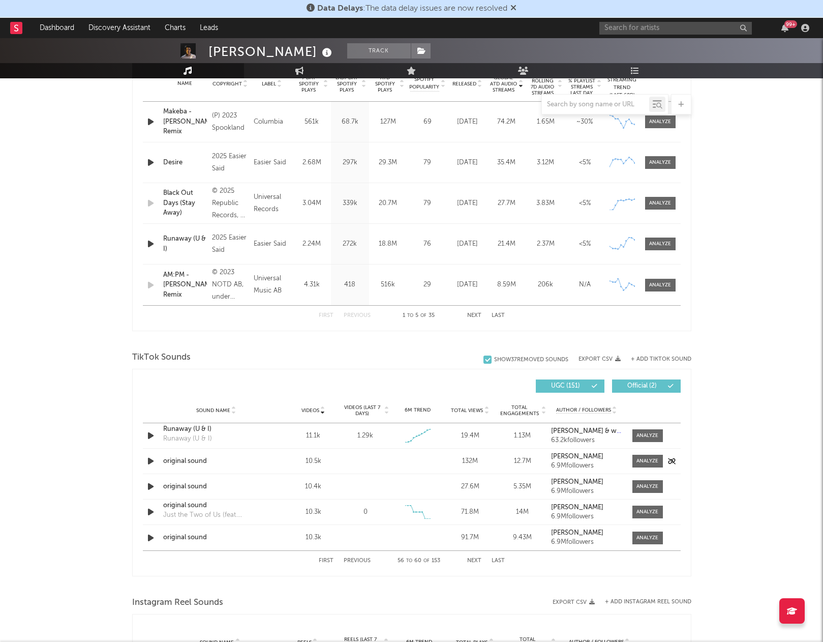
click at [148, 461] on icon "button" at bounding box center [150, 461] width 11 height 13
click at [151, 491] on icon "button" at bounding box center [150, 486] width 11 height 13
click at [150, 536] on icon "button" at bounding box center [150, 537] width 11 height 13
click at [472, 560] on button "Next" at bounding box center [474, 561] width 14 height 6
click at [151, 490] on icon "button" at bounding box center [150, 486] width 11 height 13
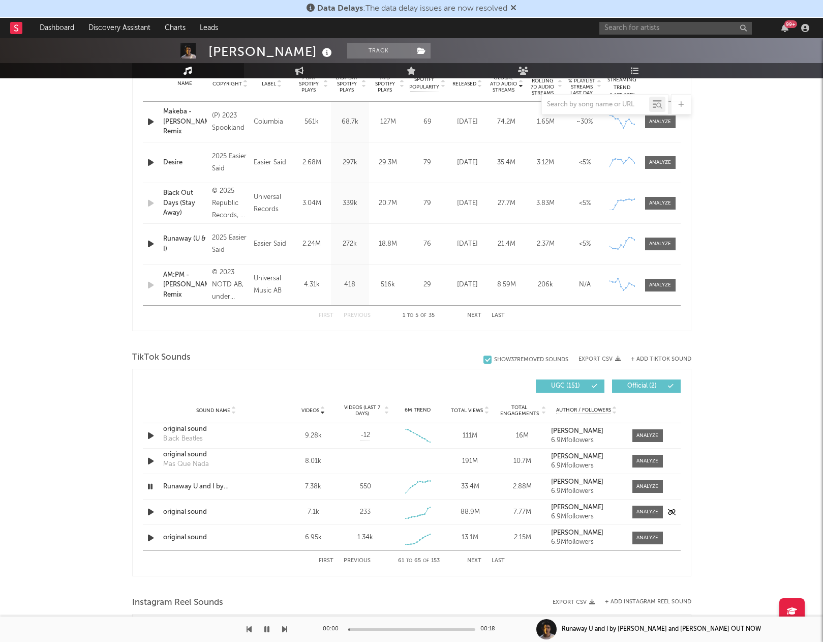
click at [148, 515] on icon "button" at bounding box center [150, 511] width 11 height 13
click at [153, 537] on icon "button" at bounding box center [150, 537] width 11 height 13
click at [469, 559] on button "Next" at bounding box center [474, 561] width 14 height 6
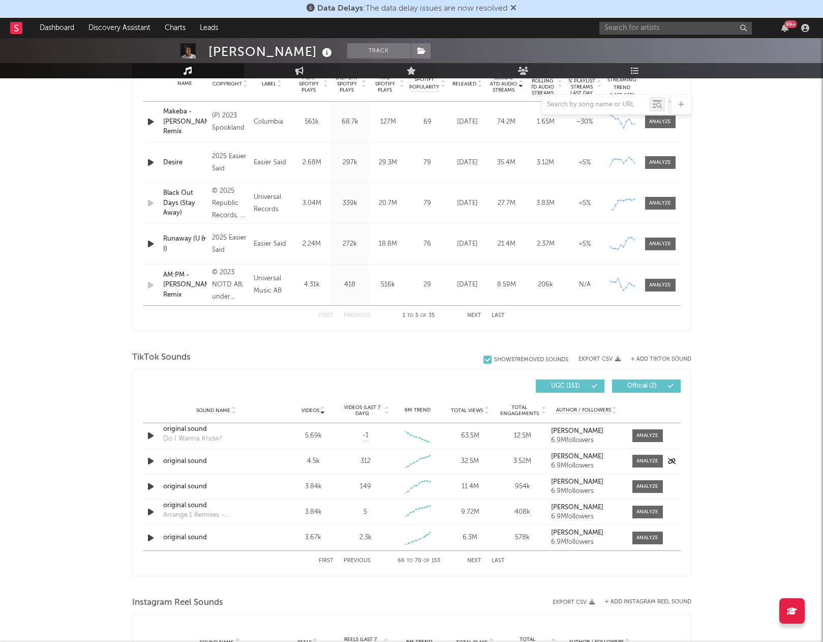
click at [149, 464] on icon "button" at bounding box center [150, 461] width 11 height 13
click at [149, 488] on icon "button" at bounding box center [150, 486] width 11 height 13
click at [150, 511] on icon "button" at bounding box center [150, 511] width 11 height 13
click at [153, 487] on icon "button" at bounding box center [150, 486] width 11 height 13
click at [153, 487] on icon "button" at bounding box center [150, 486] width 10 height 13
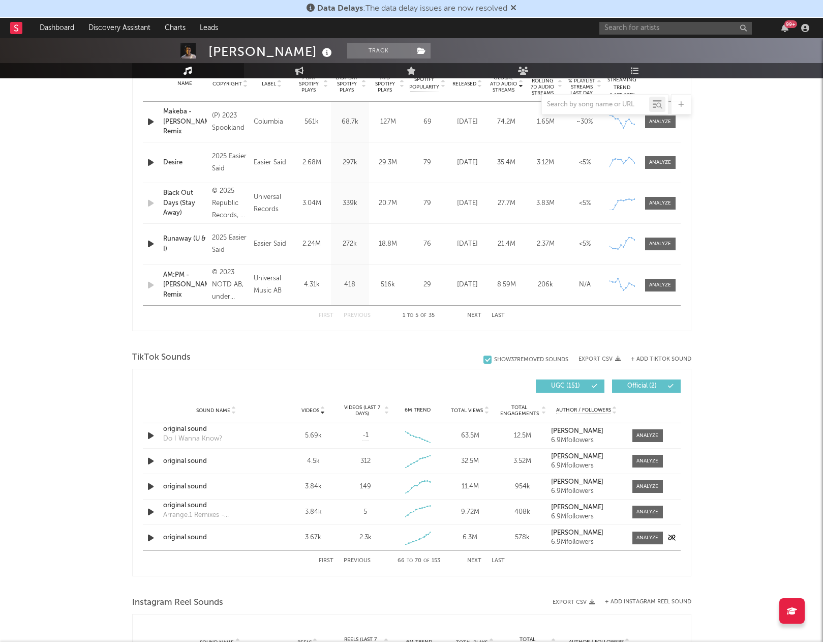
click at [149, 534] on icon "button" at bounding box center [150, 537] width 11 height 13
click at [478, 559] on button "Next" at bounding box center [474, 561] width 14 height 6
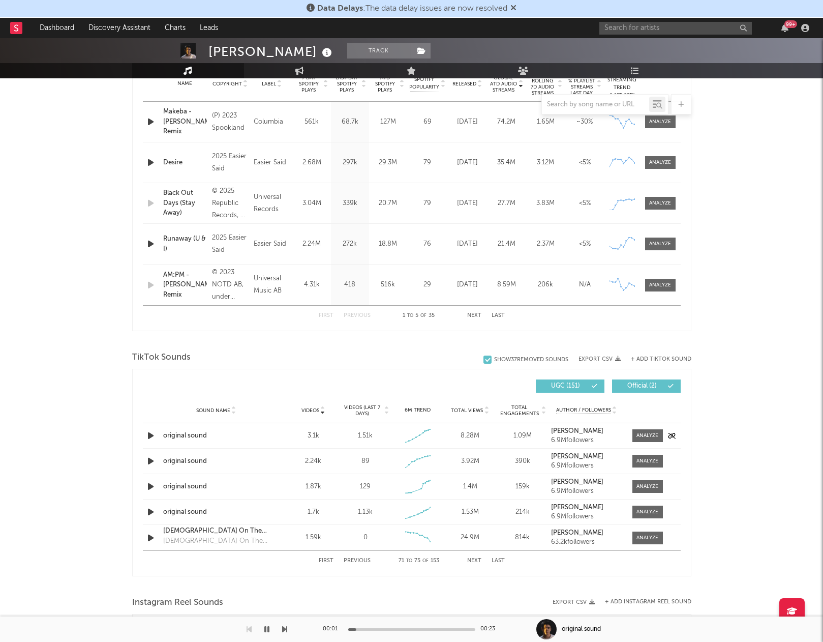
click at [152, 436] on icon "button" at bounding box center [150, 435] width 11 height 13
click at [152, 463] on icon "button" at bounding box center [150, 461] width 11 height 13
click at [152, 487] on icon "button" at bounding box center [150, 486] width 11 height 13
click at [152, 517] on icon "button" at bounding box center [150, 511] width 11 height 13
click at [479, 559] on button "Next" at bounding box center [474, 561] width 14 height 6
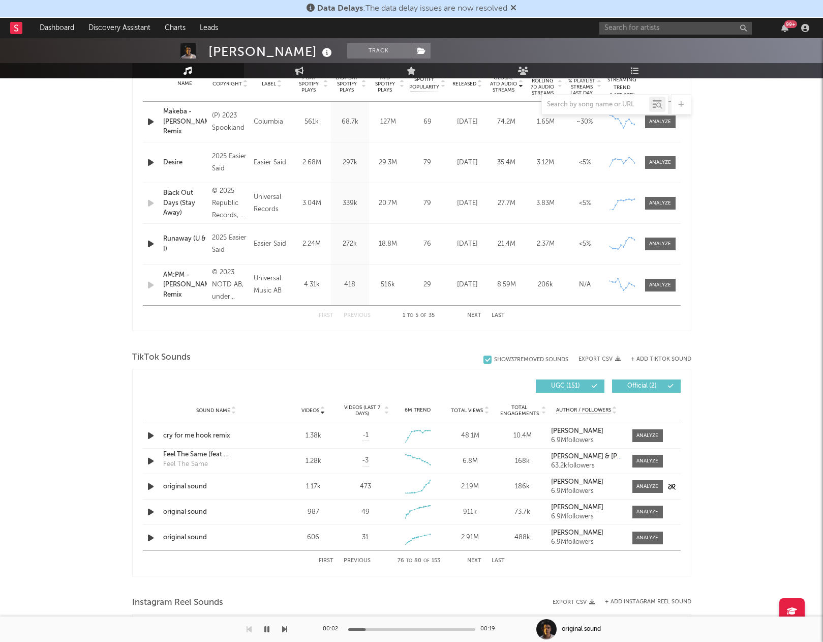
click at [150, 485] on icon "button" at bounding box center [150, 486] width 11 height 13
click at [150, 507] on icon "button" at bounding box center [150, 511] width 11 height 13
click at [150, 537] on icon "button" at bounding box center [150, 537] width 11 height 13
click at [476, 563] on div "First Previous 76 to 80 of 153 Next Last" at bounding box center [412, 561] width 186 height 20
click at [475, 559] on button "Next" at bounding box center [474, 561] width 14 height 6
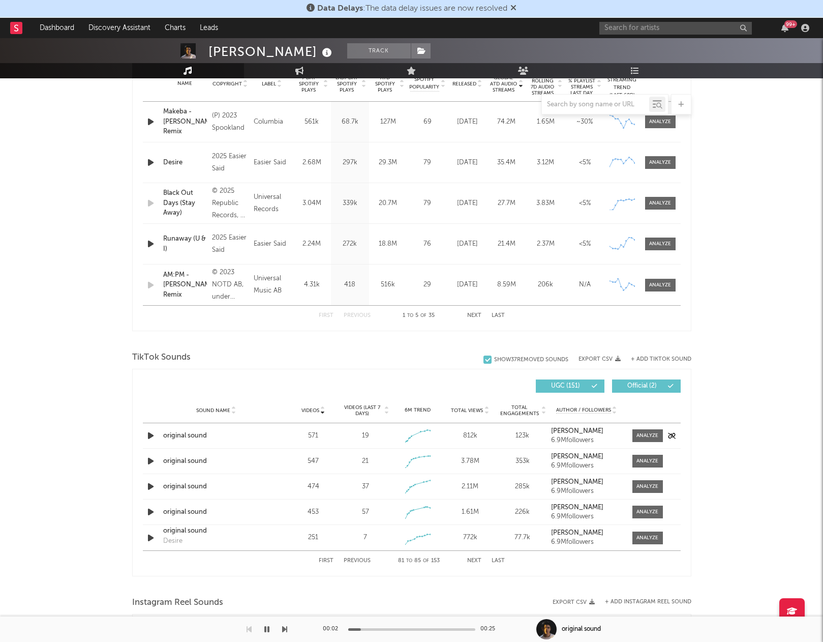
click at [148, 434] on icon "button" at bounding box center [150, 435] width 11 height 13
click at [149, 460] on icon "button" at bounding box center [150, 461] width 11 height 13
click at [151, 488] on icon "button" at bounding box center [150, 486] width 11 height 13
click at [152, 518] on div "Sound Name original sound Videos 453 Videos (last 7 days) 57 Weekly Growth % + …" at bounding box center [412, 511] width 538 height 25
click at [147, 510] on icon "button" at bounding box center [150, 511] width 11 height 13
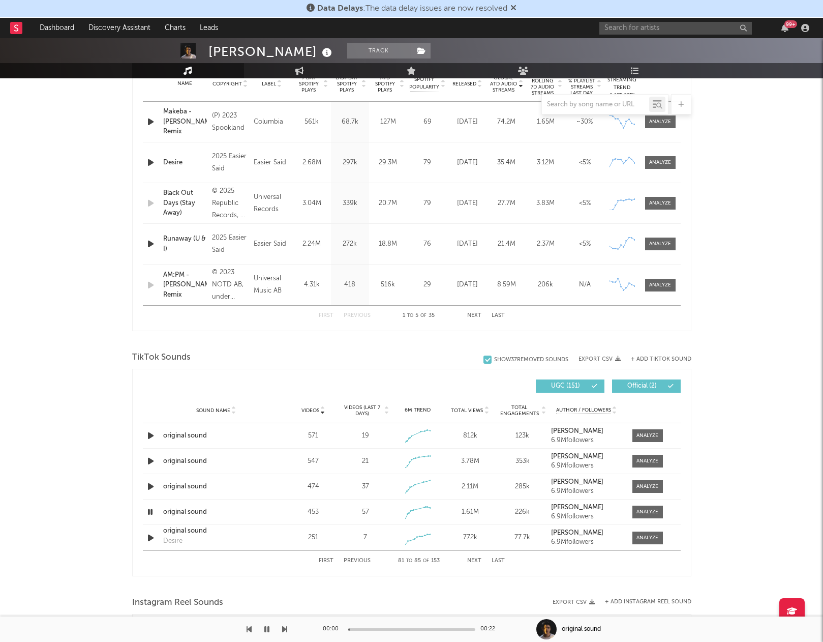
click at [475, 555] on div "First Previous 81 to 85 of 153 Next Last" at bounding box center [412, 561] width 186 height 20
click at [474, 559] on button "Next" at bounding box center [474, 561] width 14 height 6
click at [153, 434] on icon "button" at bounding box center [150, 435] width 11 height 13
click at [150, 464] on icon "button" at bounding box center [150, 461] width 11 height 13
click at [152, 482] on icon "button" at bounding box center [150, 486] width 11 height 13
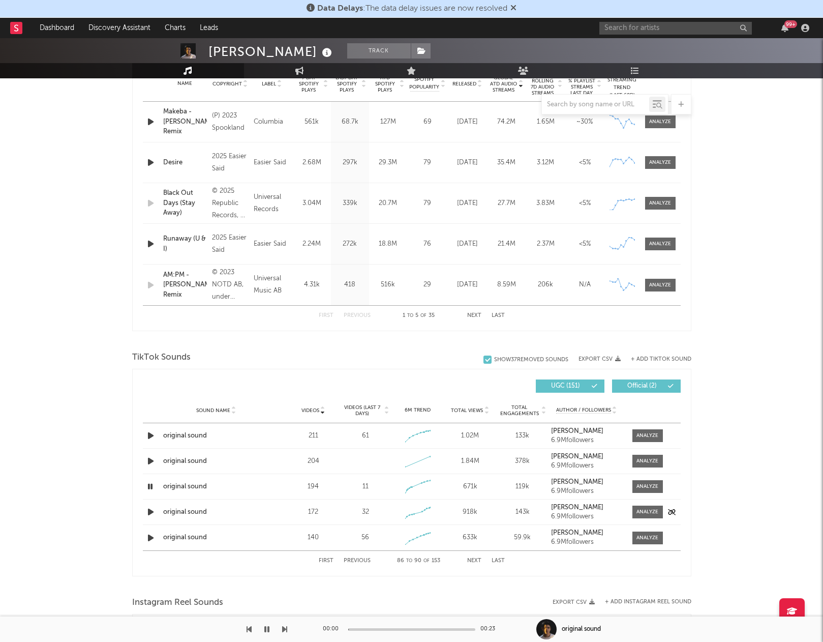
click at [150, 509] on icon "button" at bounding box center [150, 511] width 11 height 13
click at [150, 539] on icon "button" at bounding box center [150, 537] width 11 height 13
click at [475, 561] on button "Next" at bounding box center [474, 561] width 14 height 6
click at [153, 459] on icon "button" at bounding box center [150, 461] width 11 height 13
click at [150, 540] on icon "button" at bounding box center [150, 537] width 11 height 13
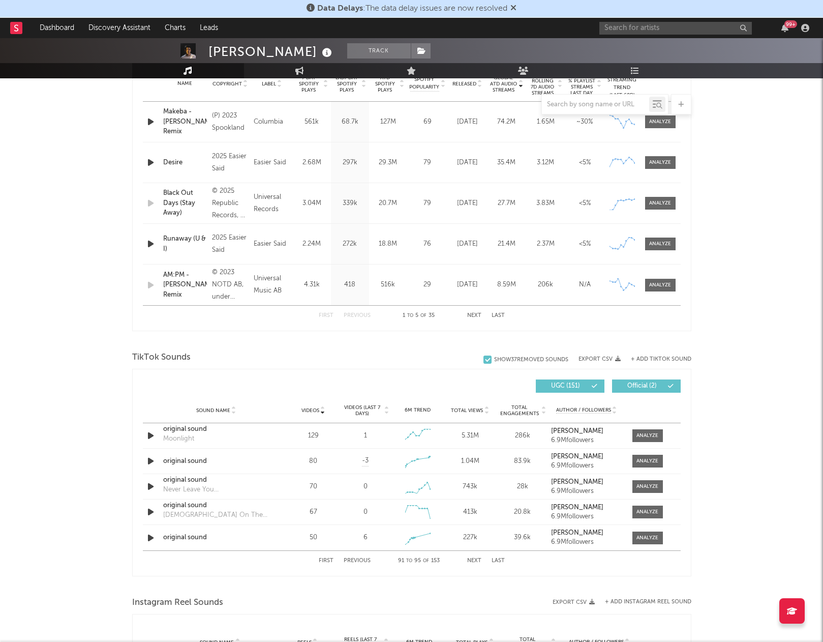
click at [472, 561] on button "Next" at bounding box center [474, 561] width 14 height 6
click at [150, 515] on icon "button" at bounding box center [150, 511] width 11 height 13
click at [311, 409] on span "Videos" at bounding box center [310, 410] width 18 height 6
click at [473, 559] on button "Next" at bounding box center [474, 561] width 14 height 6
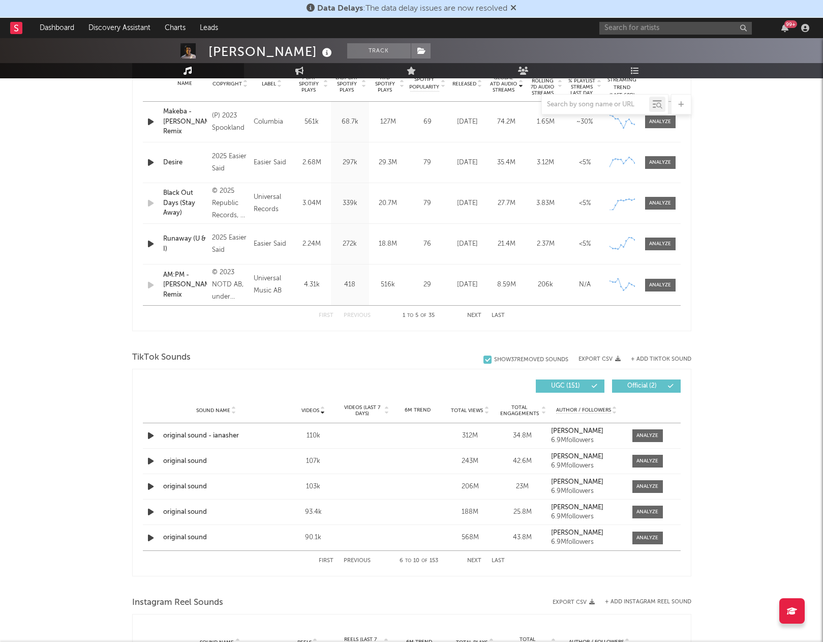
click at [473, 559] on button "Next" at bounding box center [474, 561] width 14 height 6
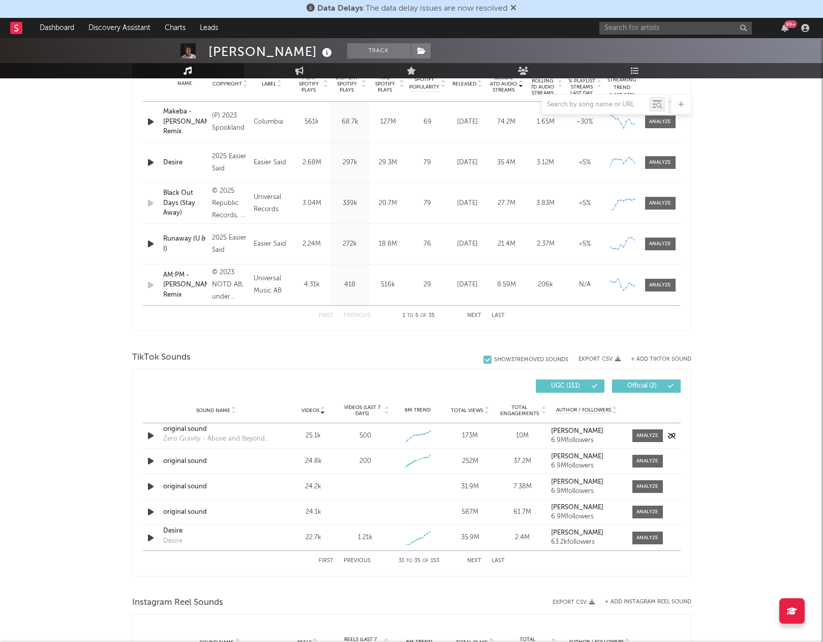
click at [151, 432] on icon "button" at bounding box center [150, 435] width 11 height 13
click at [150, 436] on icon "button" at bounding box center [150, 435] width 10 height 13
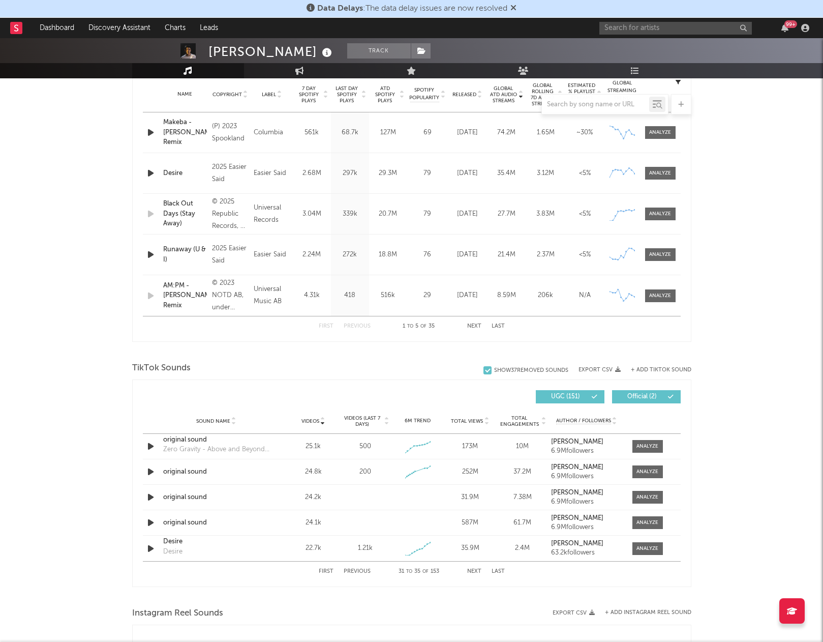
scroll to position [414, 0]
click at [649, 367] on button "+ Add TikTok Sound" at bounding box center [661, 370] width 60 height 6
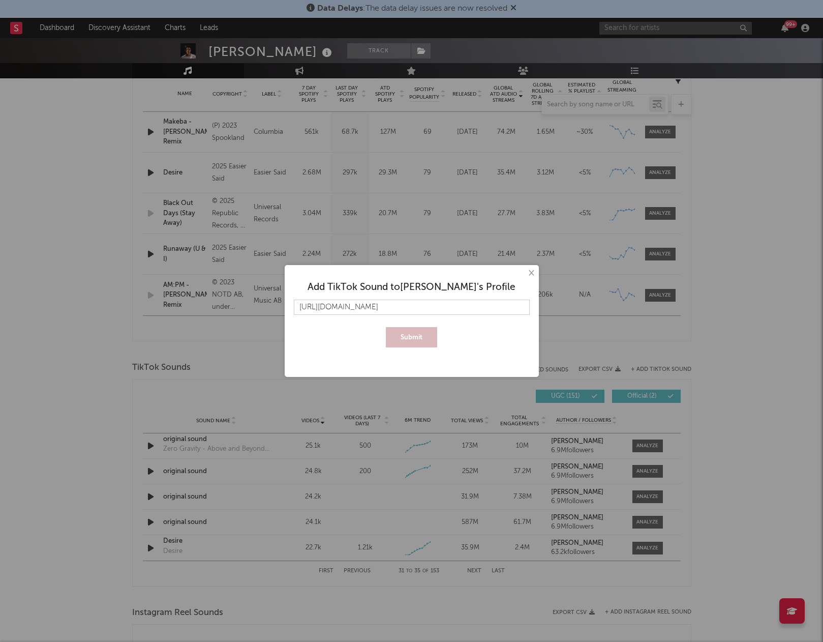
scroll to position [0, 14]
type input "[URL][DOMAIN_NAME]"
click at [424, 336] on button "Submit" at bounding box center [411, 337] width 51 height 20
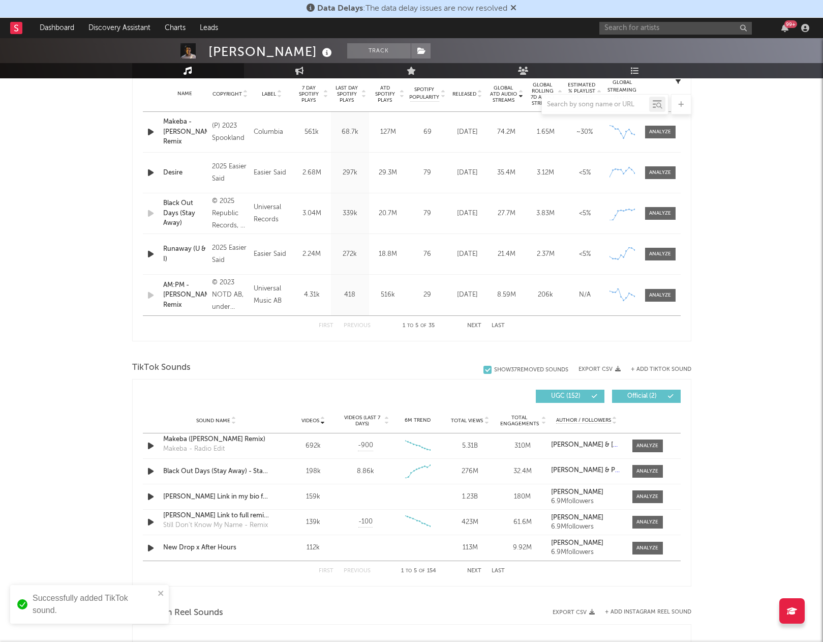
click at [500, 566] on div "First Previous 1 to 5 of 154 Next Last" at bounding box center [412, 571] width 186 height 20
click at [500, 569] on button "Last" at bounding box center [498, 571] width 13 height 6
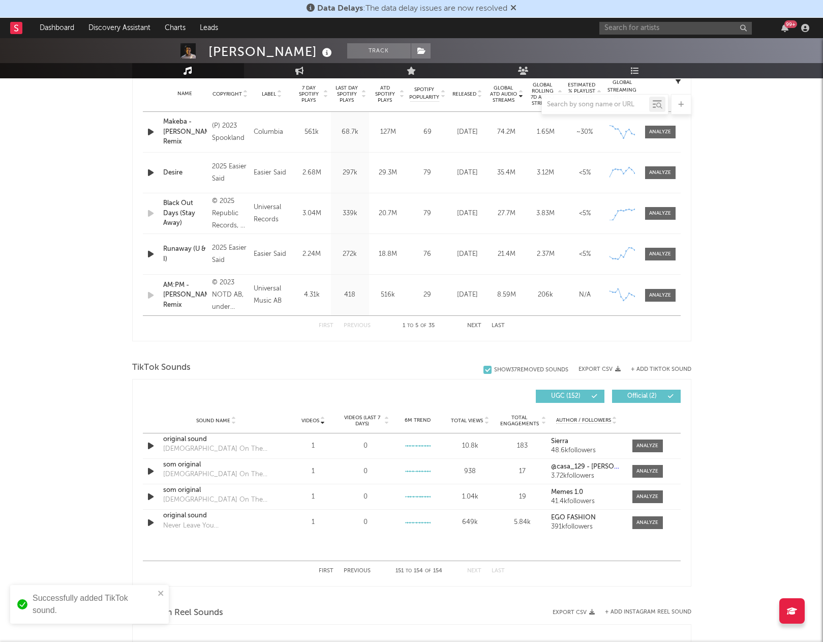
click at [350, 569] on button "Previous" at bounding box center [357, 571] width 27 height 6
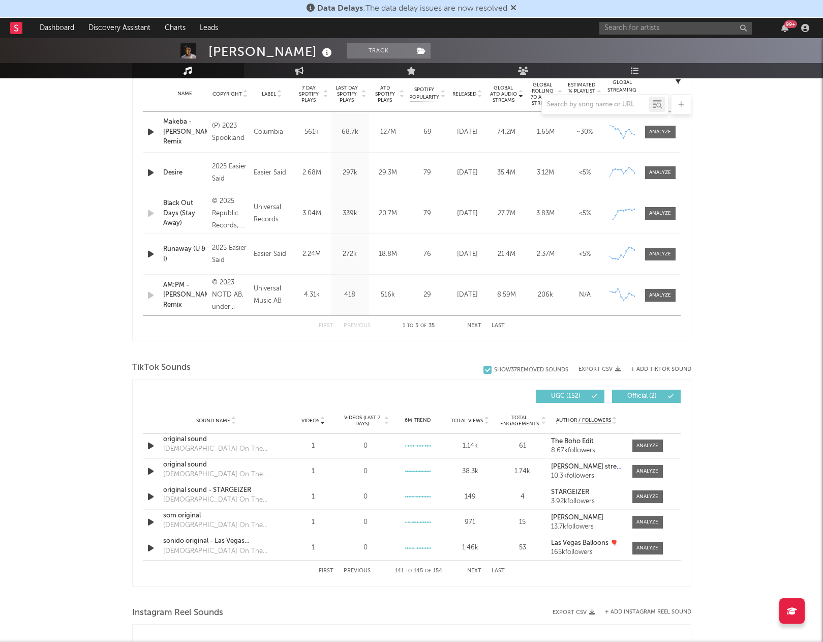
click at [350, 569] on button "Previous" at bounding box center [357, 571] width 27 height 6
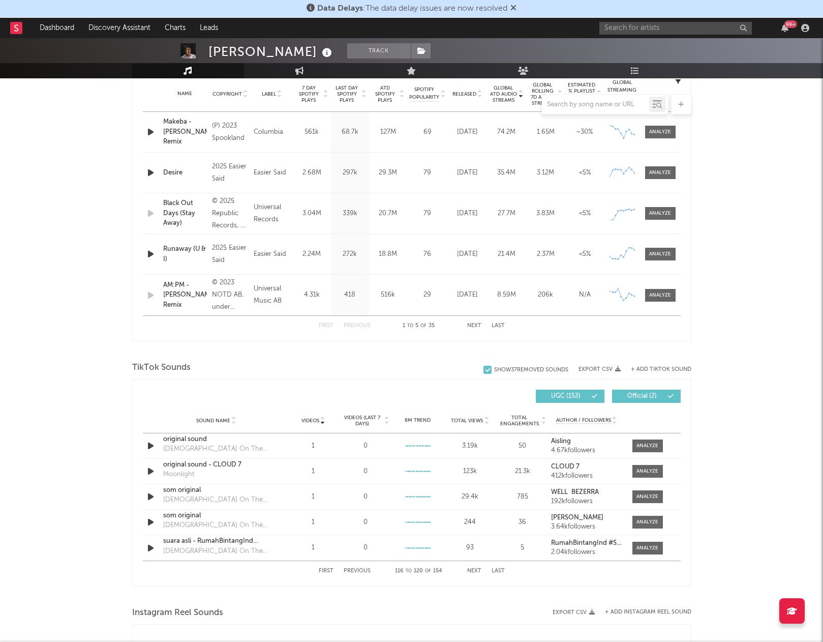
click at [350, 569] on button "Previous" at bounding box center [357, 571] width 27 height 6
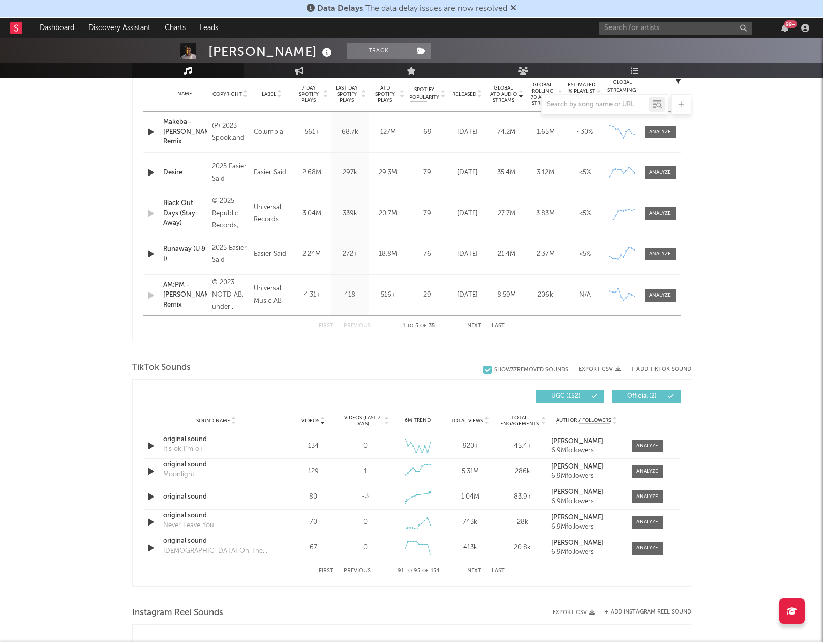
click at [350, 569] on button "Previous" at bounding box center [357, 571] width 27 height 6
click at [469, 568] on button "Next" at bounding box center [474, 571] width 14 height 6
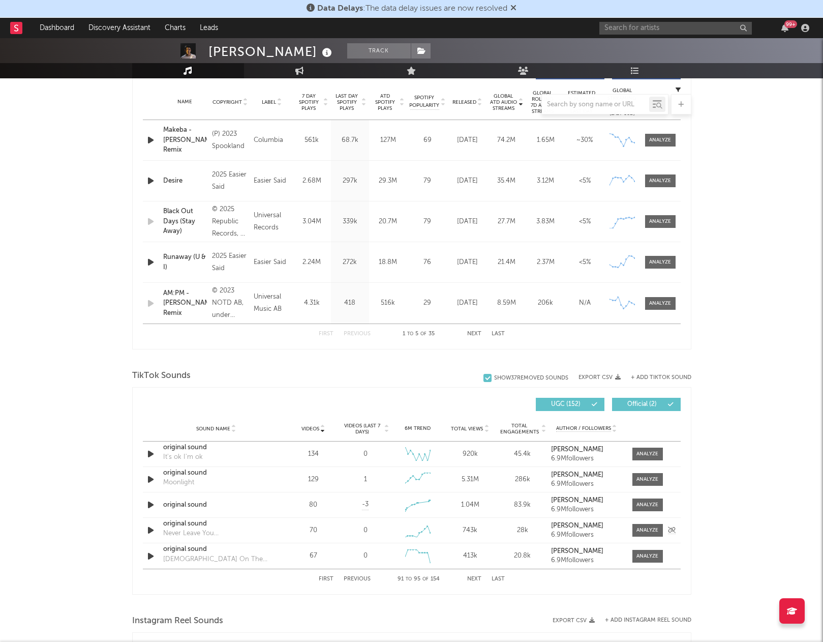
scroll to position [411, 0]
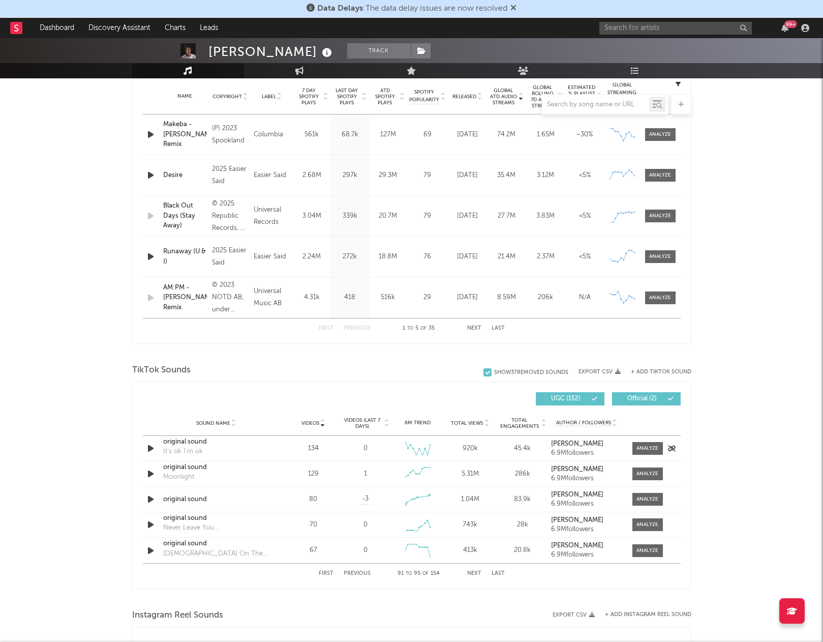
click at [150, 447] on icon "button" at bounding box center [150, 448] width 11 height 13
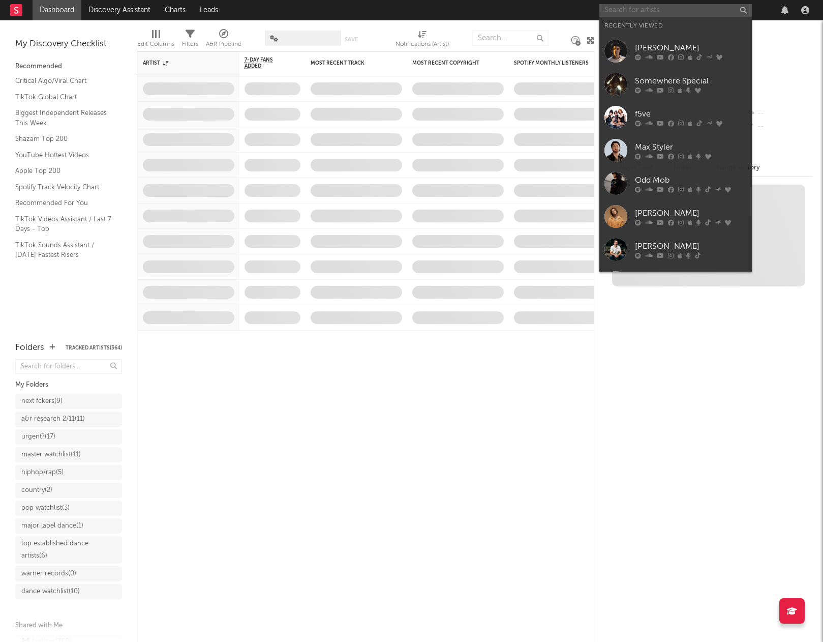
click at [699, 13] on input "text" at bounding box center [675, 10] width 153 height 13
paste input "[URL][DOMAIN_NAME]"
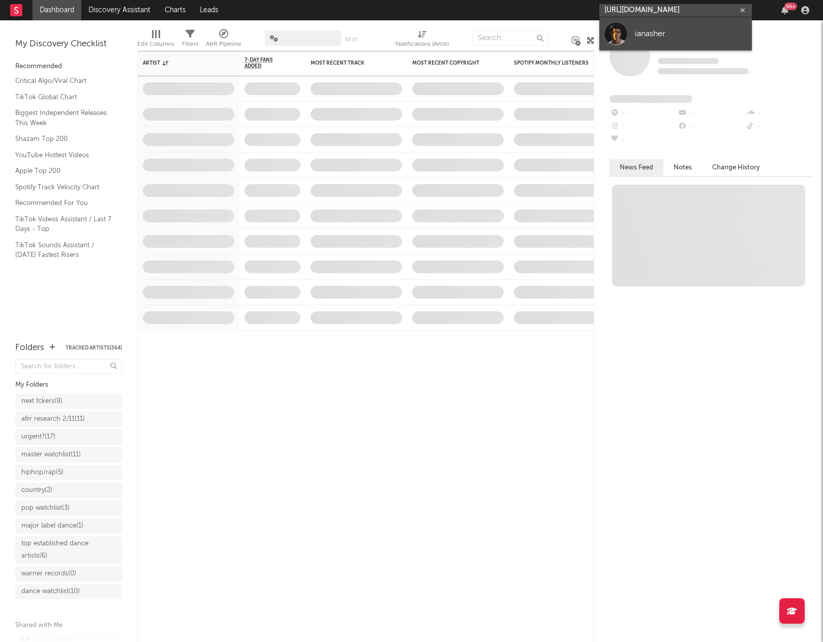
type input "[URL][DOMAIN_NAME]"
click at [647, 33] on div "ianasher" at bounding box center [691, 33] width 112 height 12
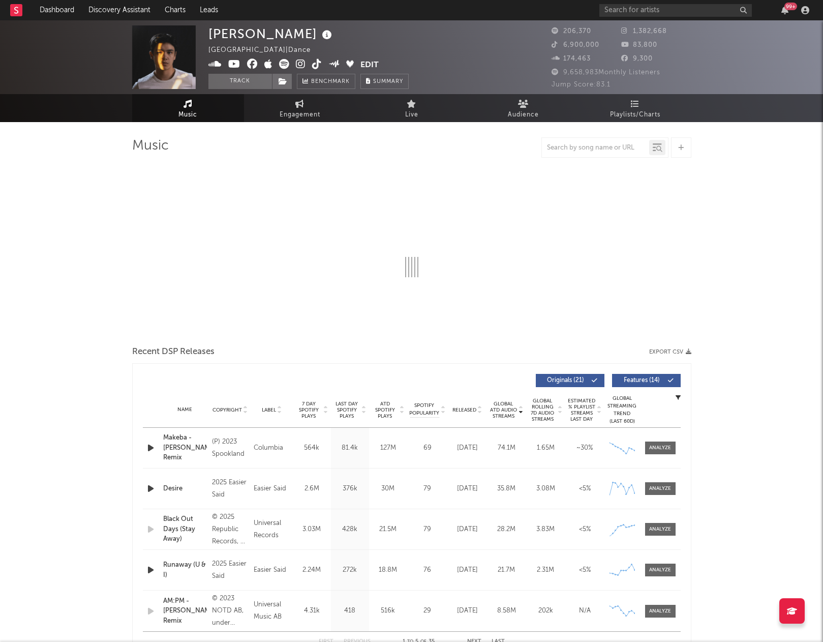
select select "6m"
